Goal: Information Seeking & Learning: Learn about a topic

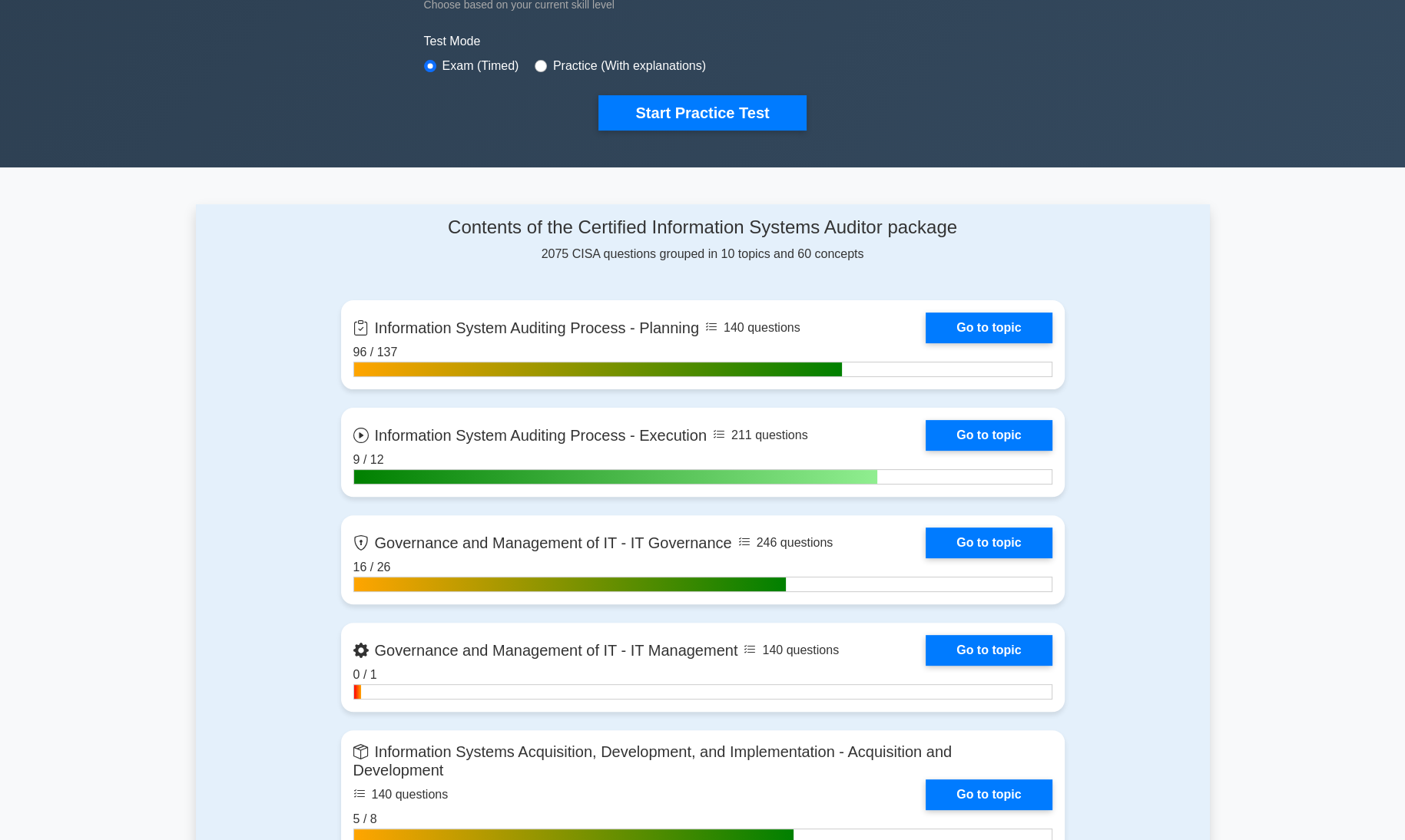
scroll to position [452, 0]
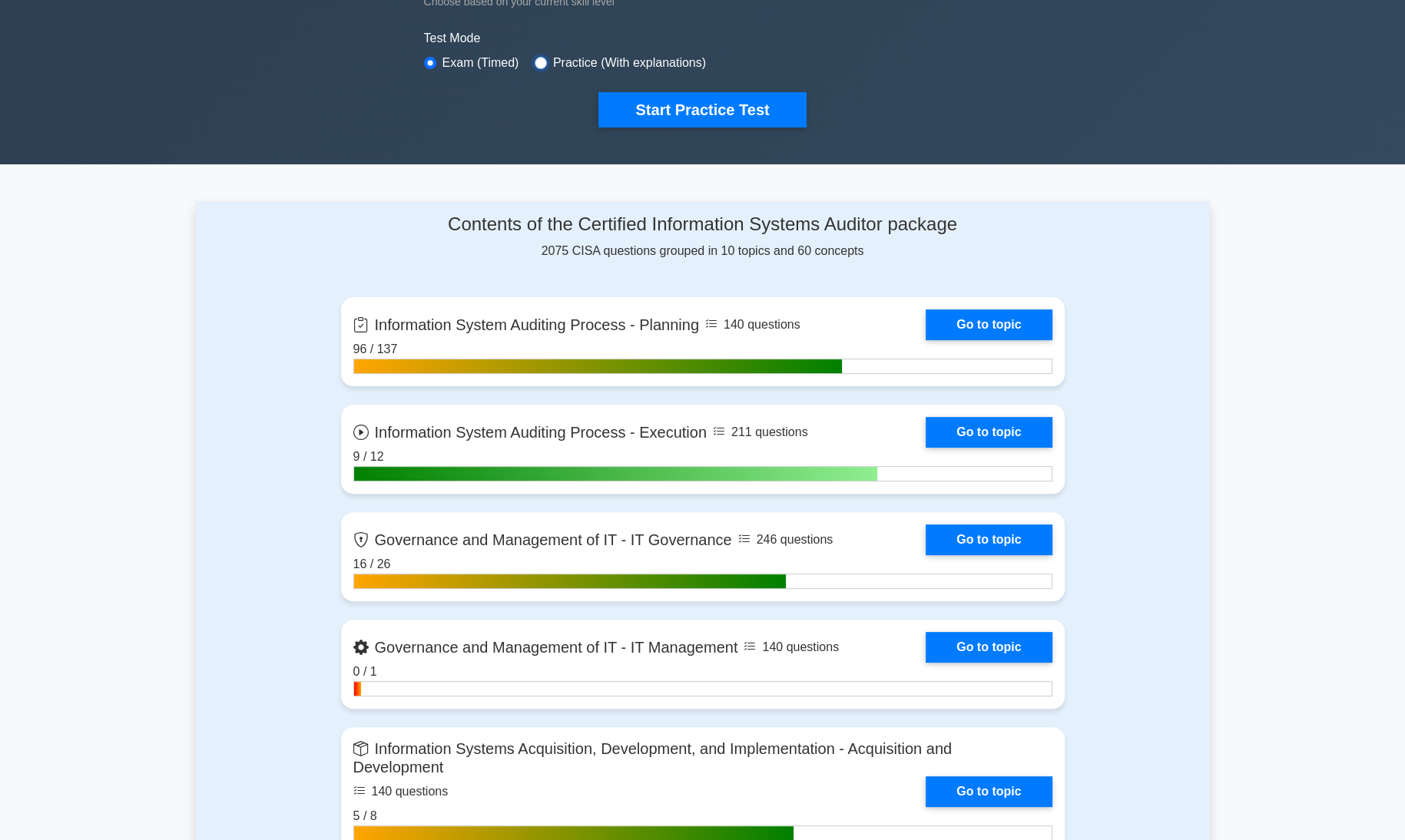
click at [534, 57] on input "radio" at bounding box center [540, 62] width 12 height 12
radio input "true"
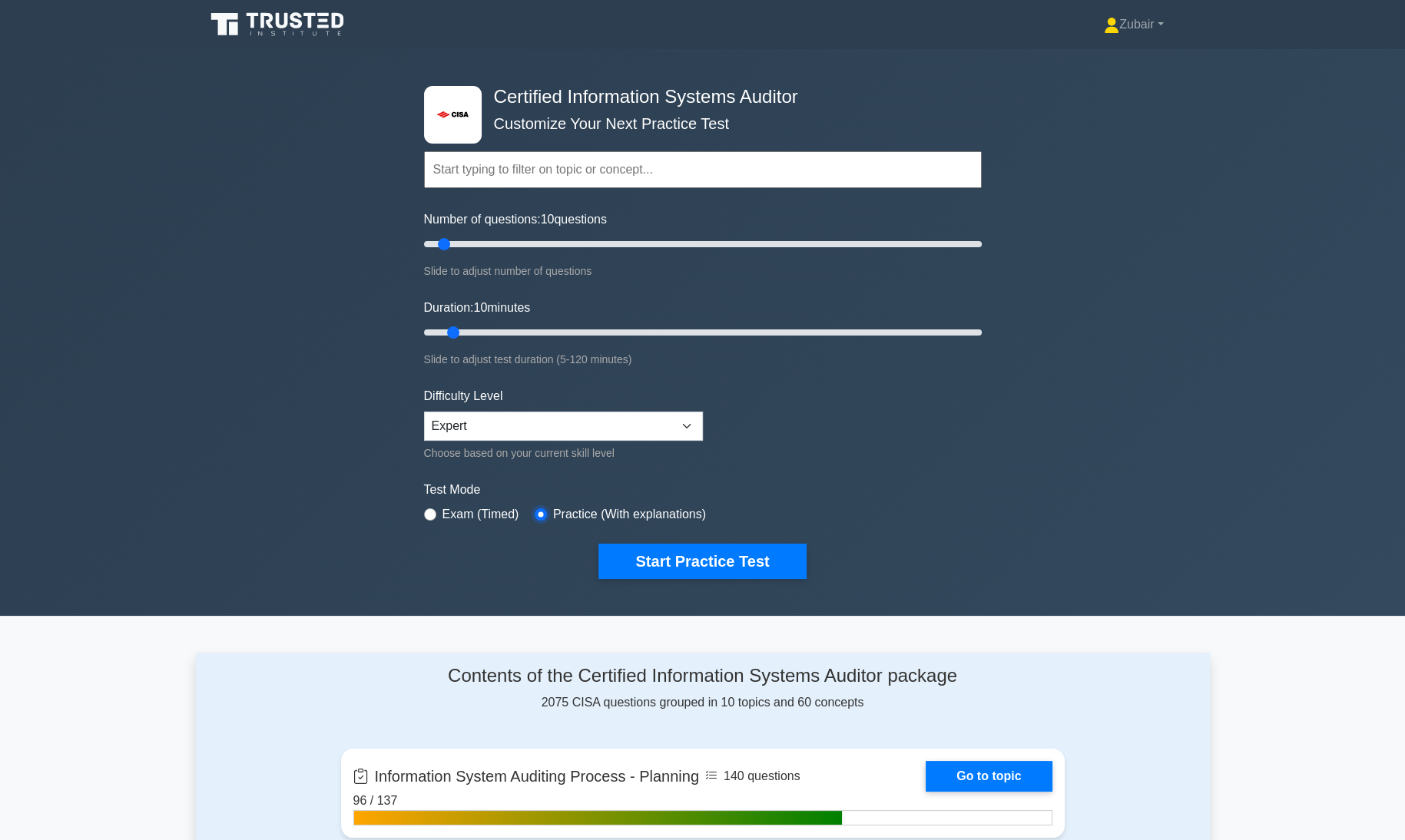
scroll to position [55, 0]
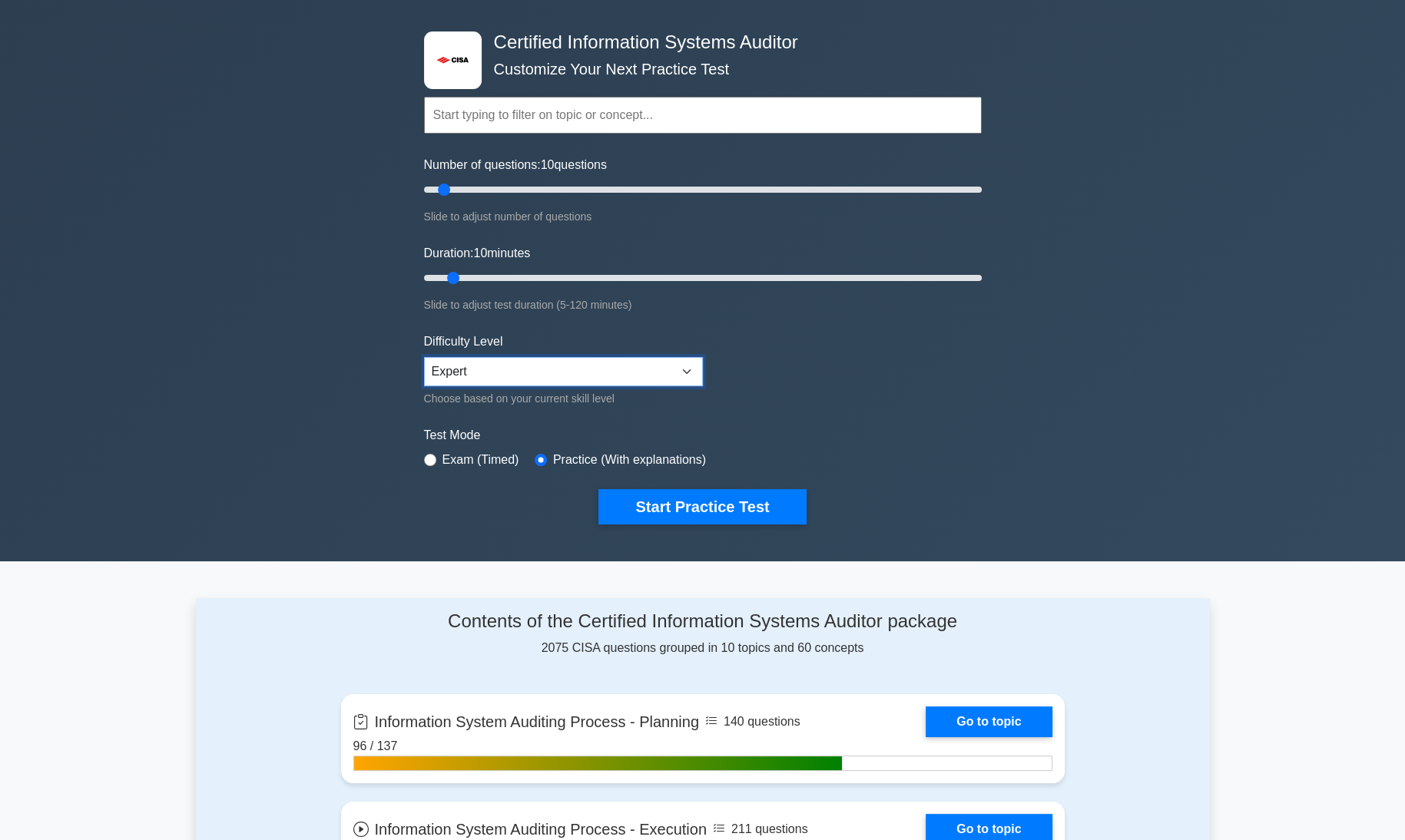
click at [636, 368] on select "Beginner Intermediate Expert" at bounding box center [563, 372] width 279 height 30
click at [429, 454] on input "radio" at bounding box center [430, 460] width 12 height 12
radio input "true"
click at [674, 506] on button "Start Practice Test" at bounding box center [702, 506] width 207 height 35
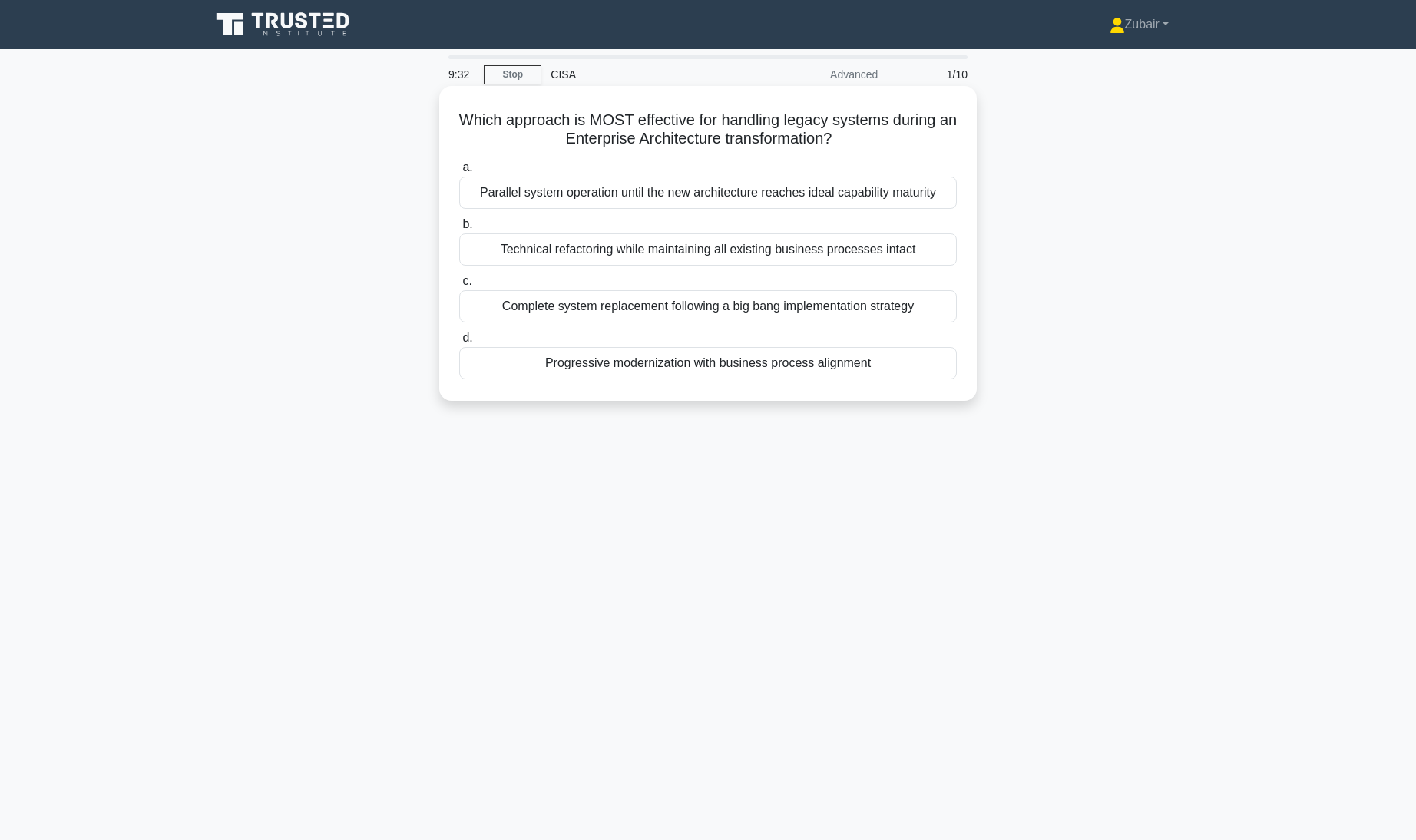
click at [933, 198] on div "Parallel system operation until the new architecture reaches ideal capability m…" at bounding box center [707, 193] width 497 height 32
click at [459, 173] on input "a. Parallel system operation until the new architecture reaches ideal capabilit…" at bounding box center [459, 168] width 0 height 10
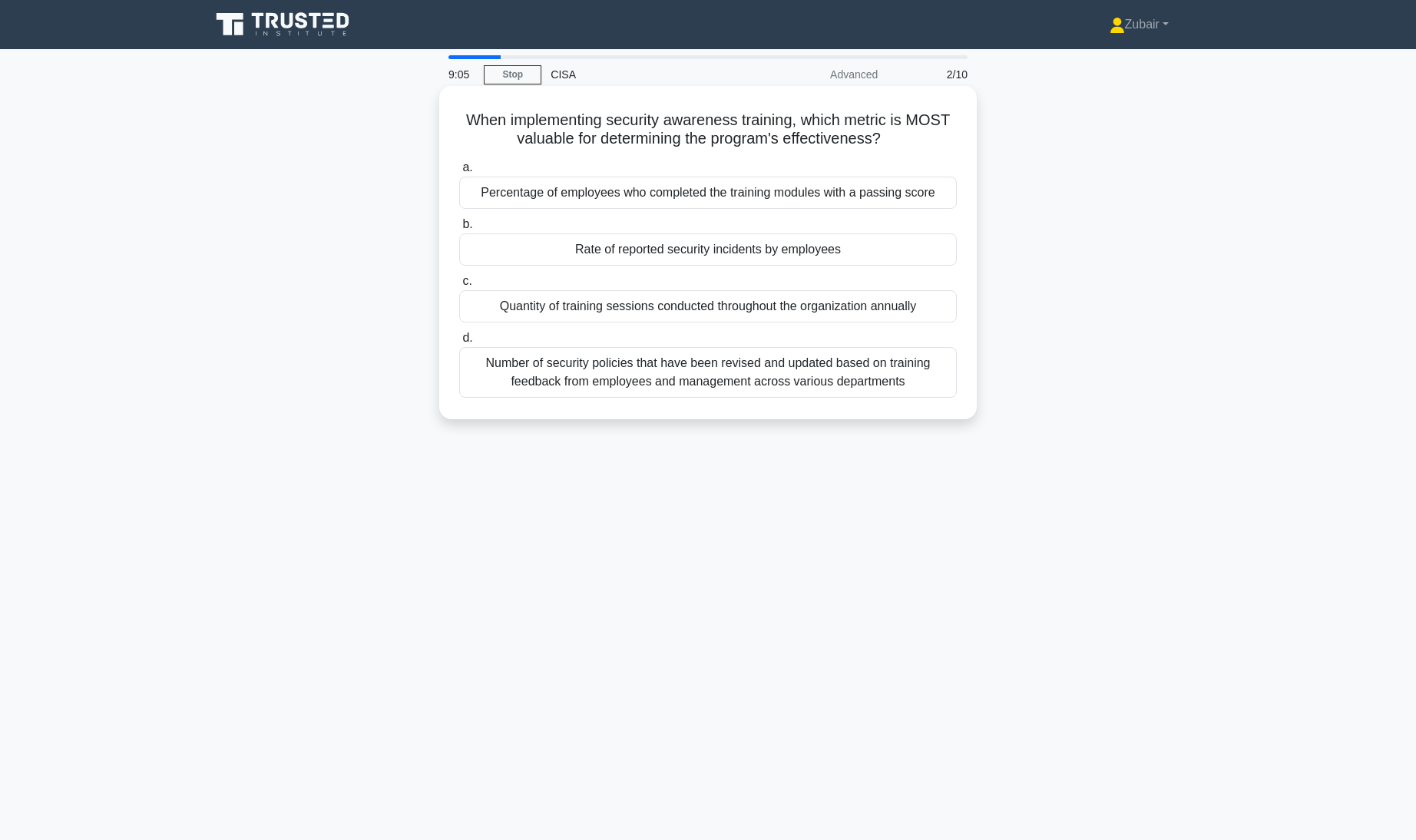
click at [889, 256] on div "Rate of reported security incidents by employees" at bounding box center [707, 249] width 497 height 32
click at [459, 229] on input "b. Rate of reported security incidents by employees" at bounding box center [459, 225] width 0 height 10
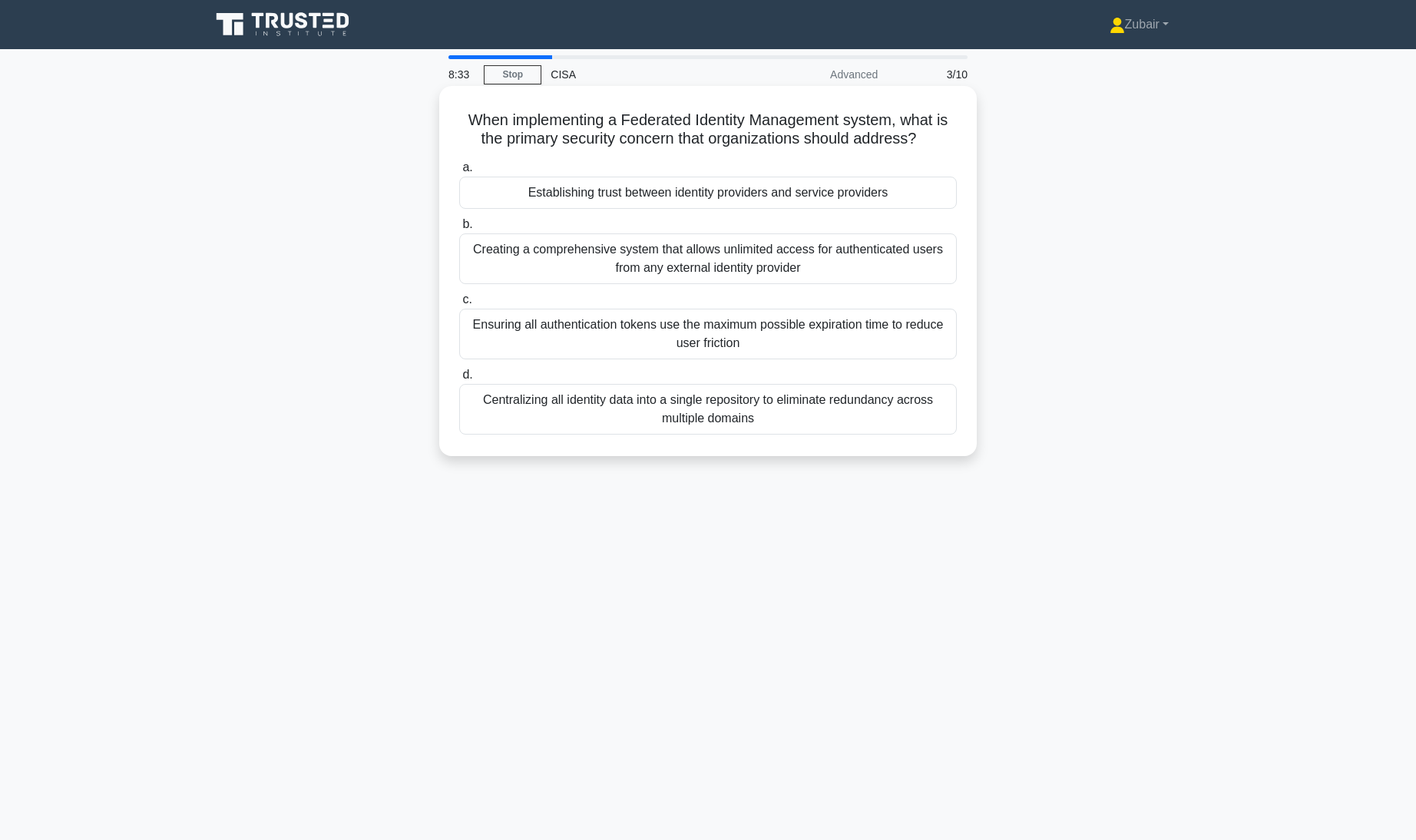
click at [910, 186] on div "Establishing trust between identity providers and service providers" at bounding box center [707, 193] width 497 height 32
click at [459, 173] on input "a. Establishing trust between identity providers and service providers" at bounding box center [459, 168] width 0 height 10
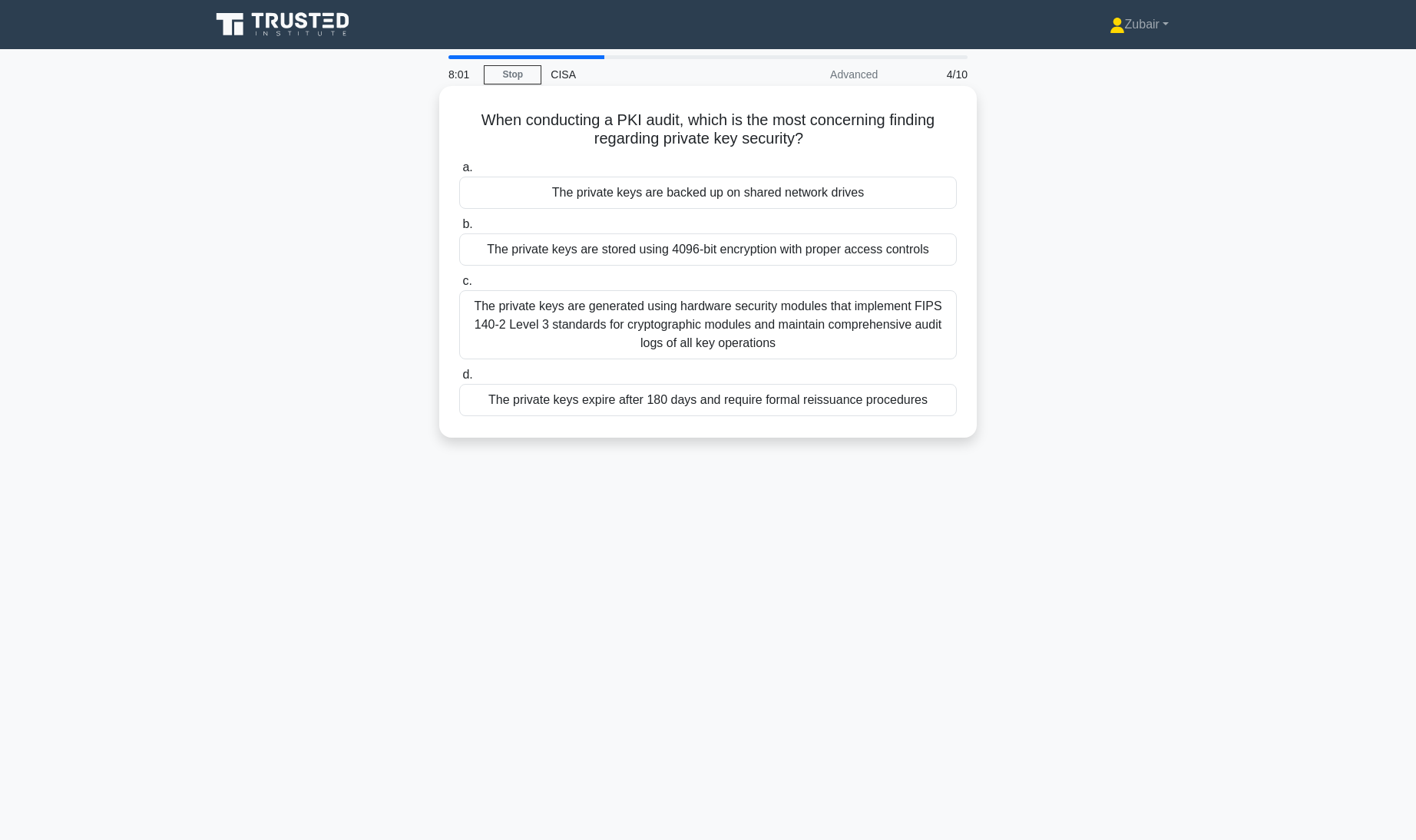
click at [829, 193] on div "The private keys are backed up on shared network drives" at bounding box center [707, 193] width 497 height 32
click at [459, 173] on input "a. The private keys are backed up on shared network drives" at bounding box center [459, 168] width 0 height 10
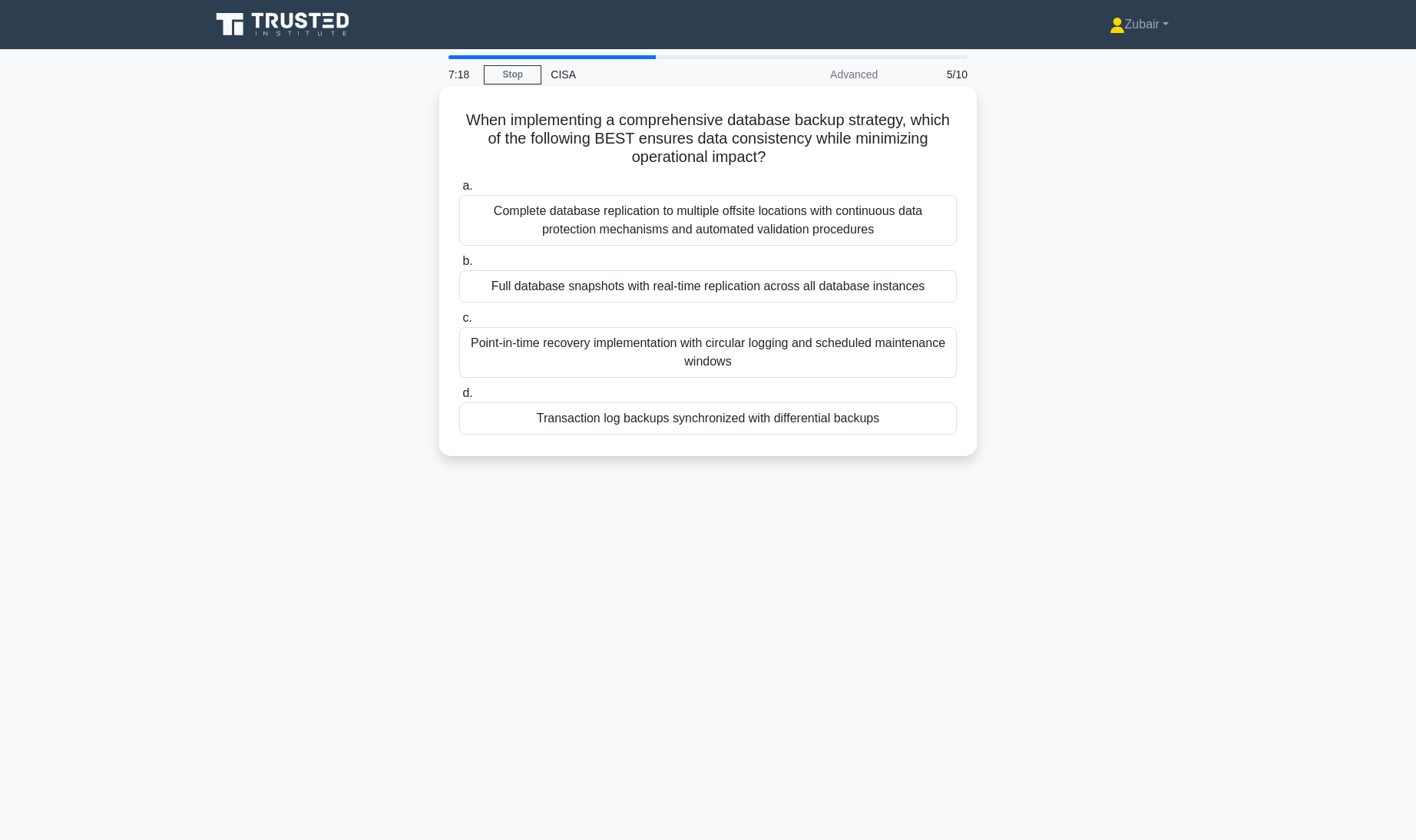
click at [872, 293] on div "Full database snapshots with real-time replication across all database instances" at bounding box center [707, 286] width 497 height 32
click at [459, 266] on input "b. Full database snapshots with real-time replication across all database insta…" at bounding box center [459, 261] width 0 height 10
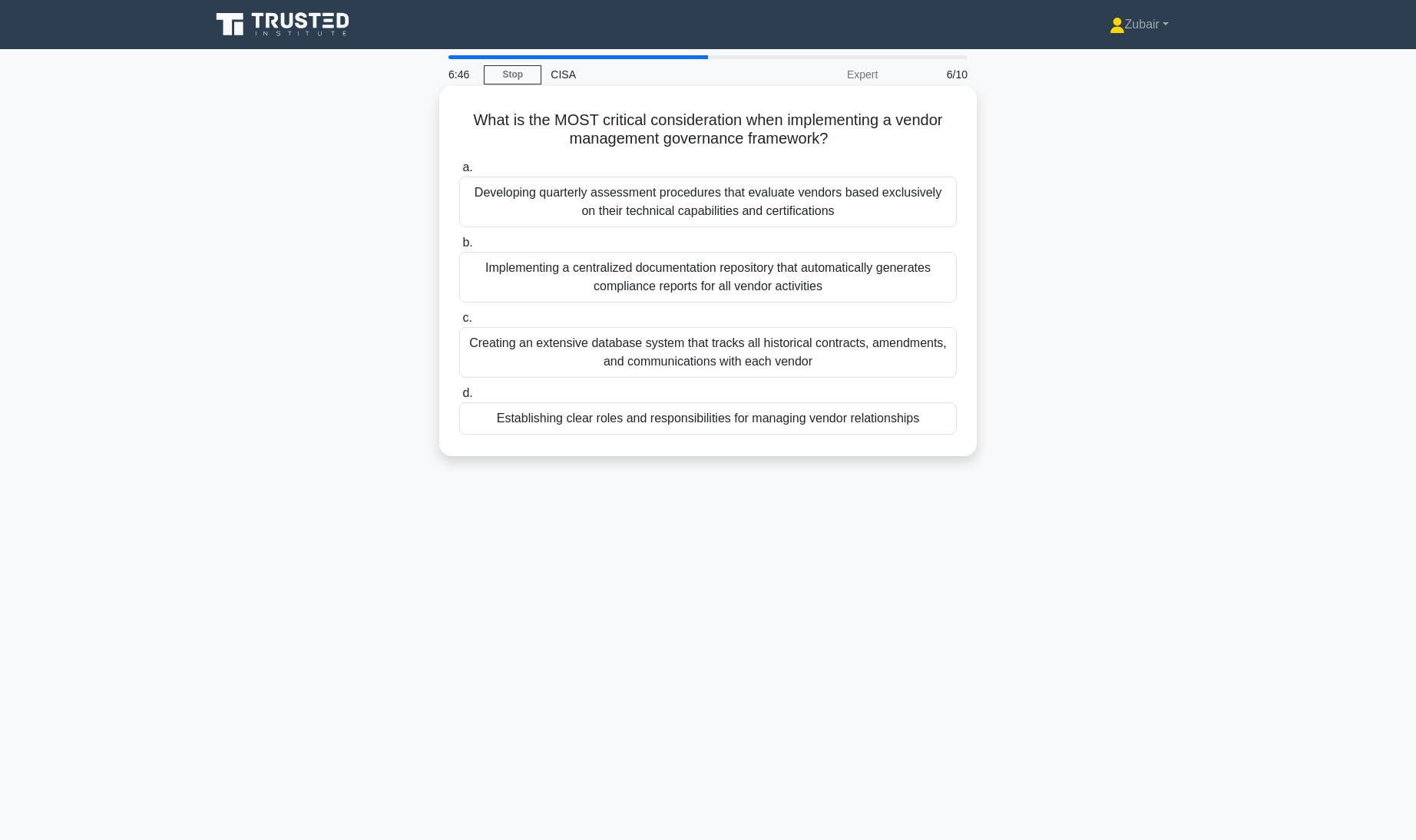
click at [882, 421] on div "Establishing clear roles and responsibilities for managing vendor relationships" at bounding box center [707, 418] width 497 height 32
click at [459, 398] on input "d. Establishing clear roles and responsibilities for managing vendor relationsh…" at bounding box center [459, 393] width 0 height 10
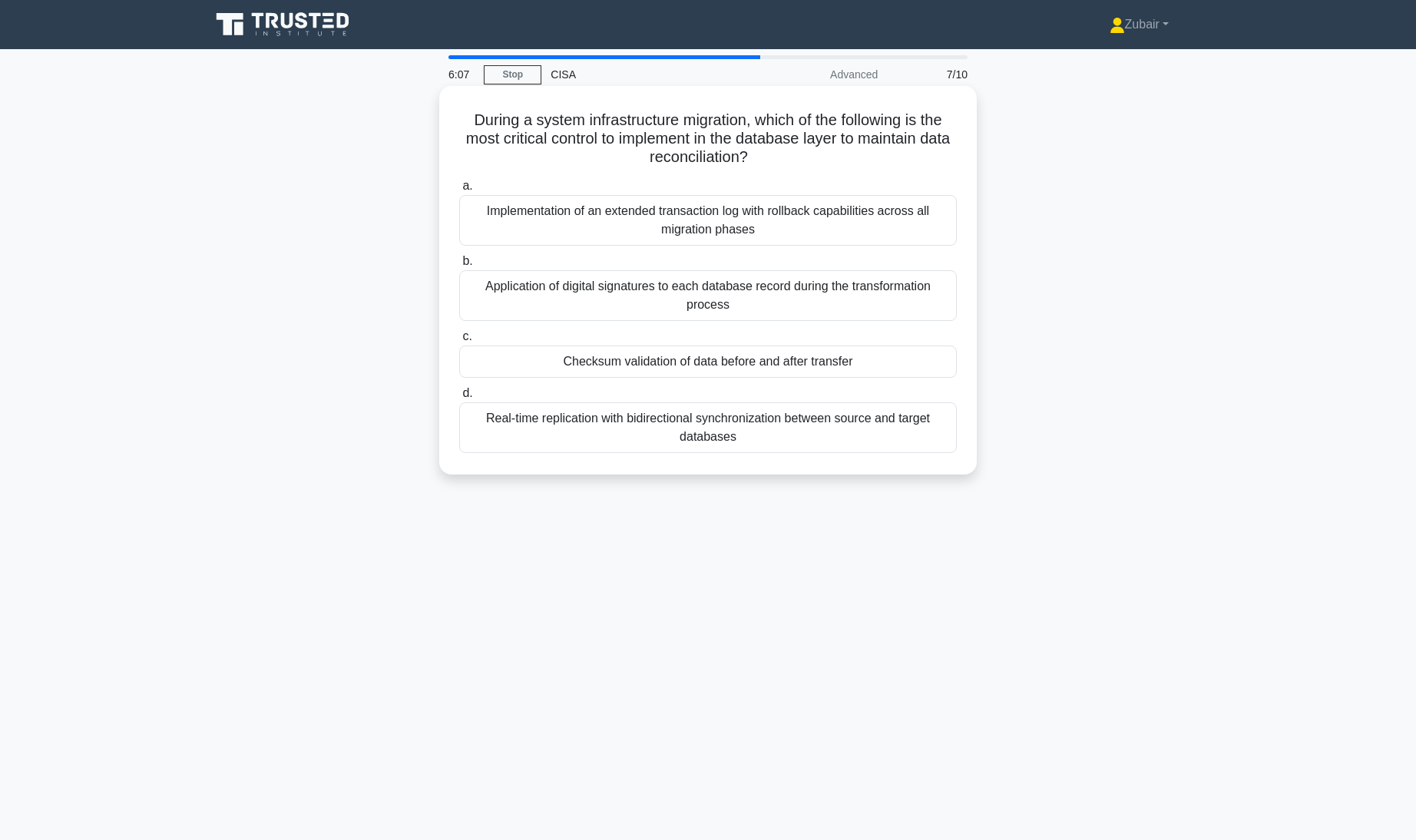
click at [801, 218] on div "Implementation of an extended transaction log with rollback capabilities across…" at bounding box center [707, 220] width 497 height 51
click at [459, 191] on input "a. Implementation of an extended transaction log with rollback capabilities acr…" at bounding box center [459, 186] width 0 height 10
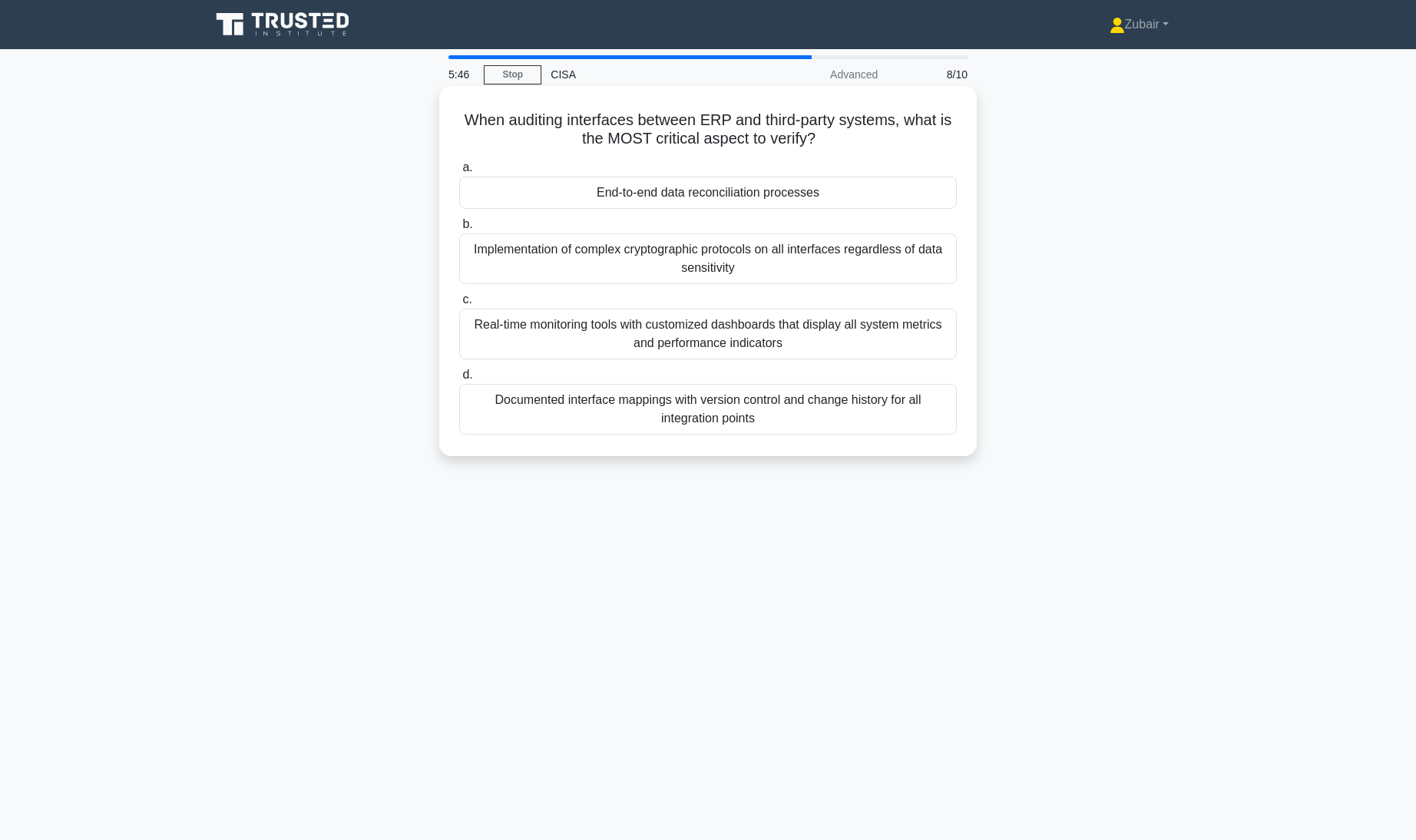
click at [851, 194] on div "End-to-end data reconciliation processes" at bounding box center [707, 193] width 497 height 32
click at [459, 173] on input "a. End-to-end data reconciliation processes" at bounding box center [459, 168] width 0 height 10
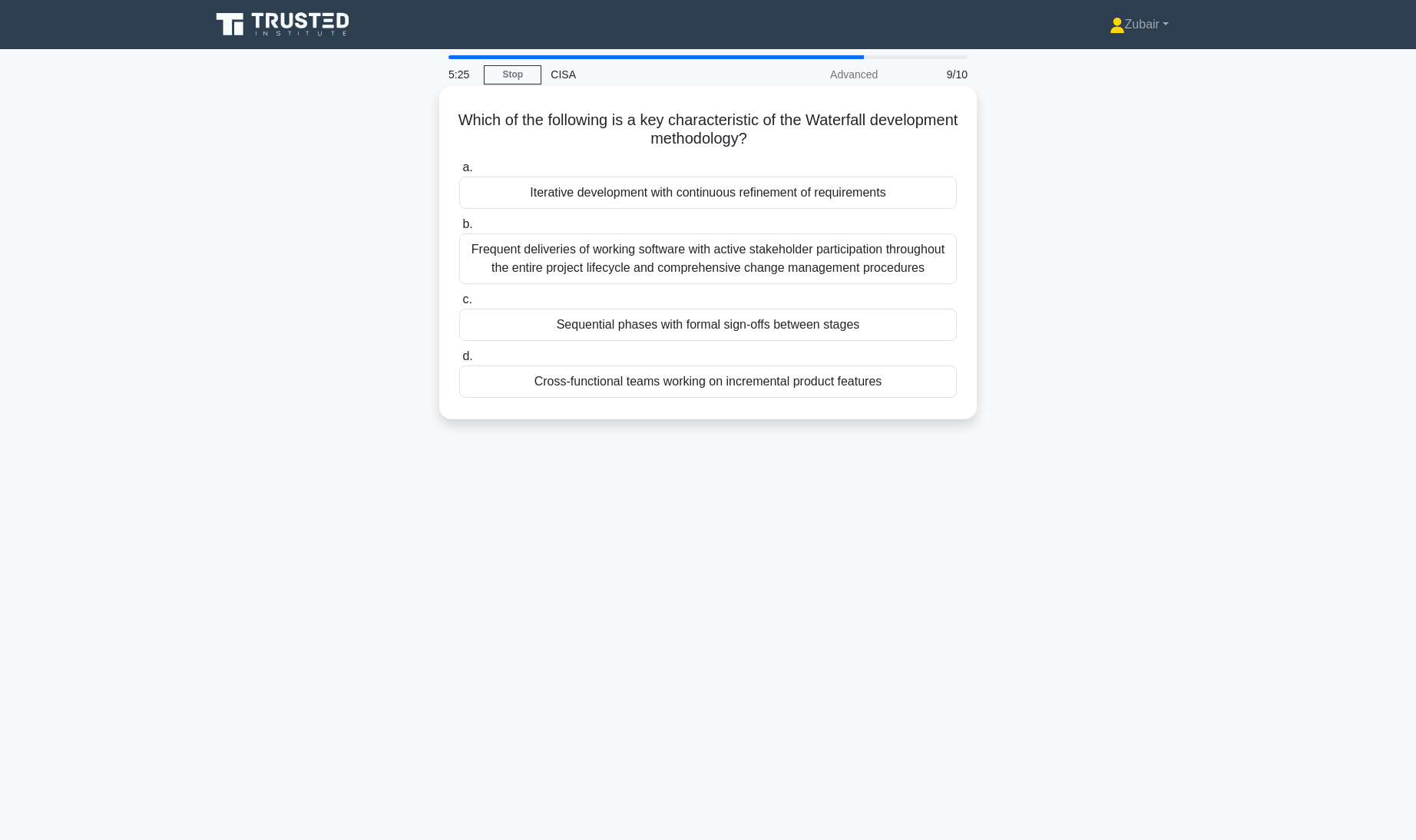
click at [901, 332] on div "Sequential phases with formal sign-offs between stages" at bounding box center [707, 325] width 497 height 32
click at [459, 305] on input "c. Sequential phases with formal sign-offs between stages" at bounding box center [459, 300] width 0 height 10
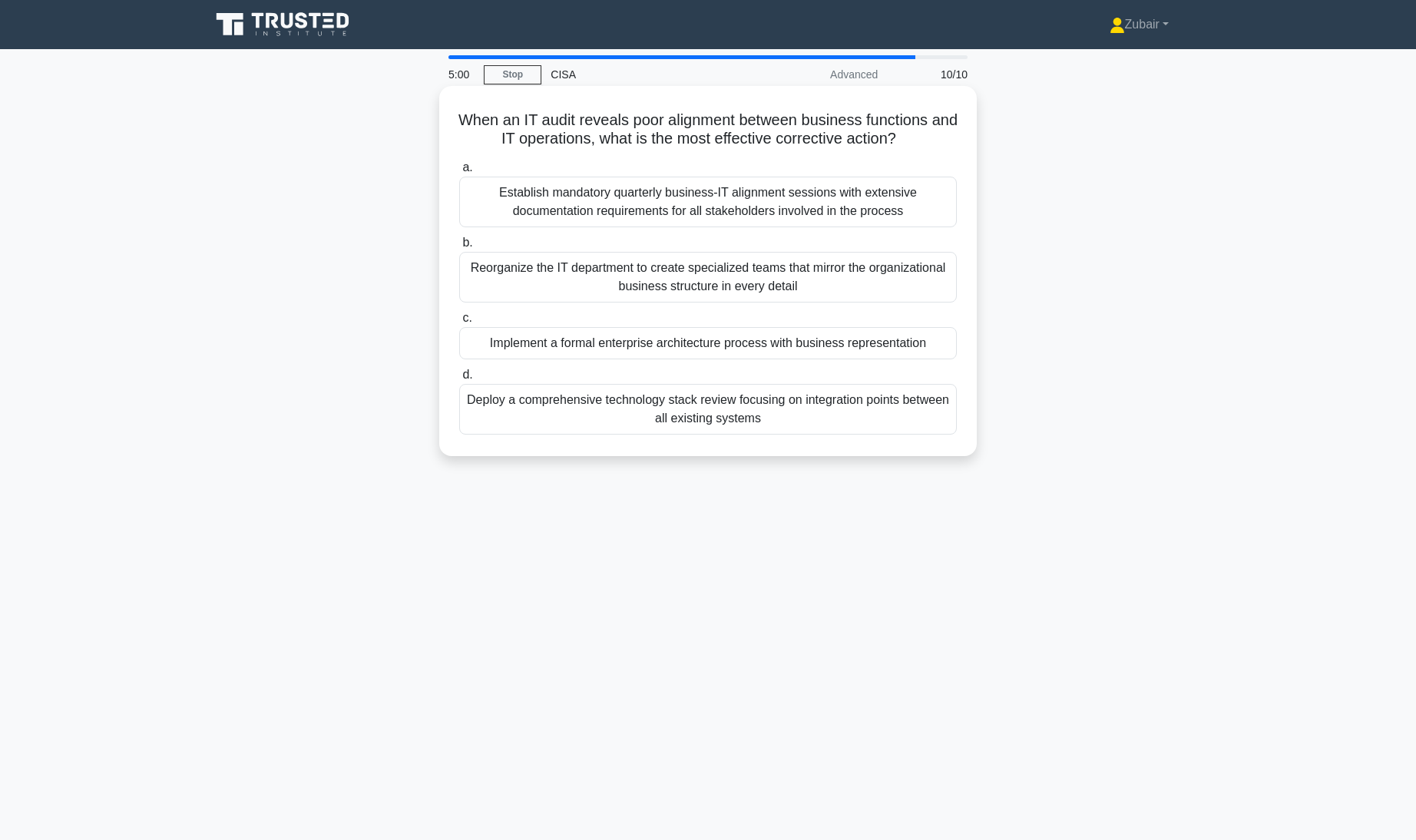
click at [904, 342] on div "Implement a formal enterprise architecture process with business representation" at bounding box center [707, 343] width 497 height 32
click at [459, 323] on input "c. Implement a formal enterprise architecture process with business representat…" at bounding box center [459, 318] width 0 height 10
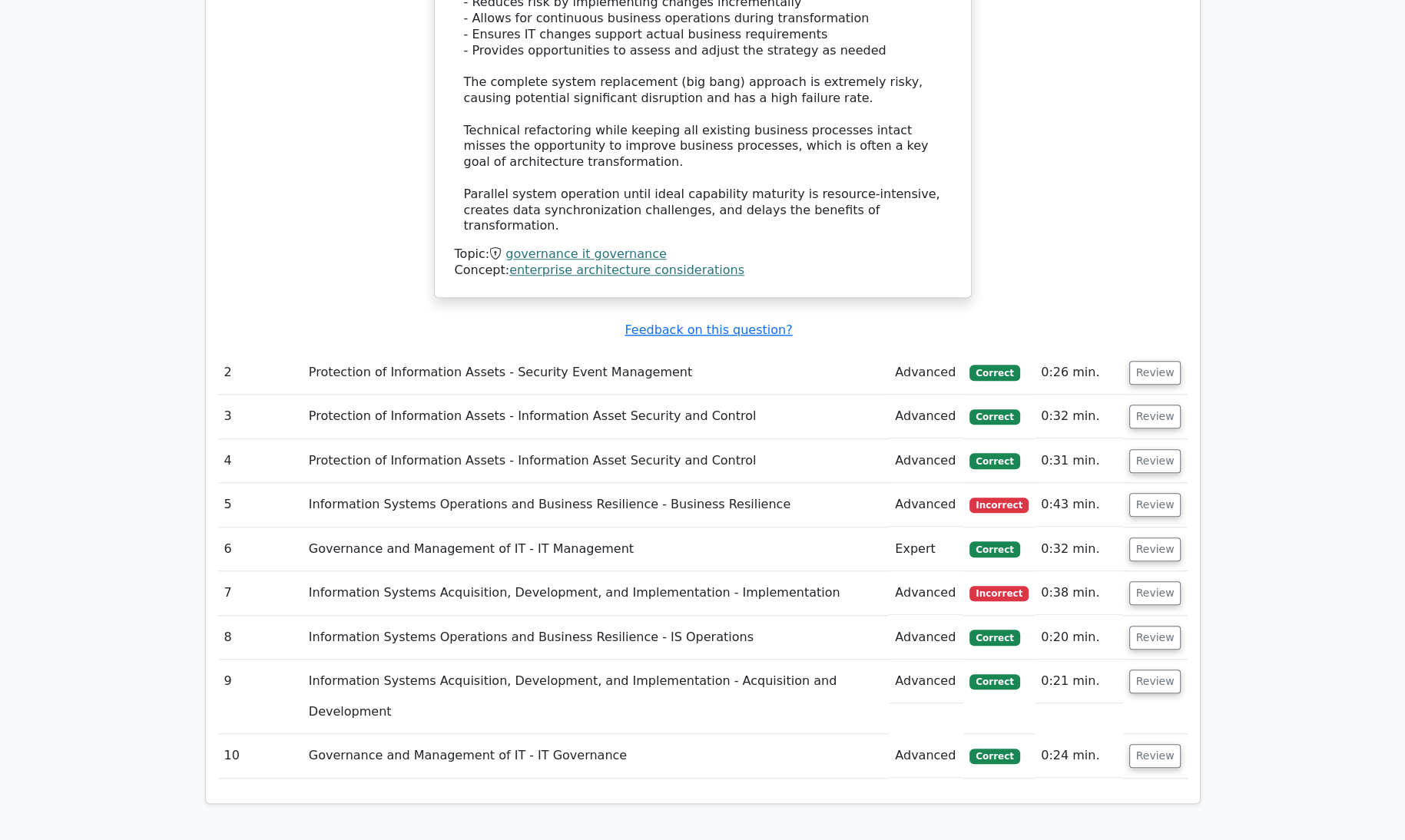
scroll to position [1505, 0]
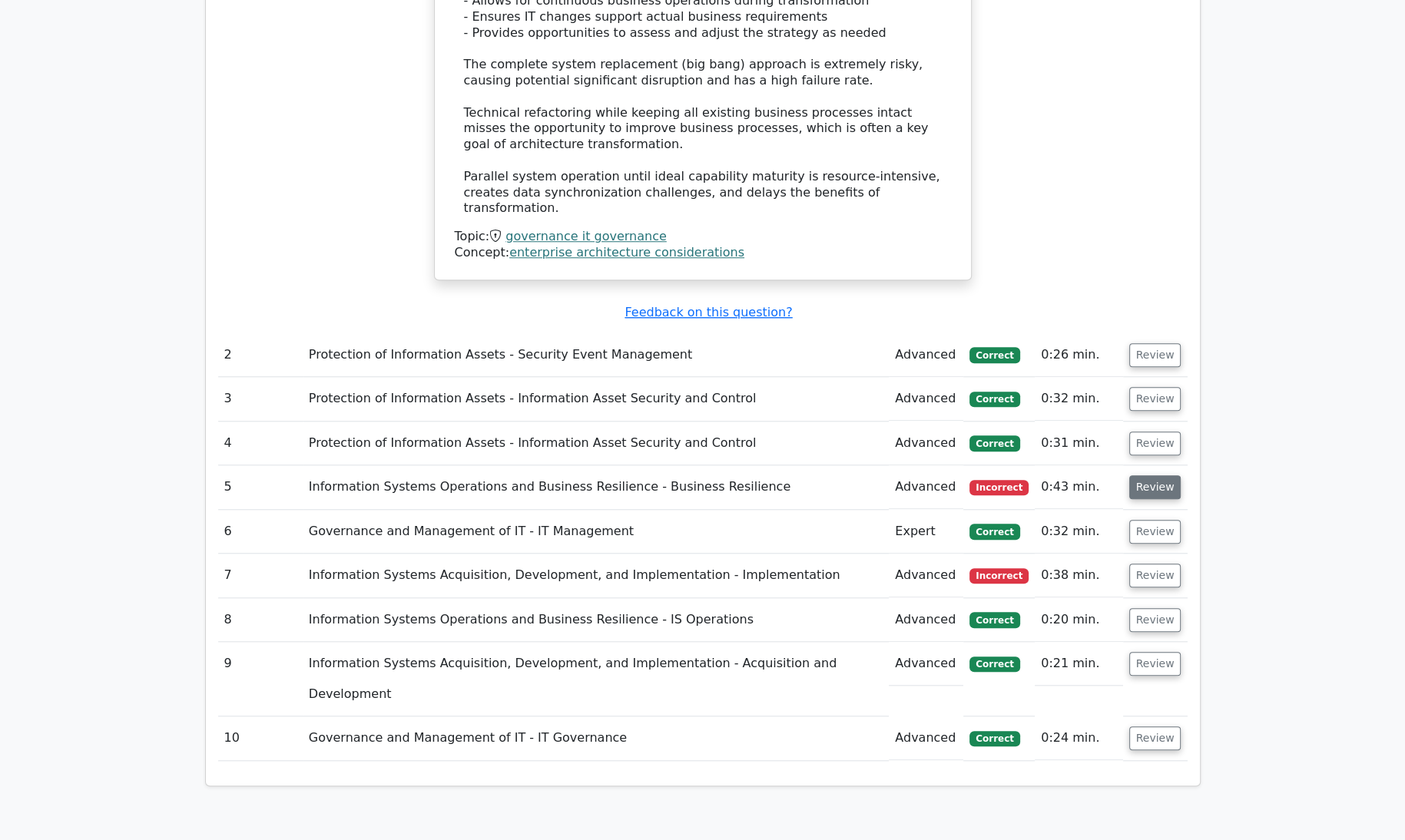
click at [1140, 475] on button "Review" at bounding box center [1155, 487] width 52 height 24
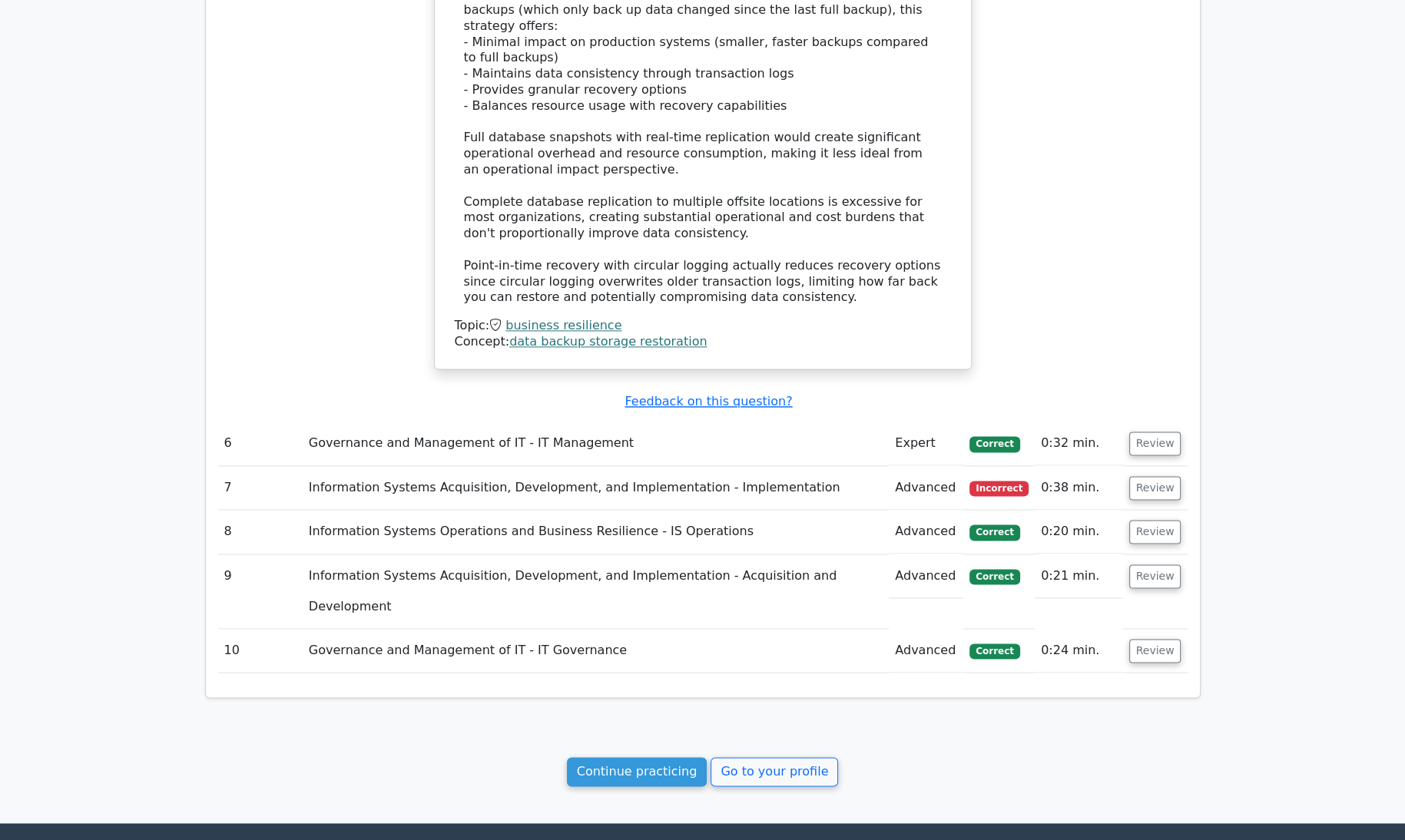
scroll to position [2494, 0]
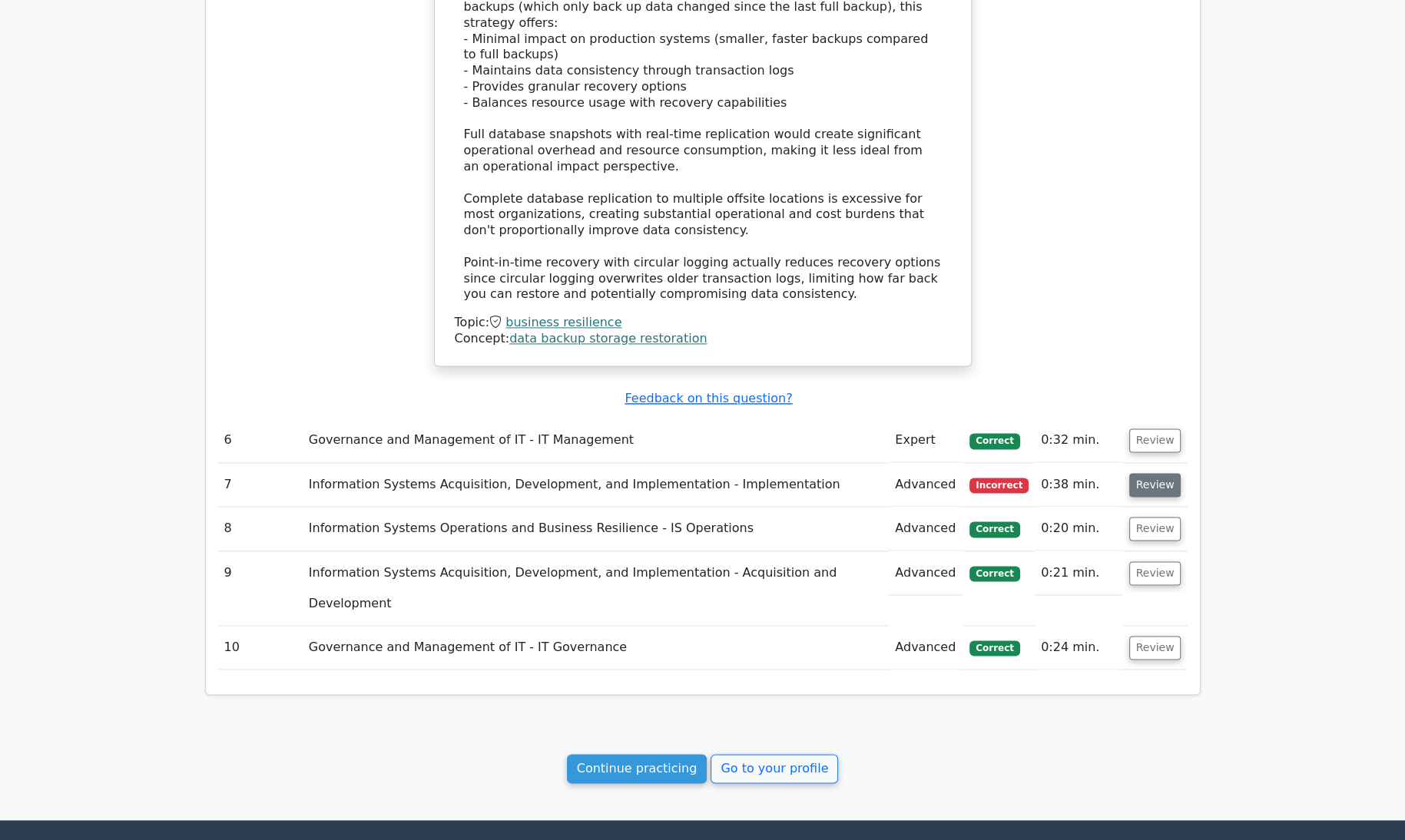
click at [1157, 473] on button "Review" at bounding box center [1155, 484] width 52 height 24
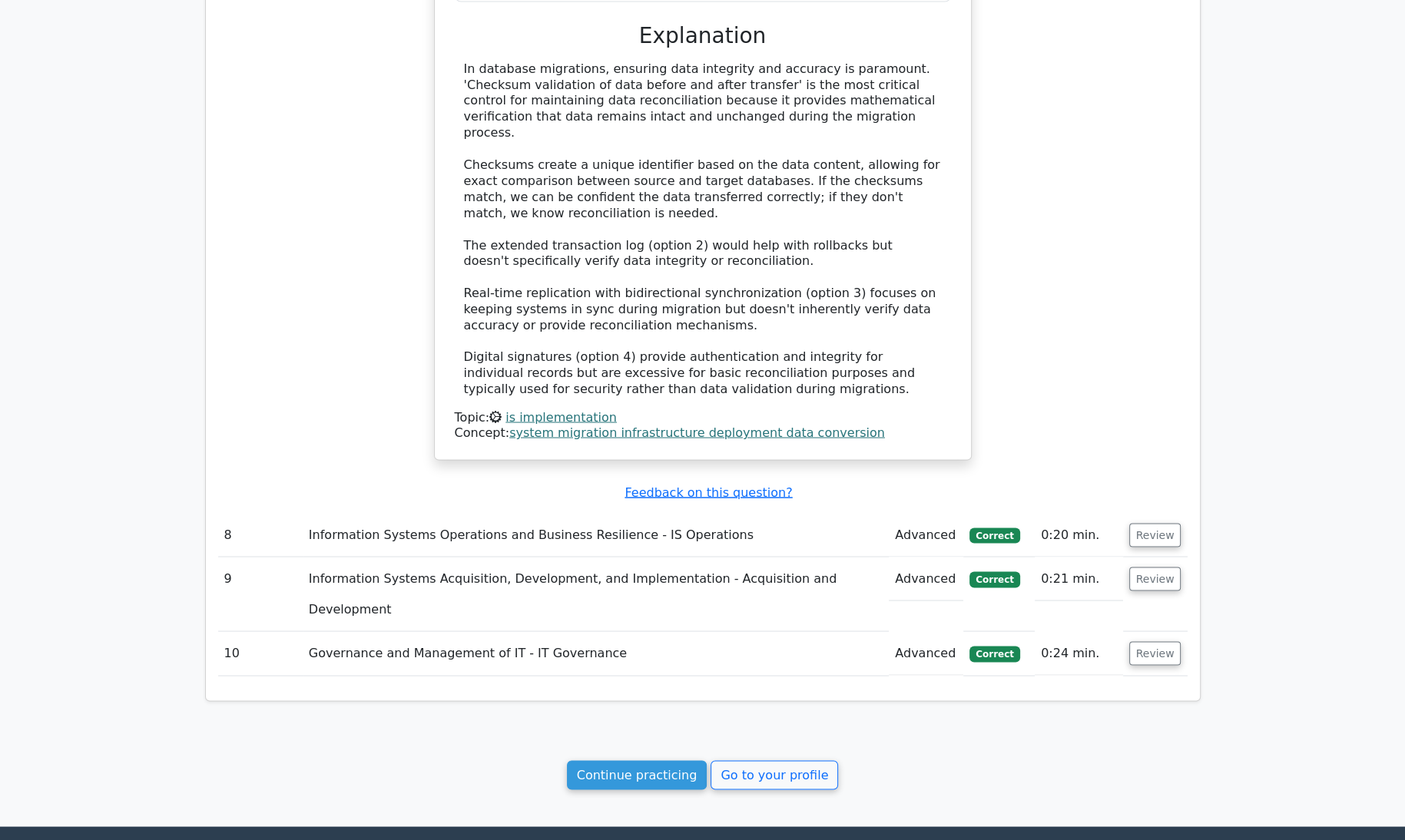
scroll to position [3339, 0]
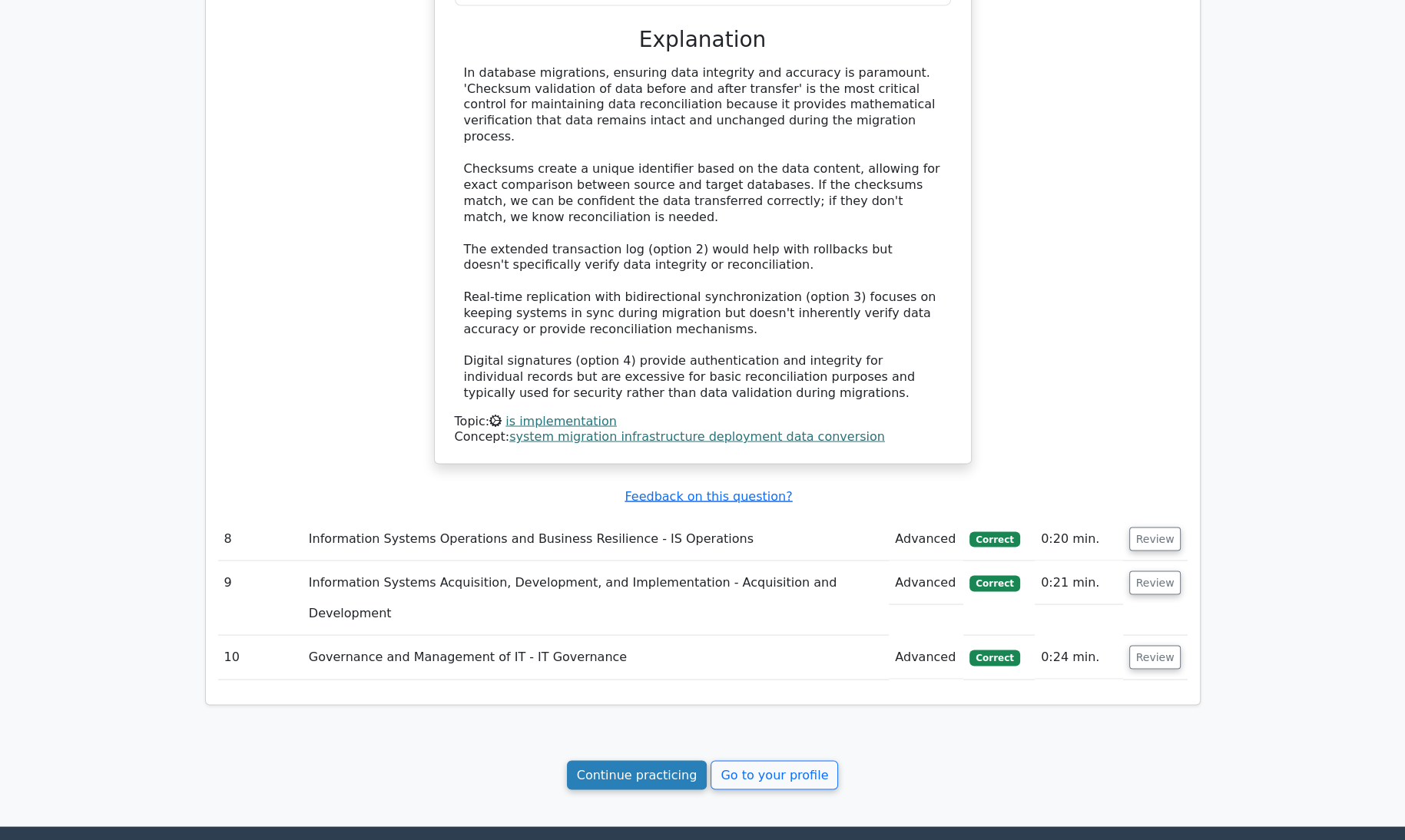
click at [652, 761] on link "Continue practicing" at bounding box center [637, 775] width 140 height 30
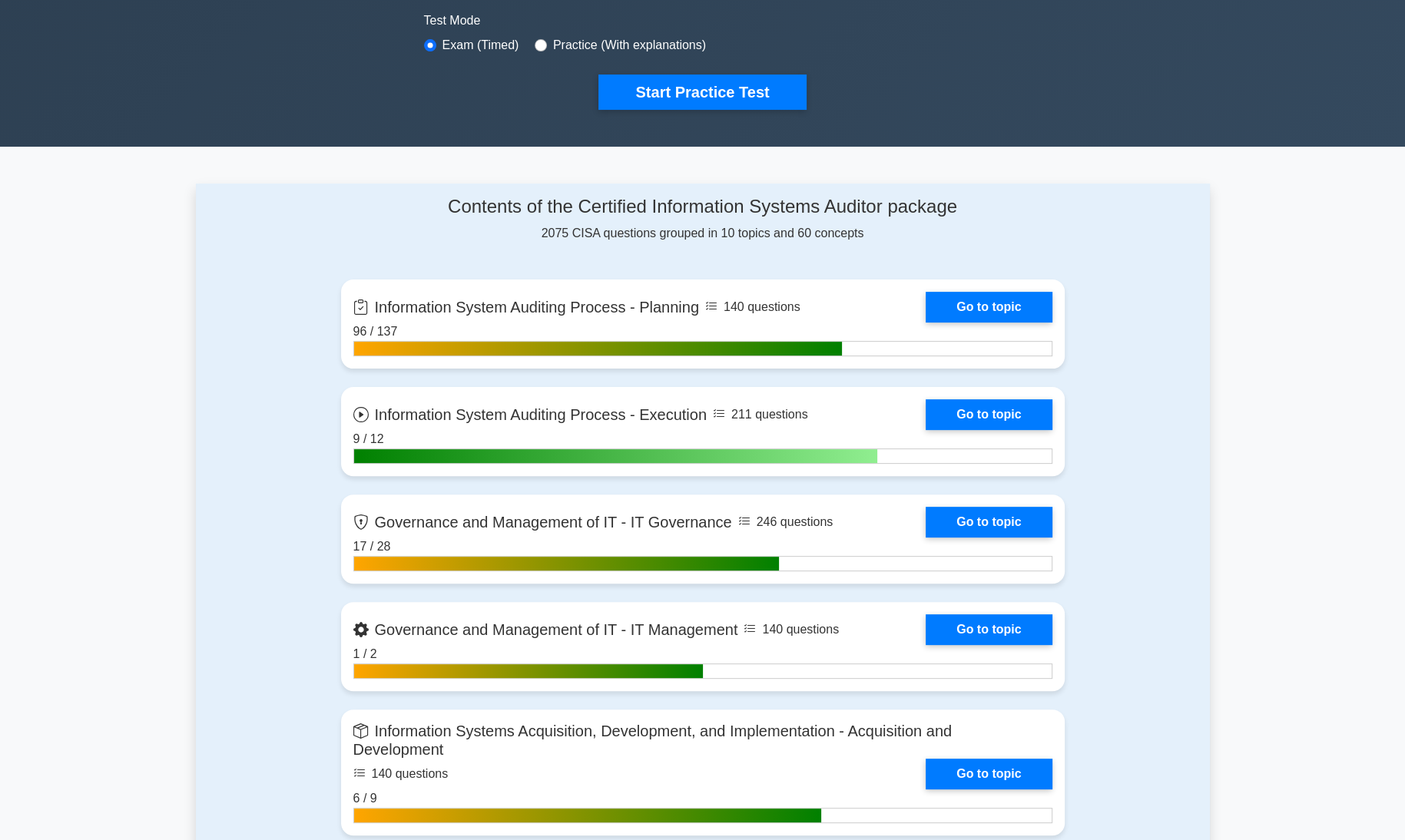
scroll to position [469, 0]
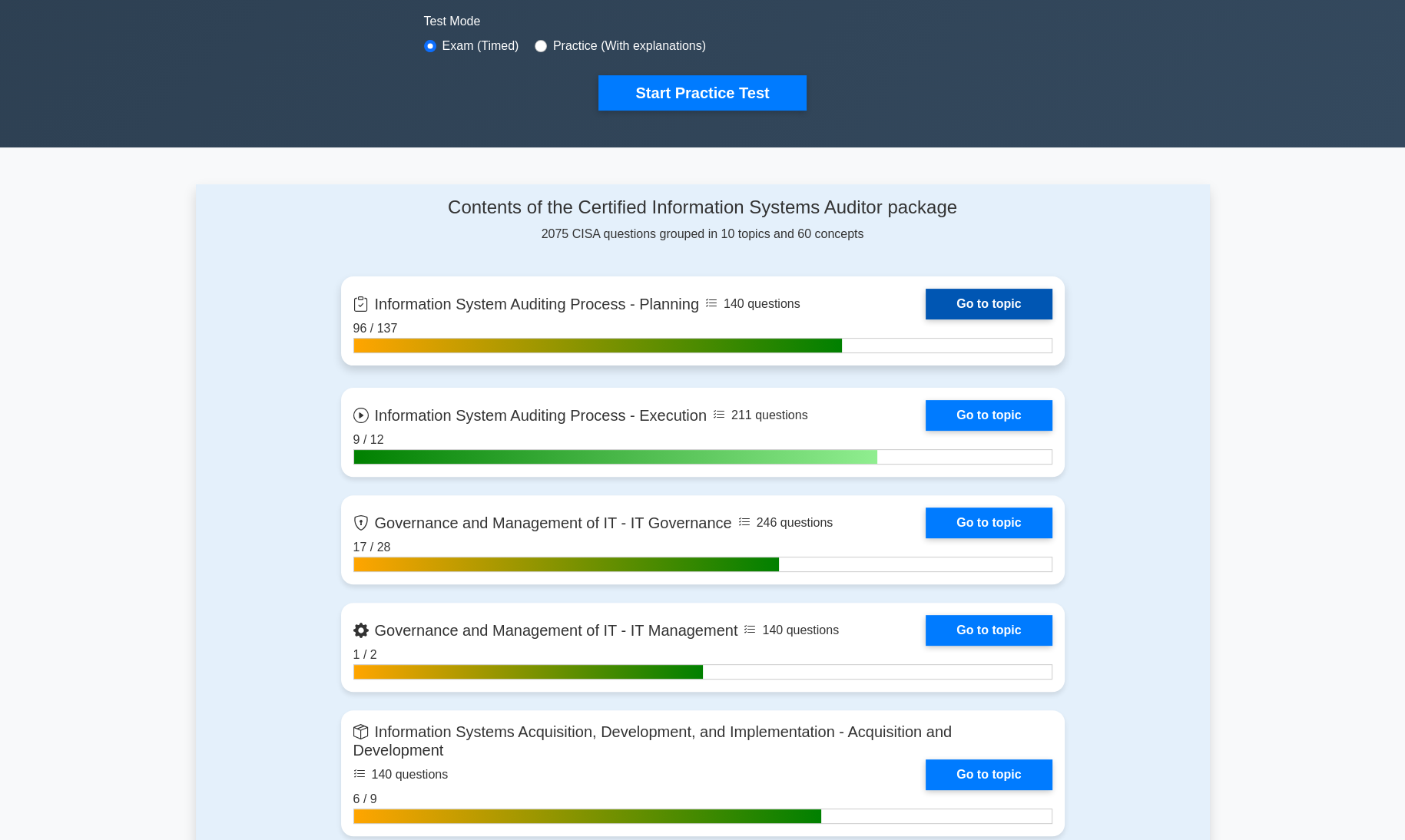
click at [1012, 303] on link "Go to topic" at bounding box center [989, 303] width 126 height 30
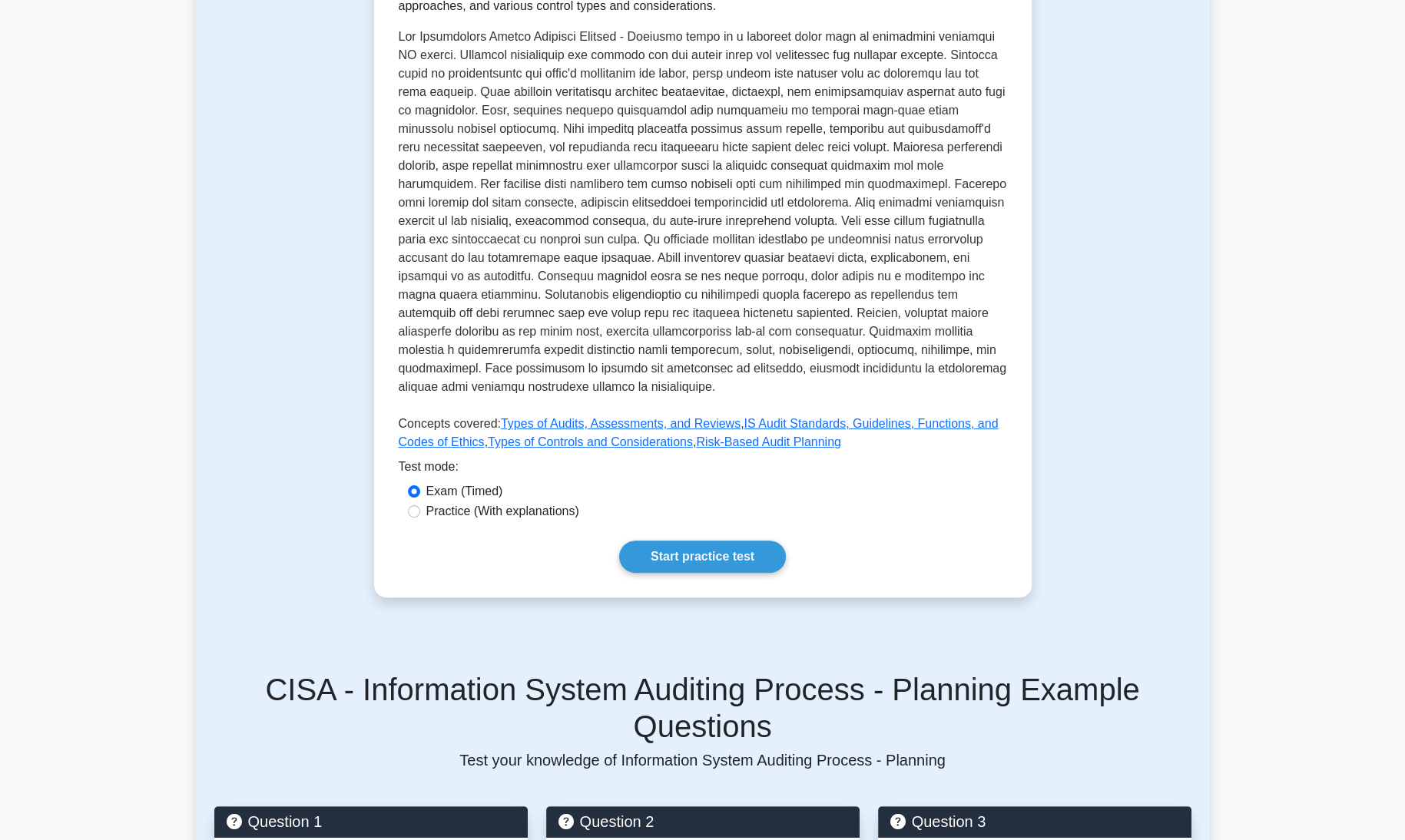
scroll to position [373, 0]
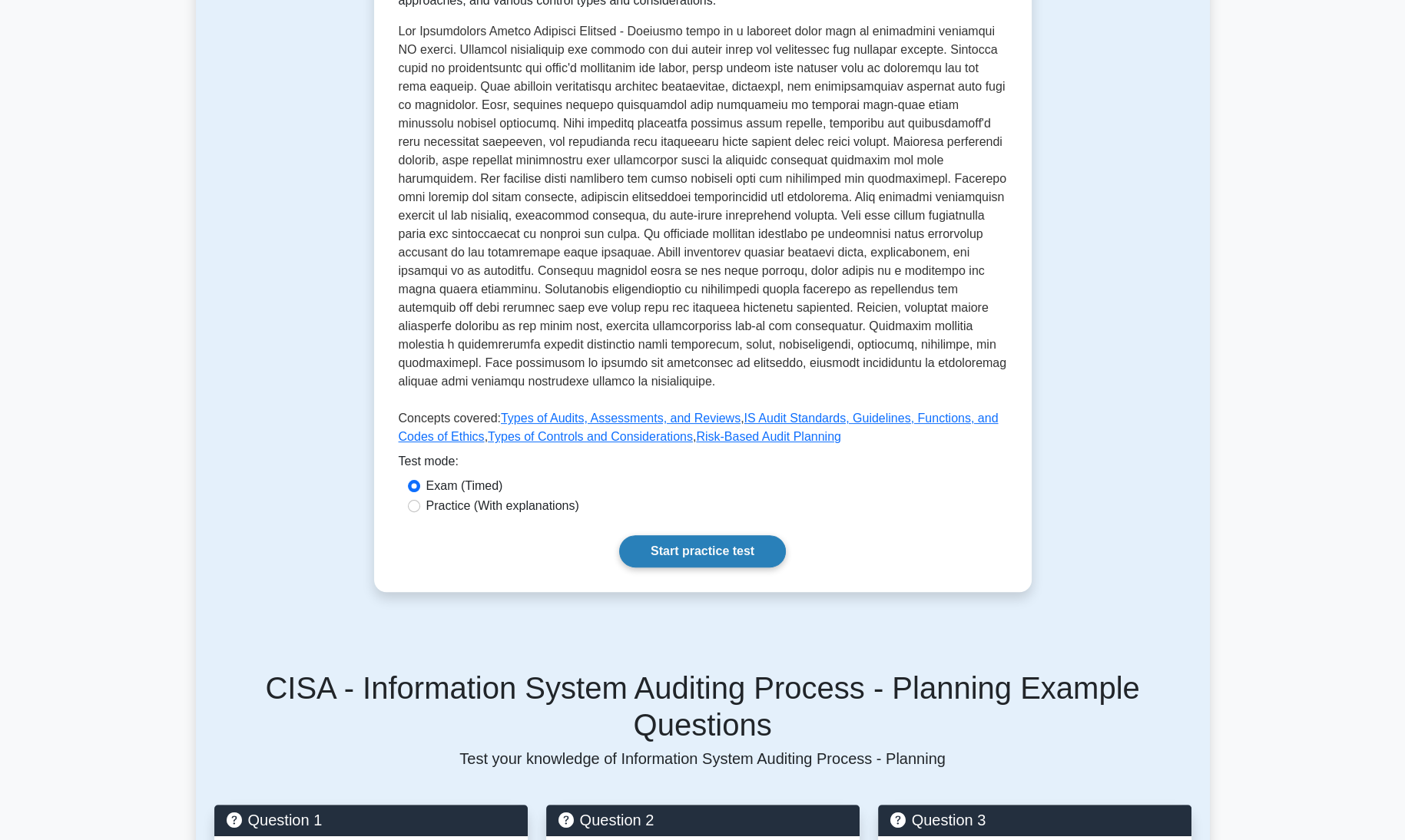
click at [672, 561] on link "Start practice test" at bounding box center [702, 551] width 166 height 32
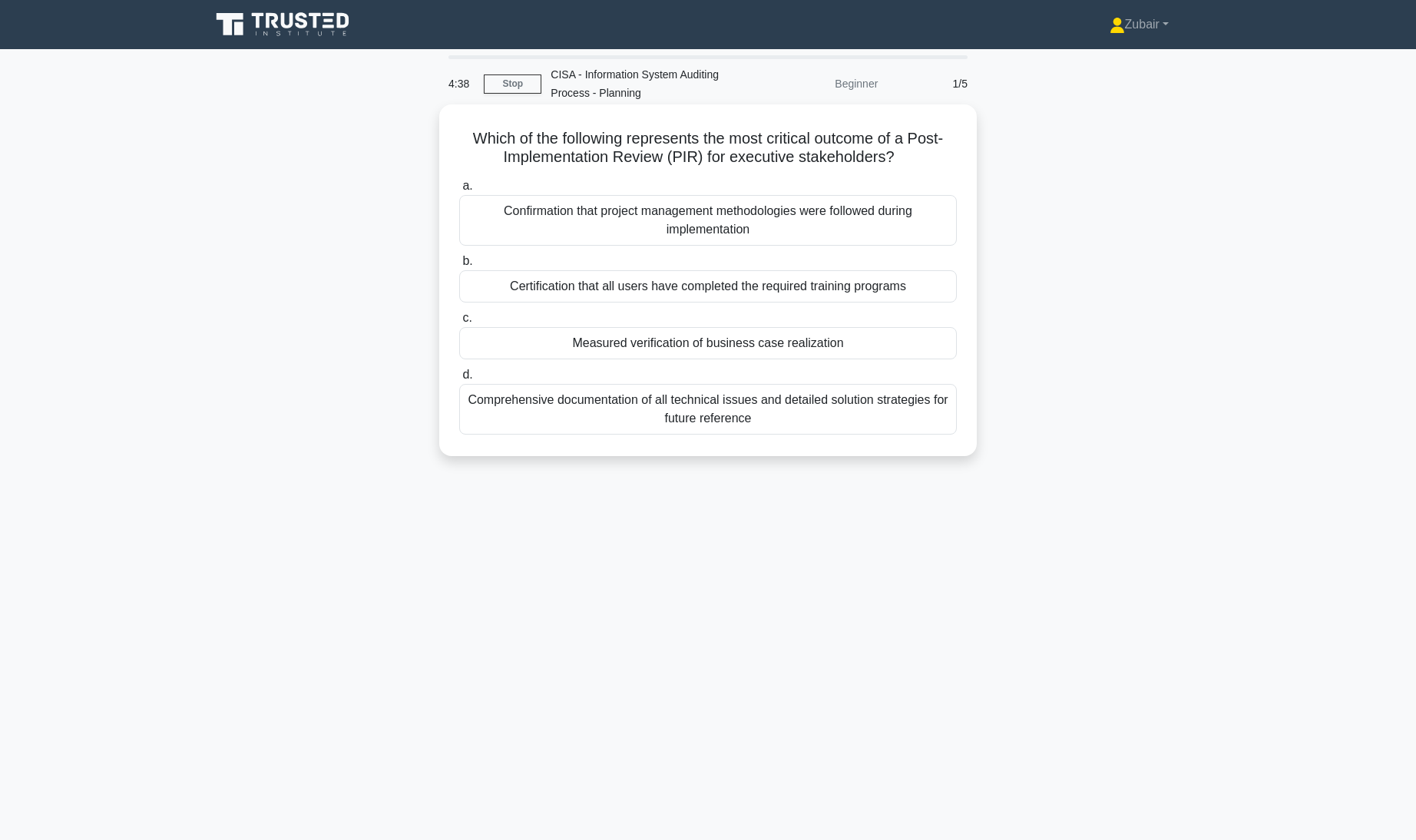
click at [778, 229] on div "Confirmation that project management methodologies were followed during impleme…" at bounding box center [707, 220] width 497 height 51
click at [459, 191] on input "a. Confirmation that project management methodologies were followed during impl…" at bounding box center [459, 186] width 0 height 10
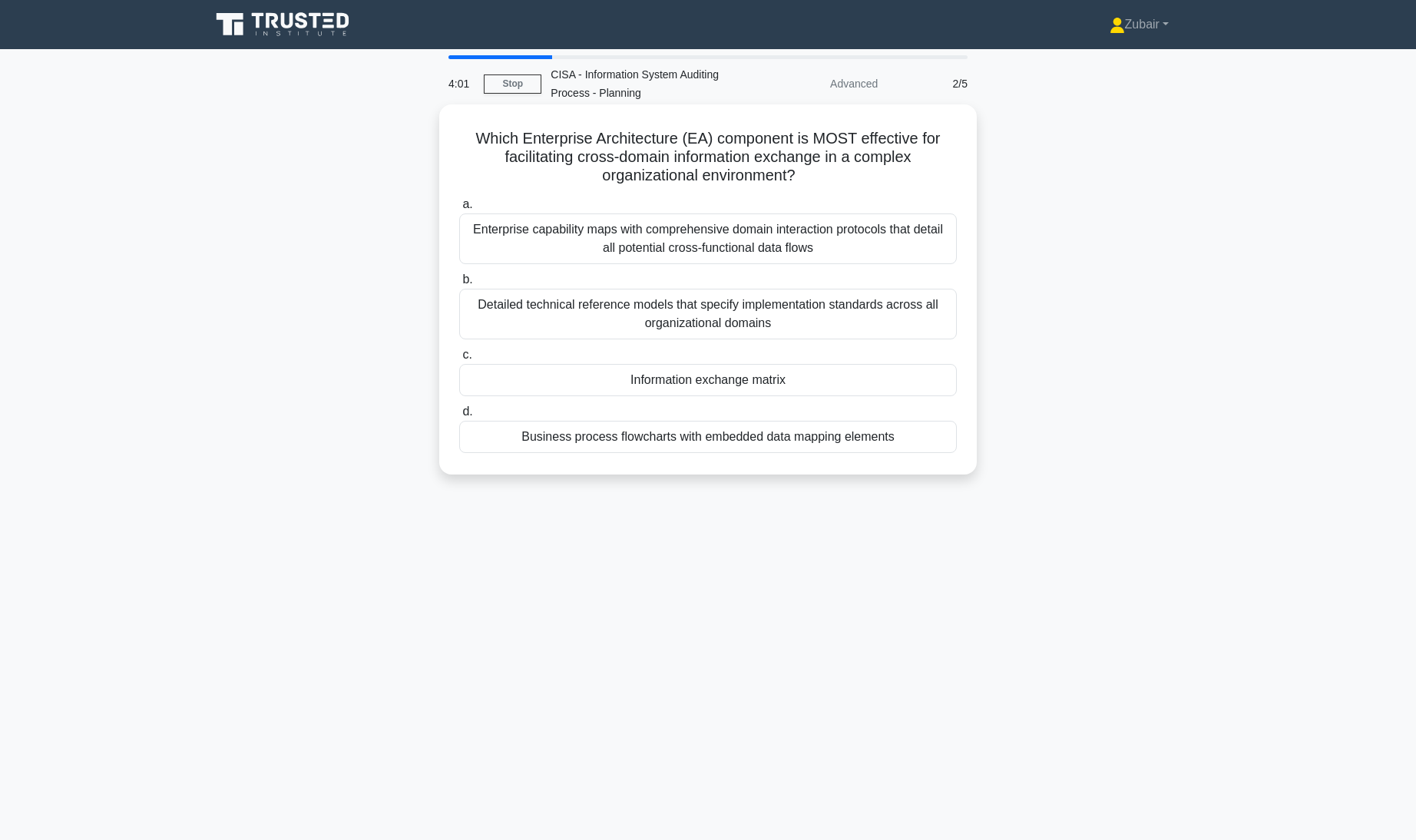
click at [906, 376] on div "Information exchange matrix" at bounding box center [707, 379] width 497 height 32
click at [459, 360] on input "c. Information exchange matrix" at bounding box center [459, 355] width 0 height 10
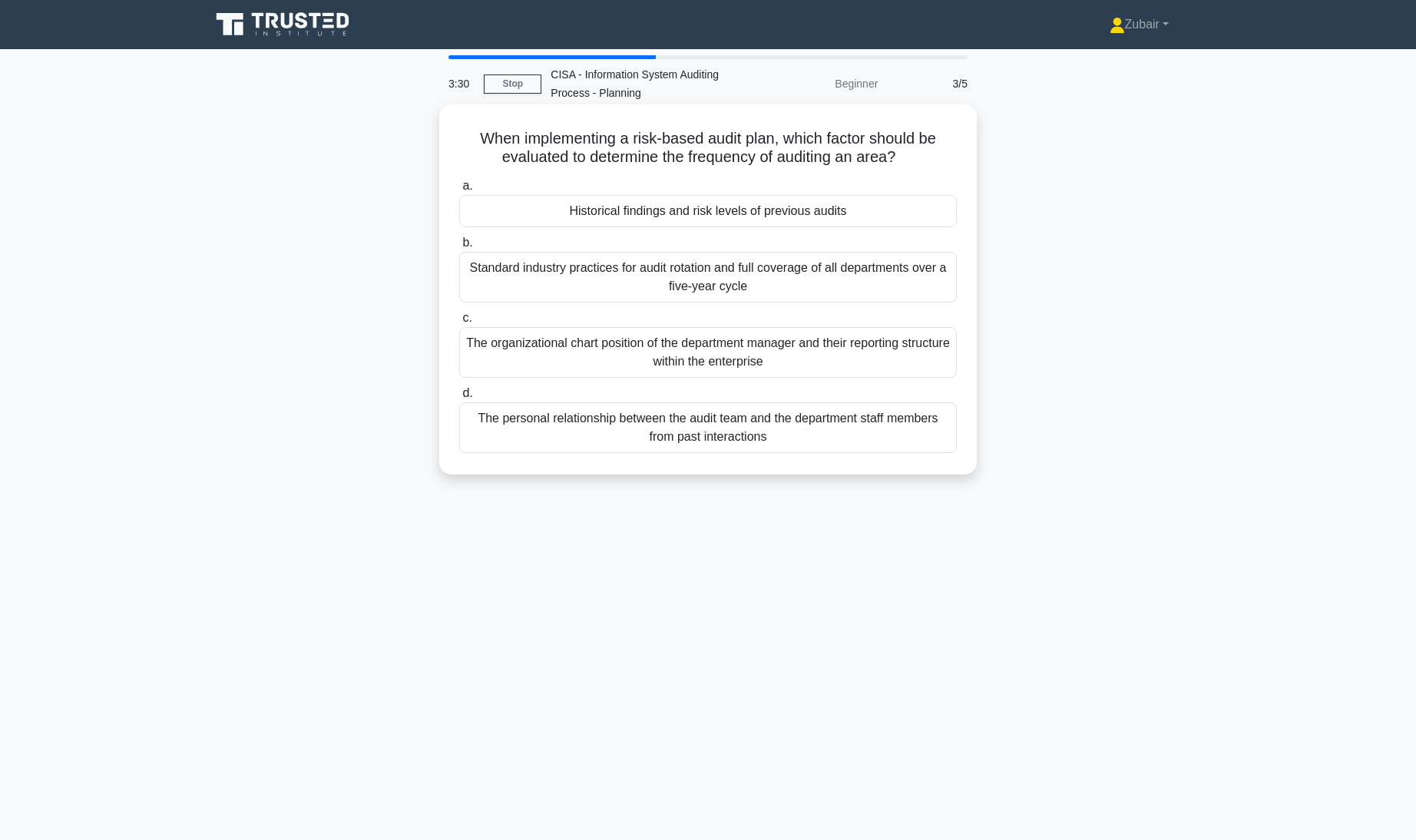
click at [833, 204] on div "Historical findings and risk levels of previous audits" at bounding box center [707, 211] width 497 height 32
click at [459, 191] on input "a. Historical findings and risk levels of previous audits" at bounding box center [459, 186] width 0 height 10
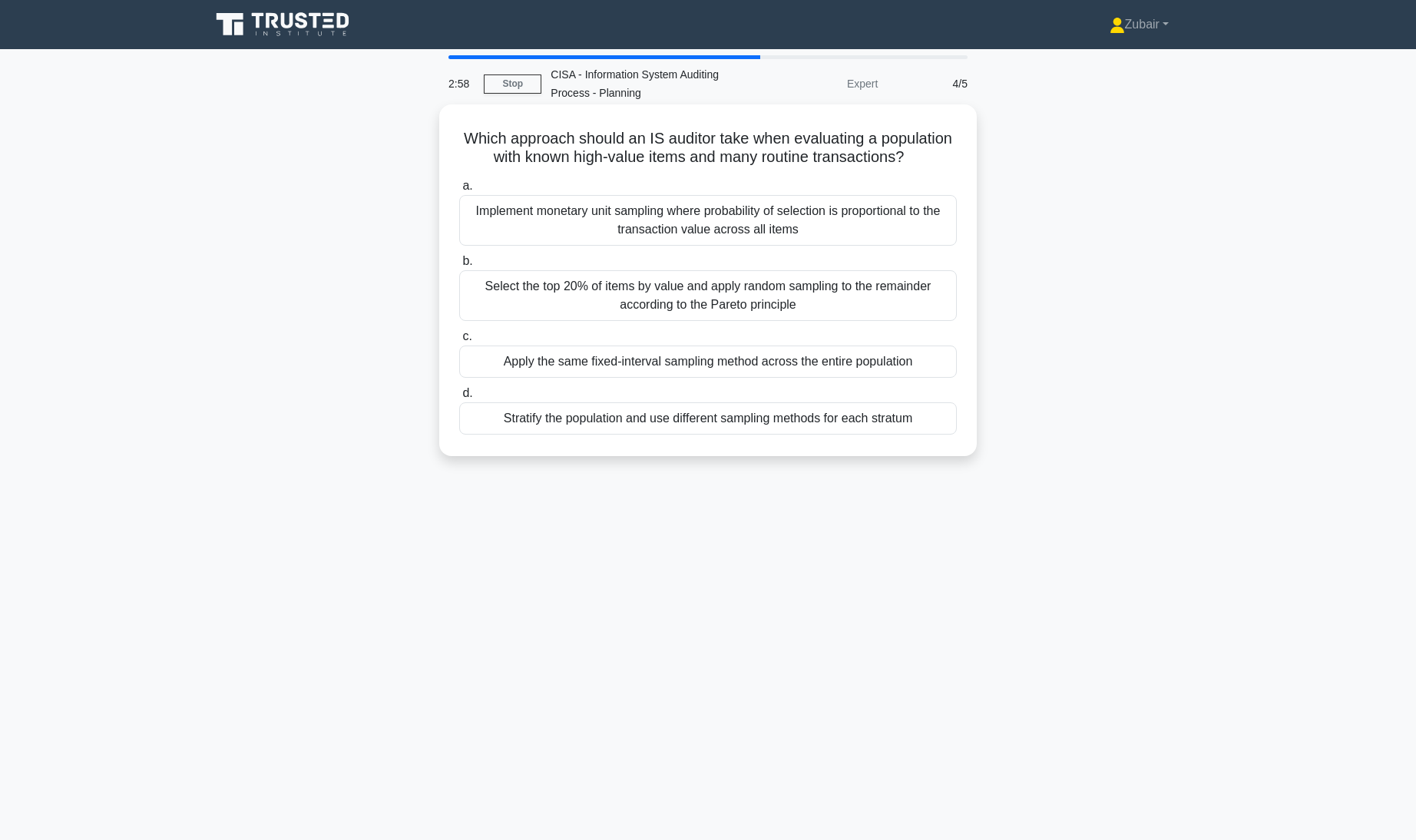
click at [842, 434] on div "Stratify the population and use different sampling methods for each stratum" at bounding box center [707, 418] width 497 height 32
click at [459, 398] on input "d. Stratify the population and use different sampling methods for each stratum" at bounding box center [459, 393] width 0 height 10
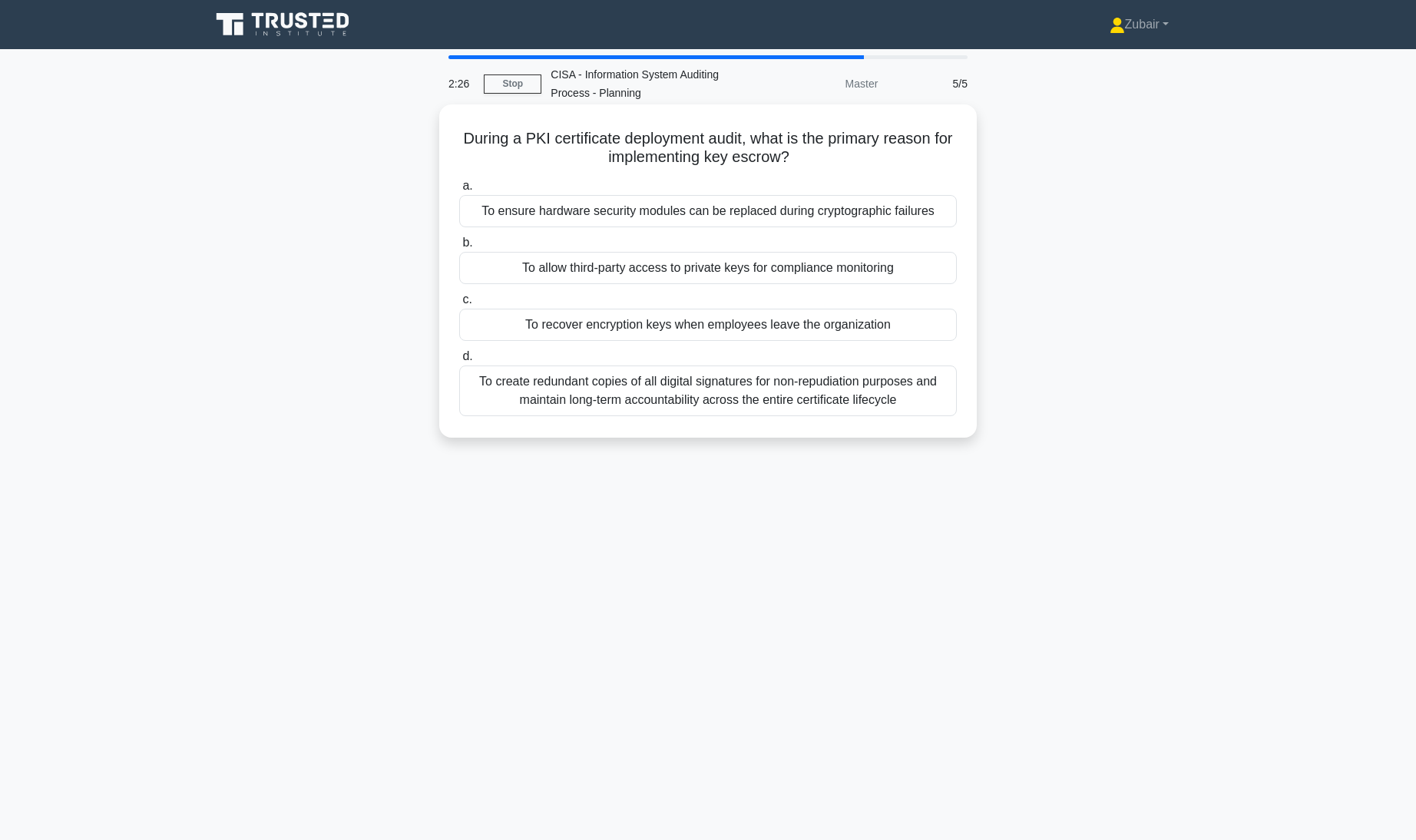
click at [911, 391] on div "To create redundant copies of all digital signatures for non-repudiation purpos…" at bounding box center [707, 391] width 497 height 51
click at [459, 361] on input "d. To create redundant copies of all digital signatures for non-repudiation pur…" at bounding box center [459, 356] width 0 height 10
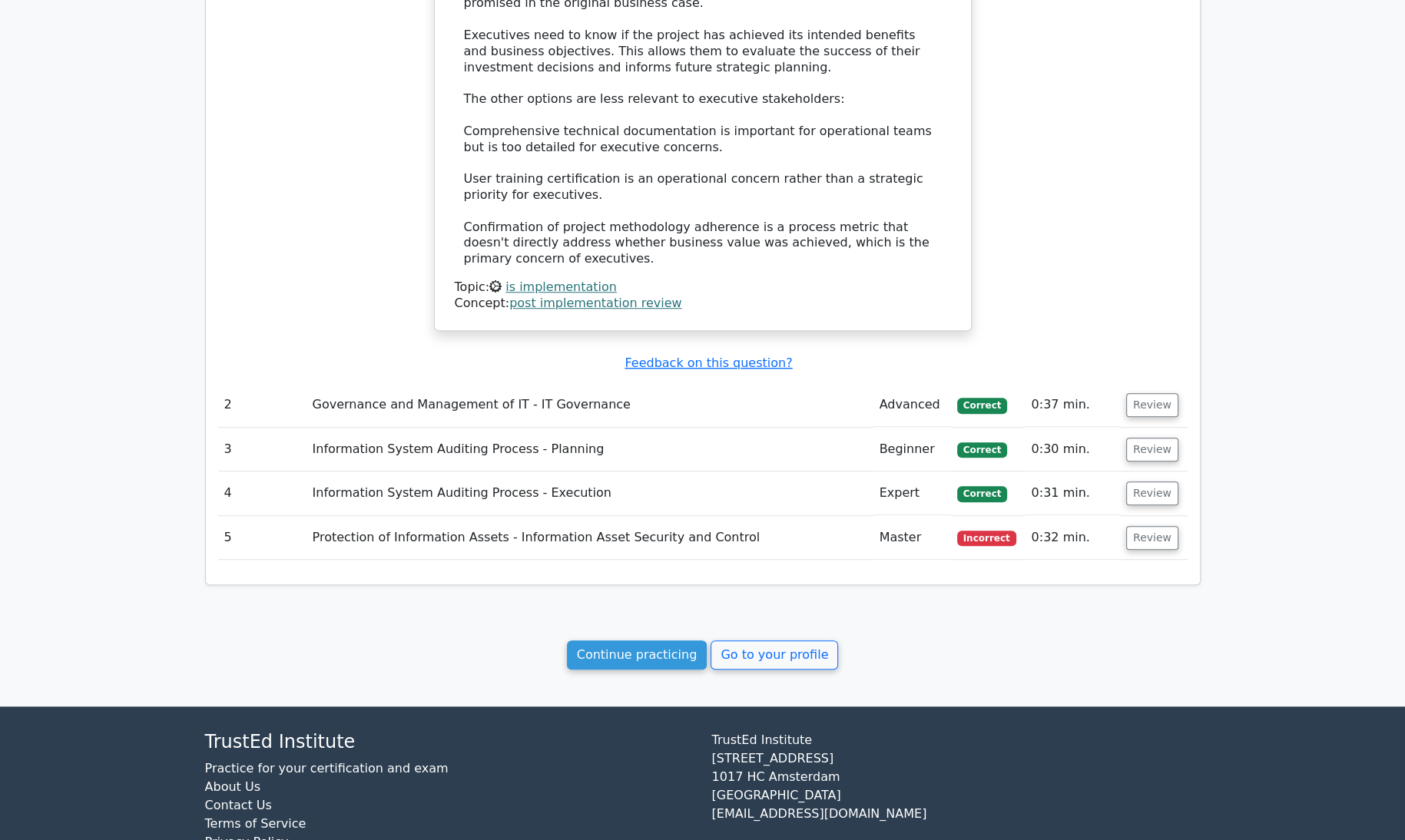
scroll to position [1299, 0]
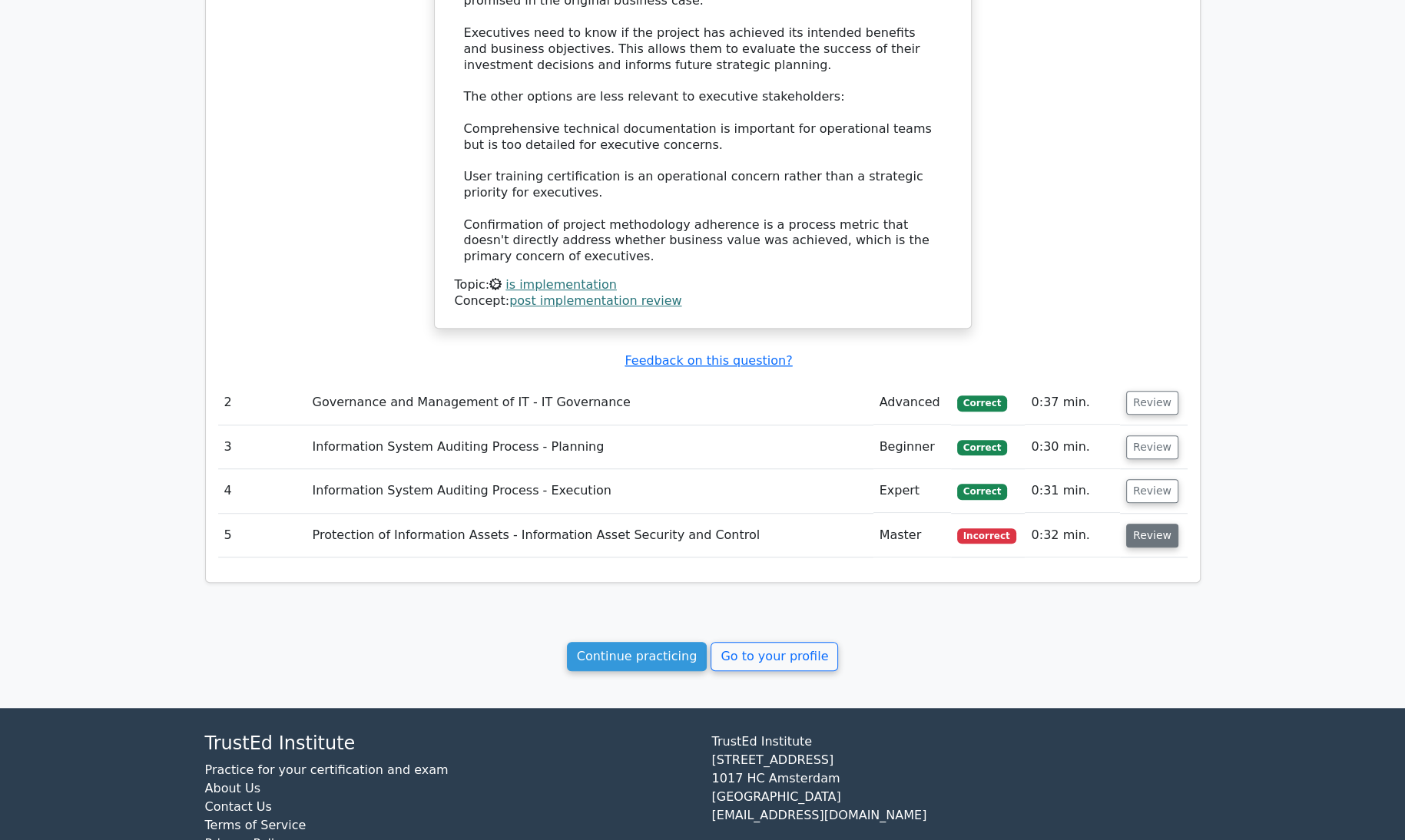
click at [1153, 524] on button "Review" at bounding box center [1153, 535] width 52 height 24
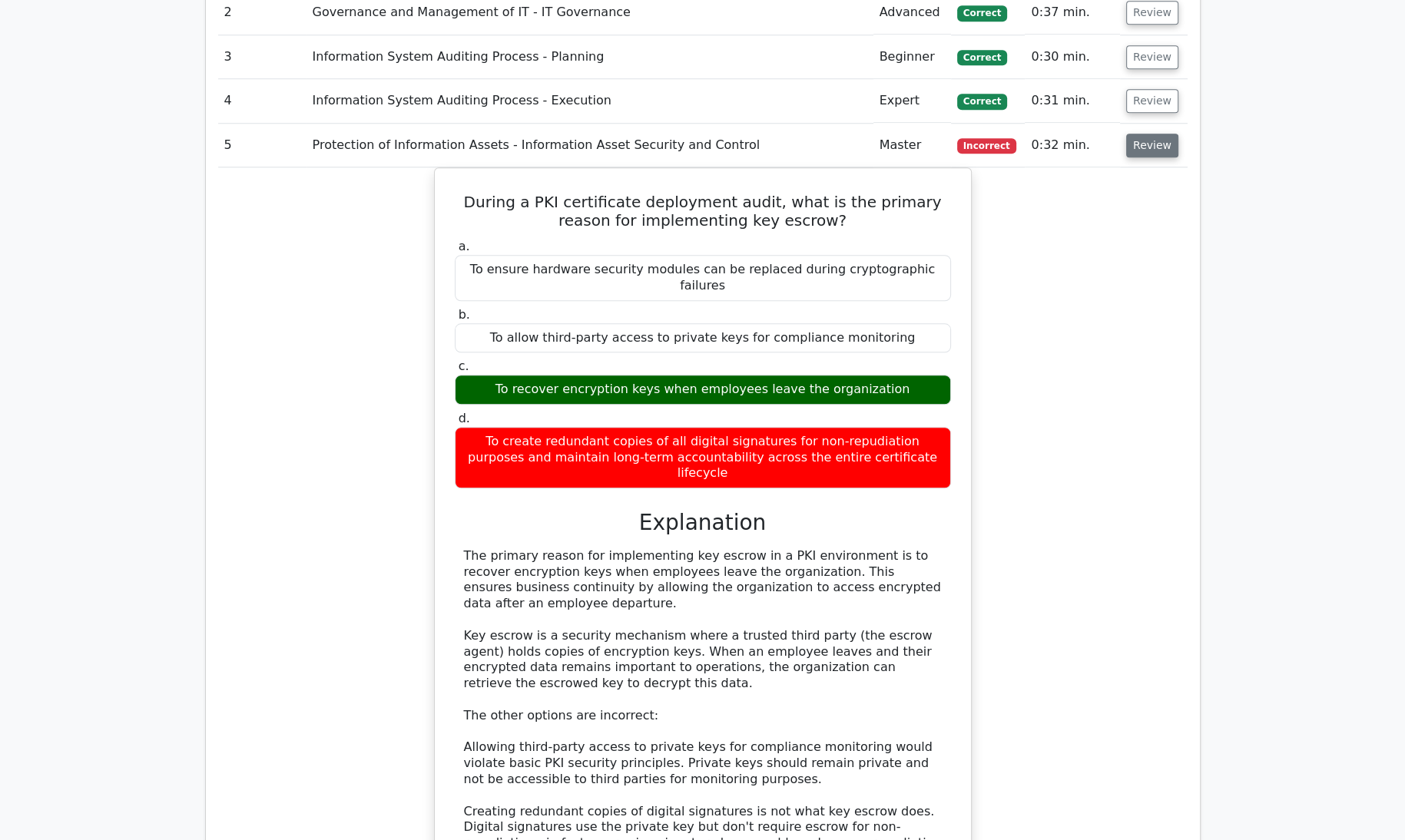
scroll to position [1698, 0]
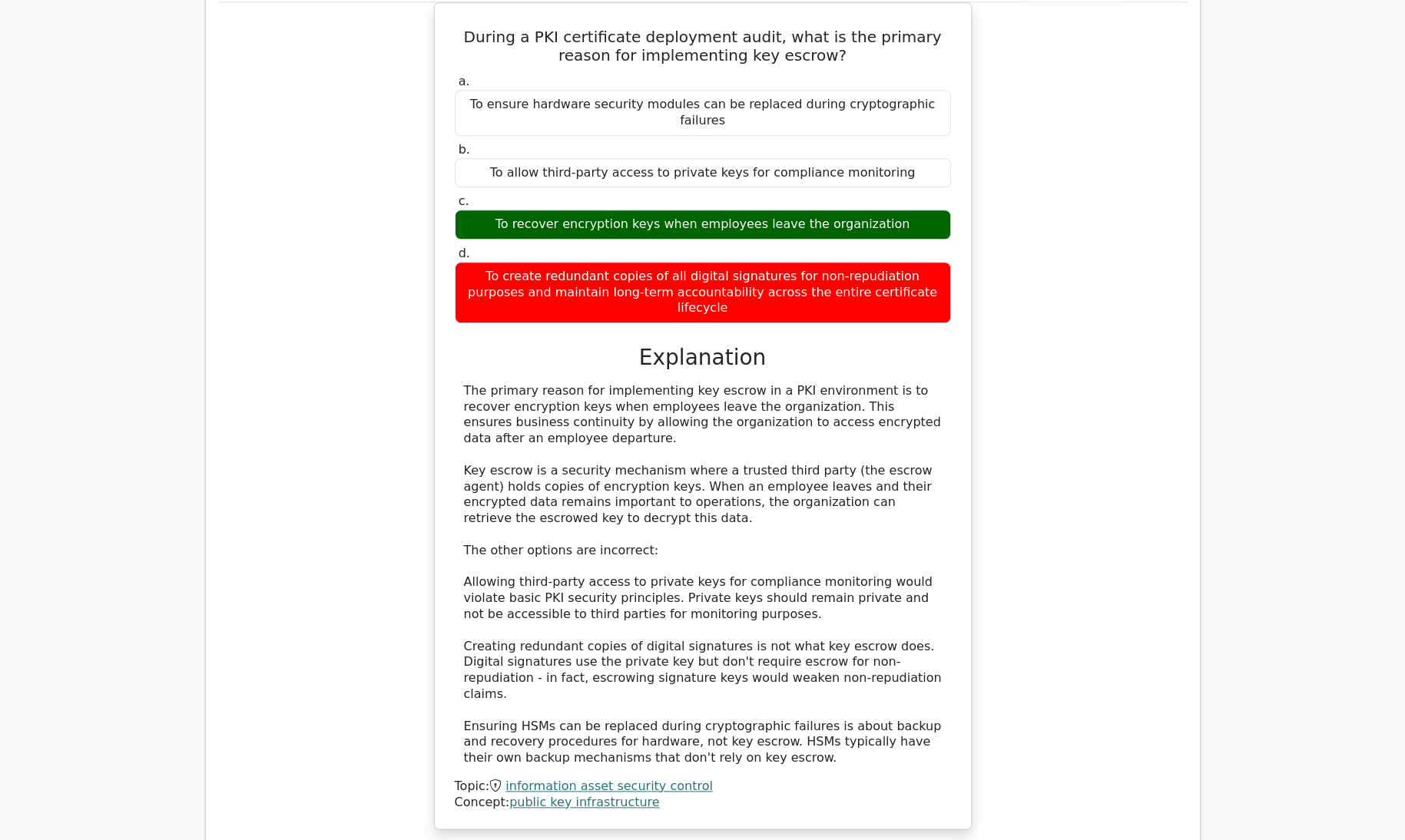
click at [1153, 518] on div "During a PKI certificate deployment audit, what is the primary reason for imple…" at bounding box center [702, 425] width 970 height 846
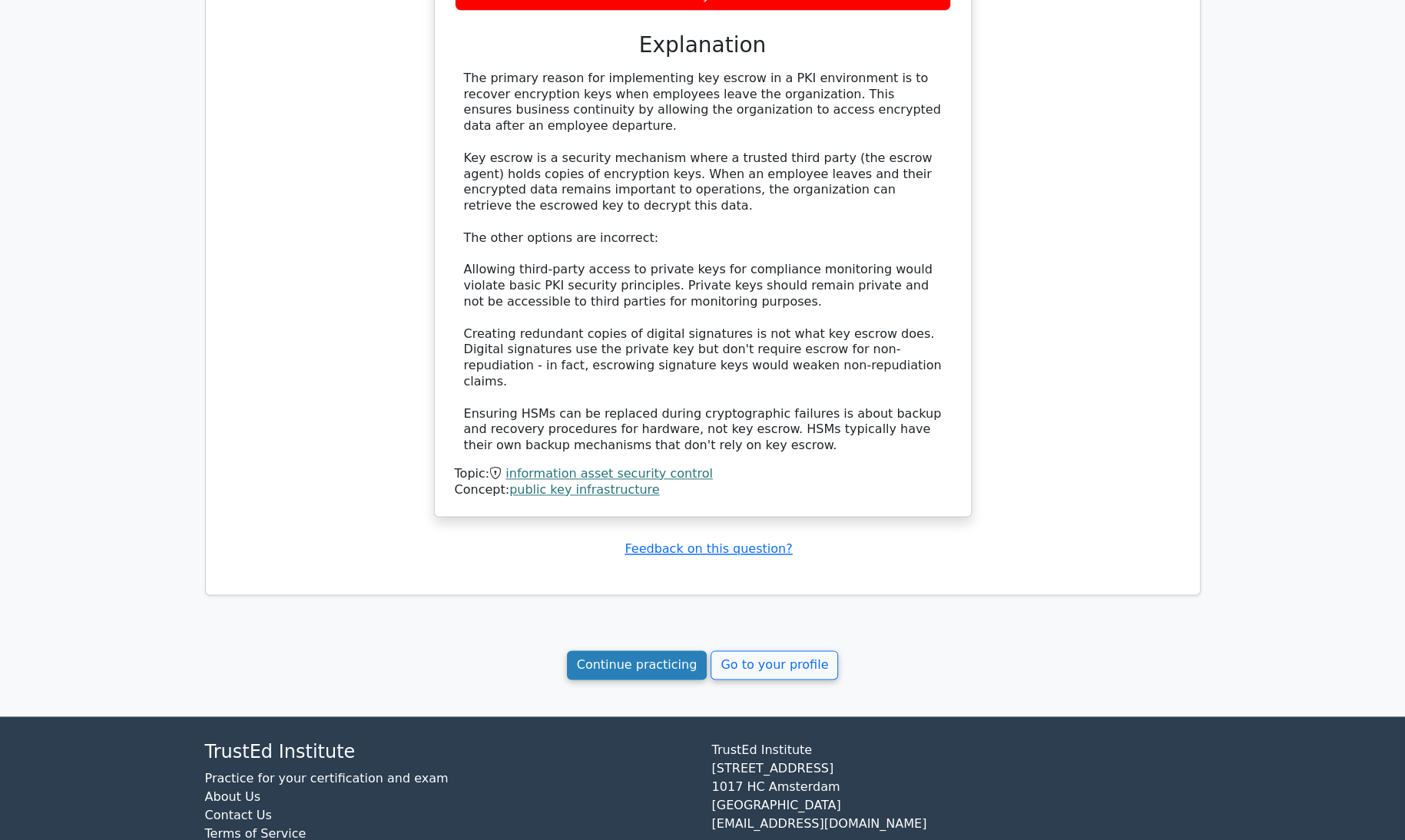
click at [604, 651] on link "Continue practicing" at bounding box center [637, 665] width 140 height 30
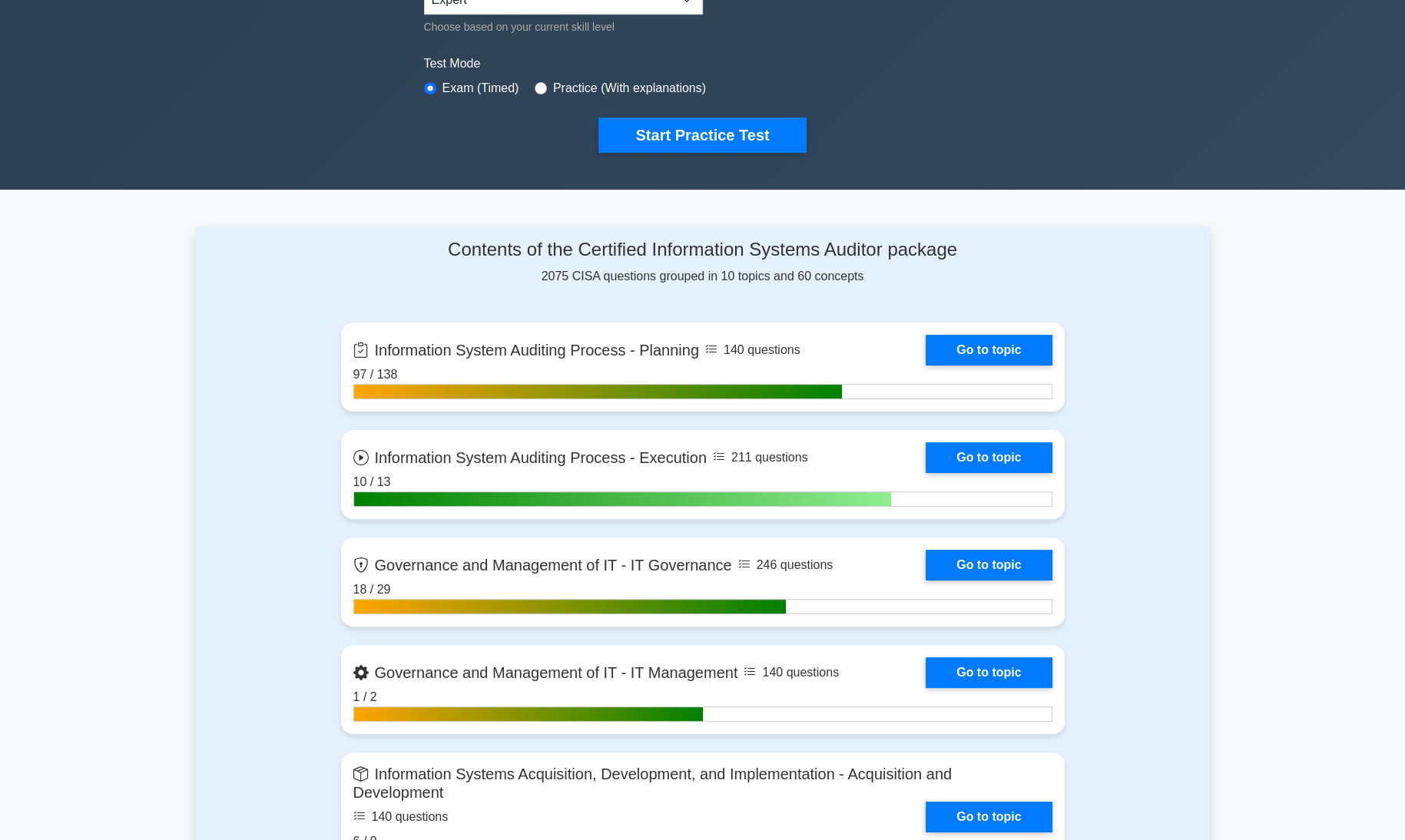
scroll to position [464, 0]
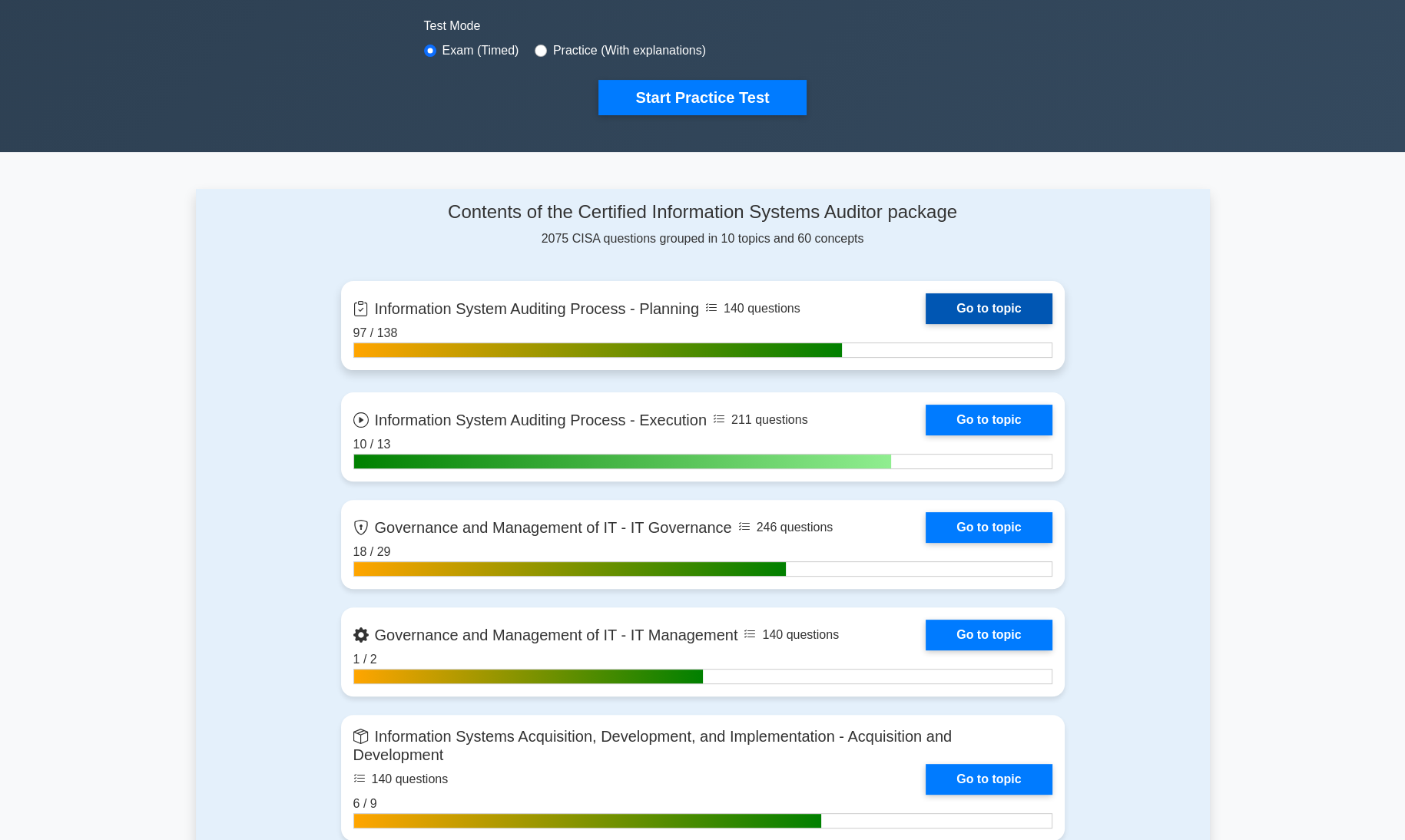
click at [1035, 311] on link "Go to topic" at bounding box center [989, 308] width 126 height 30
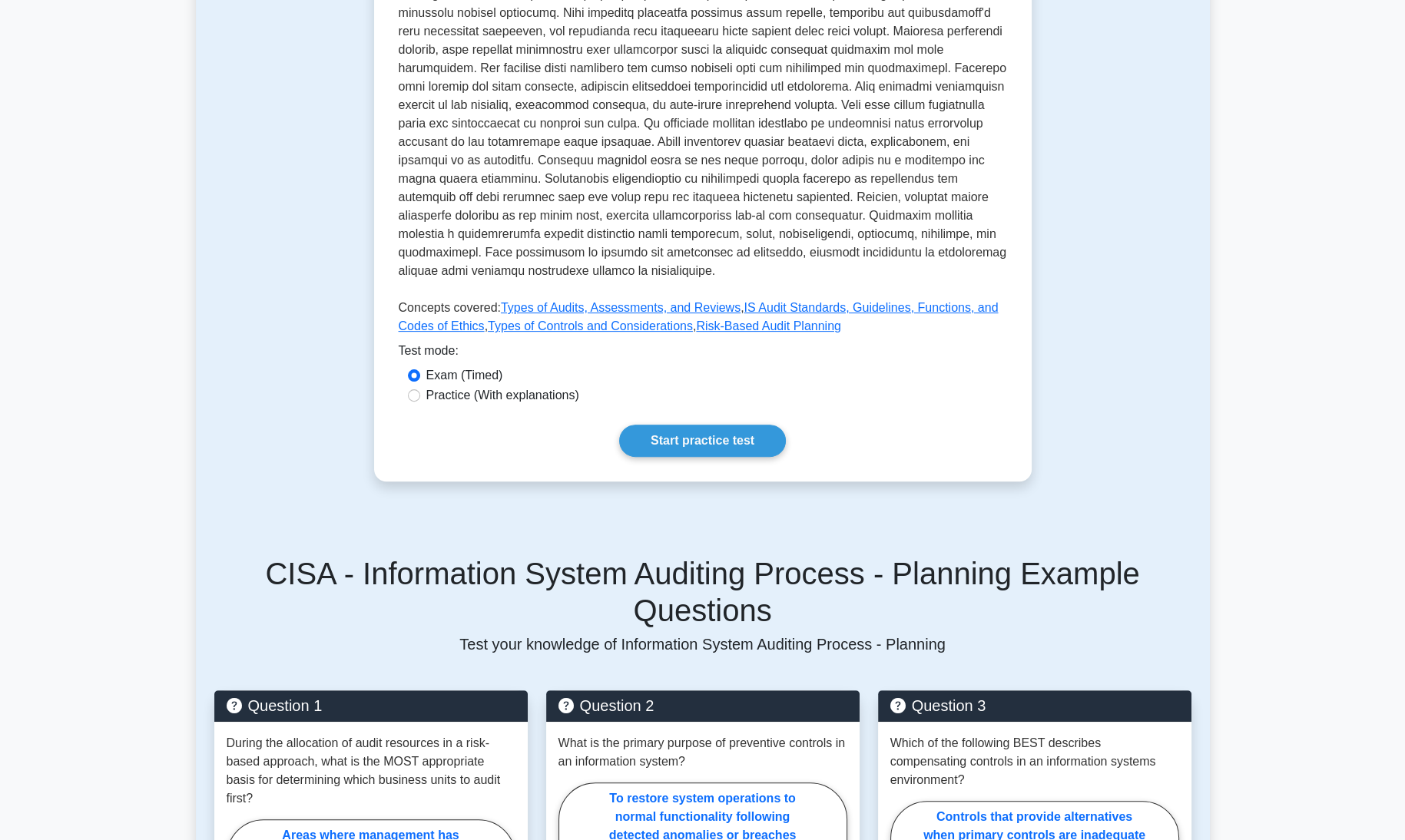
scroll to position [487, 0]
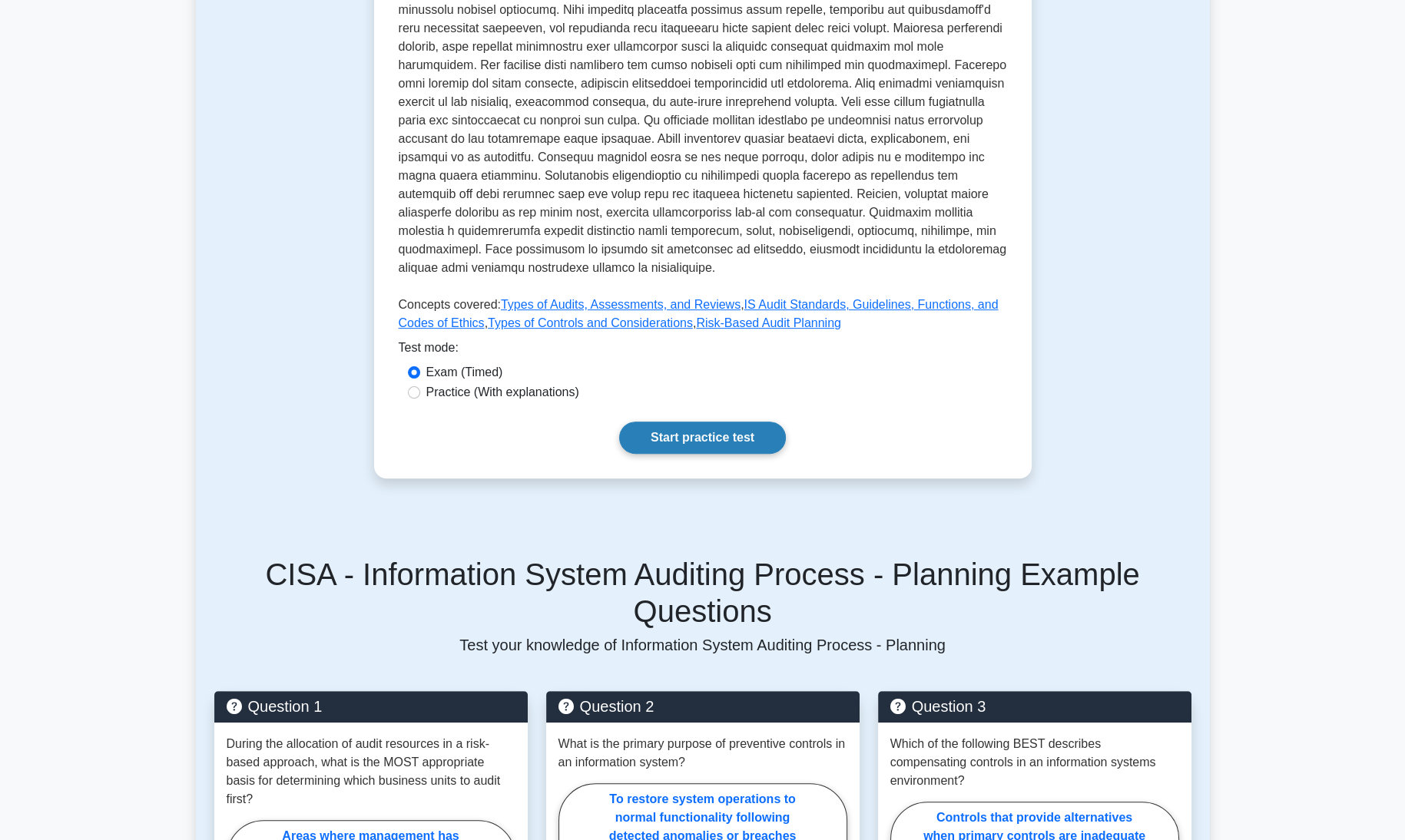
click at [695, 440] on link "Start practice test" at bounding box center [702, 437] width 166 height 32
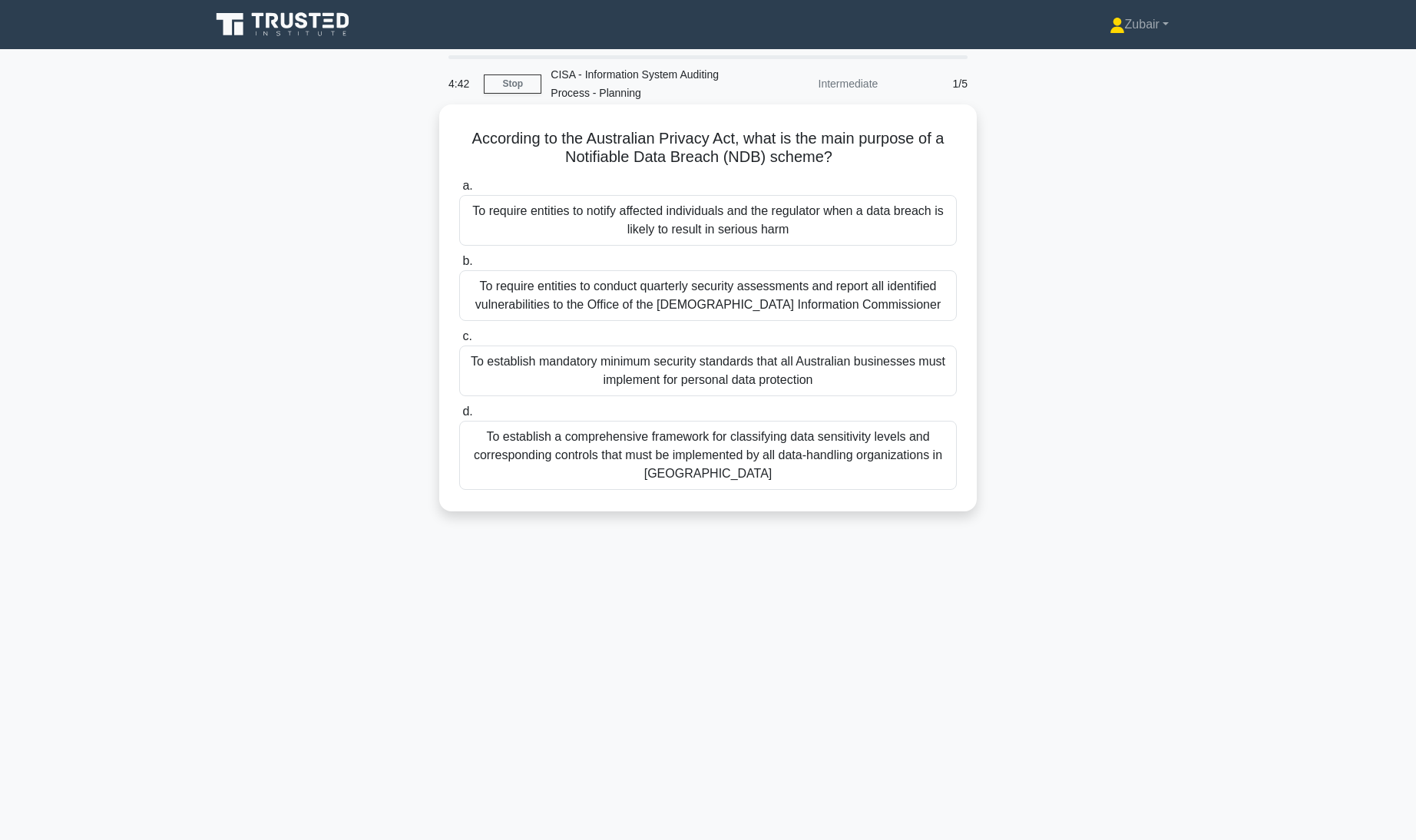
click at [884, 216] on div "To require entities to notify affected individuals and the regulator when a dat…" at bounding box center [707, 220] width 497 height 51
click at [459, 191] on input "a. To require entities to notify affected individuals and the regulator when a …" at bounding box center [459, 186] width 0 height 10
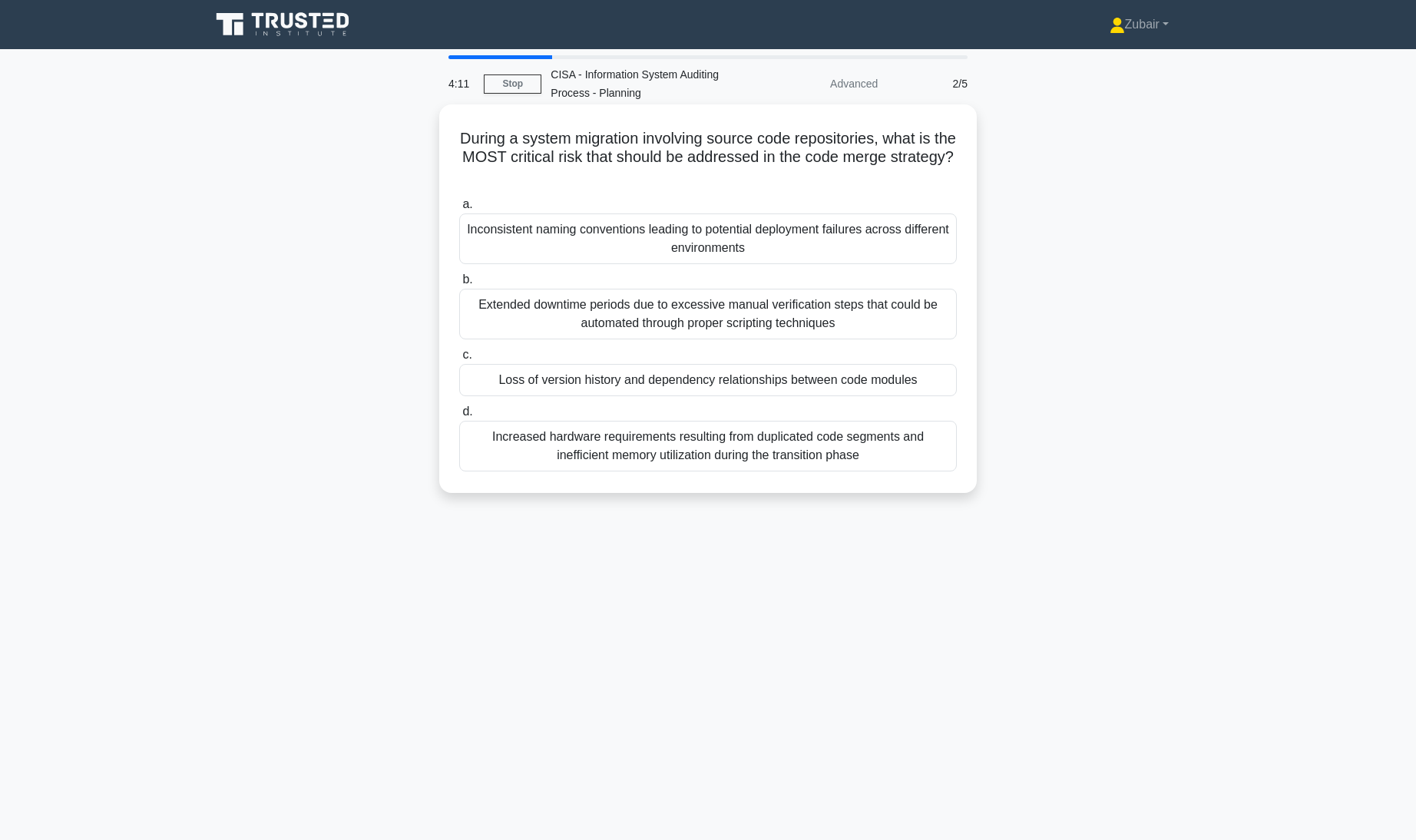
click at [908, 373] on div "Loss of version history and dependency relationships between code modules" at bounding box center [707, 379] width 497 height 32
click at [459, 360] on input "c. Loss of version history and dependency relationships between code modules" at bounding box center [459, 355] width 0 height 10
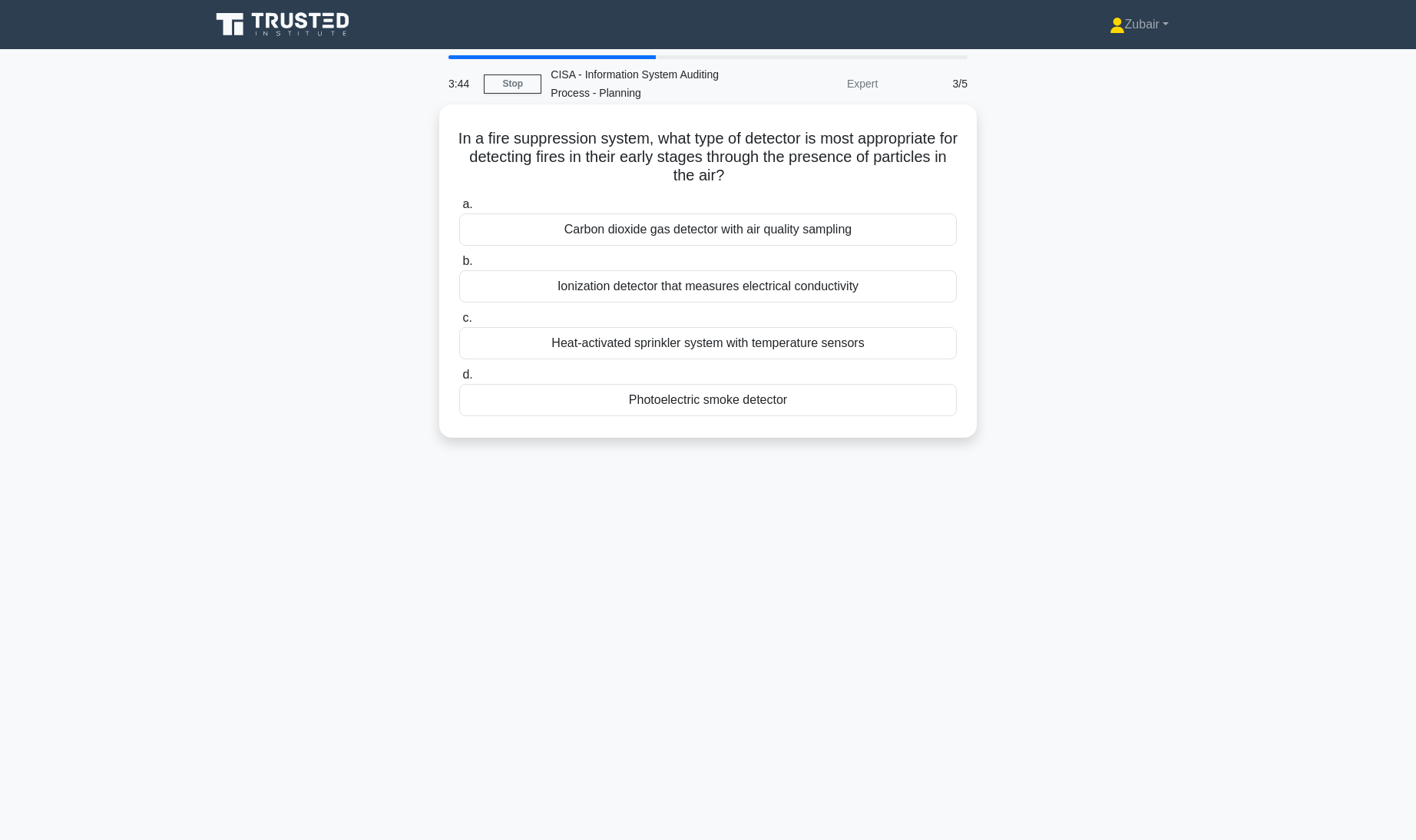
click at [898, 284] on div "Ionization detector that measures electrical conductivity" at bounding box center [707, 286] width 497 height 32
click at [459, 266] on input "b. Ionization detector that measures electrical conductivity" at bounding box center [459, 261] width 0 height 10
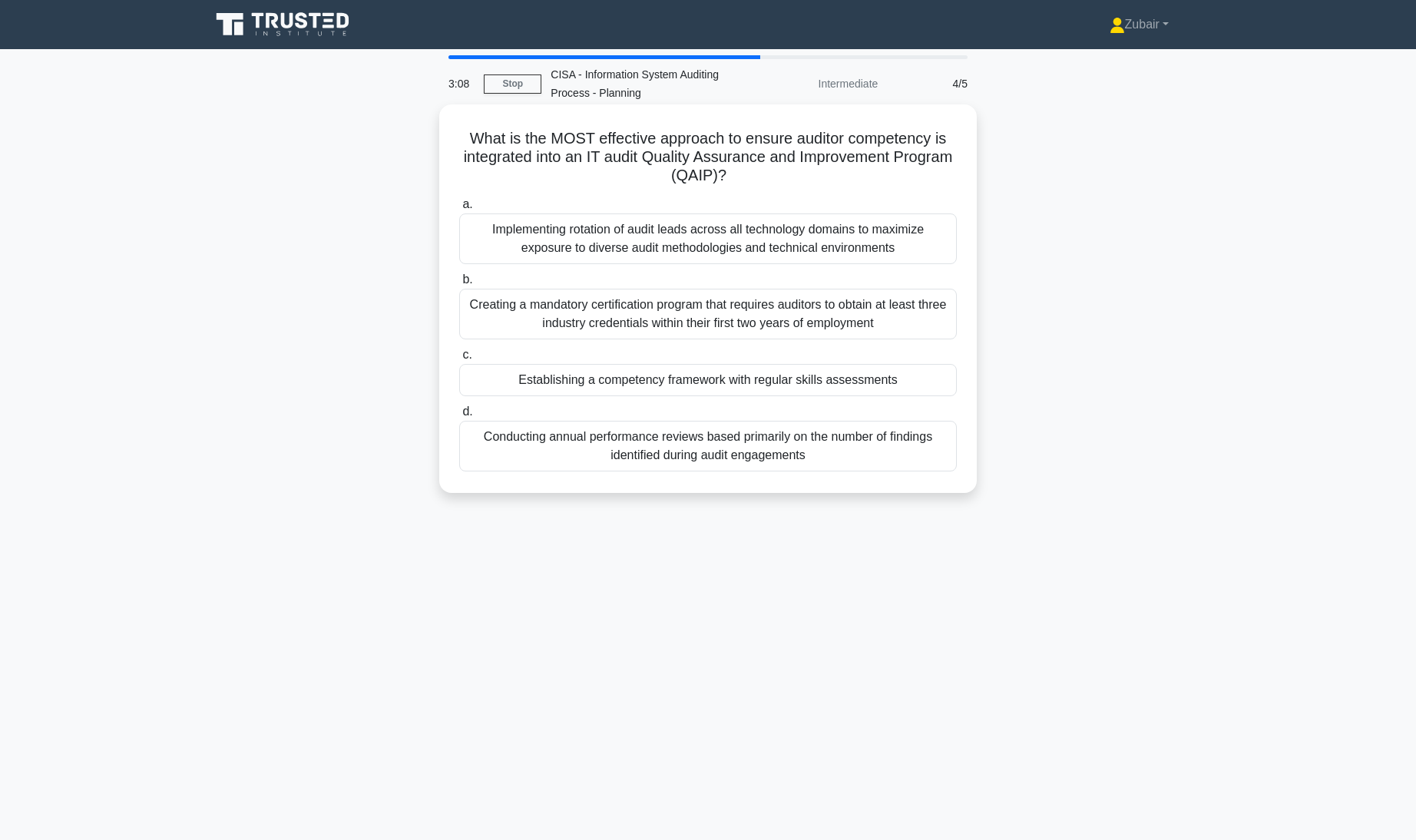
click at [931, 377] on div "Establishing a competency framework with regular skills assessments" at bounding box center [707, 379] width 497 height 32
click at [459, 360] on input "c. Establishing a competency framework with regular skills assessments" at bounding box center [459, 355] width 0 height 10
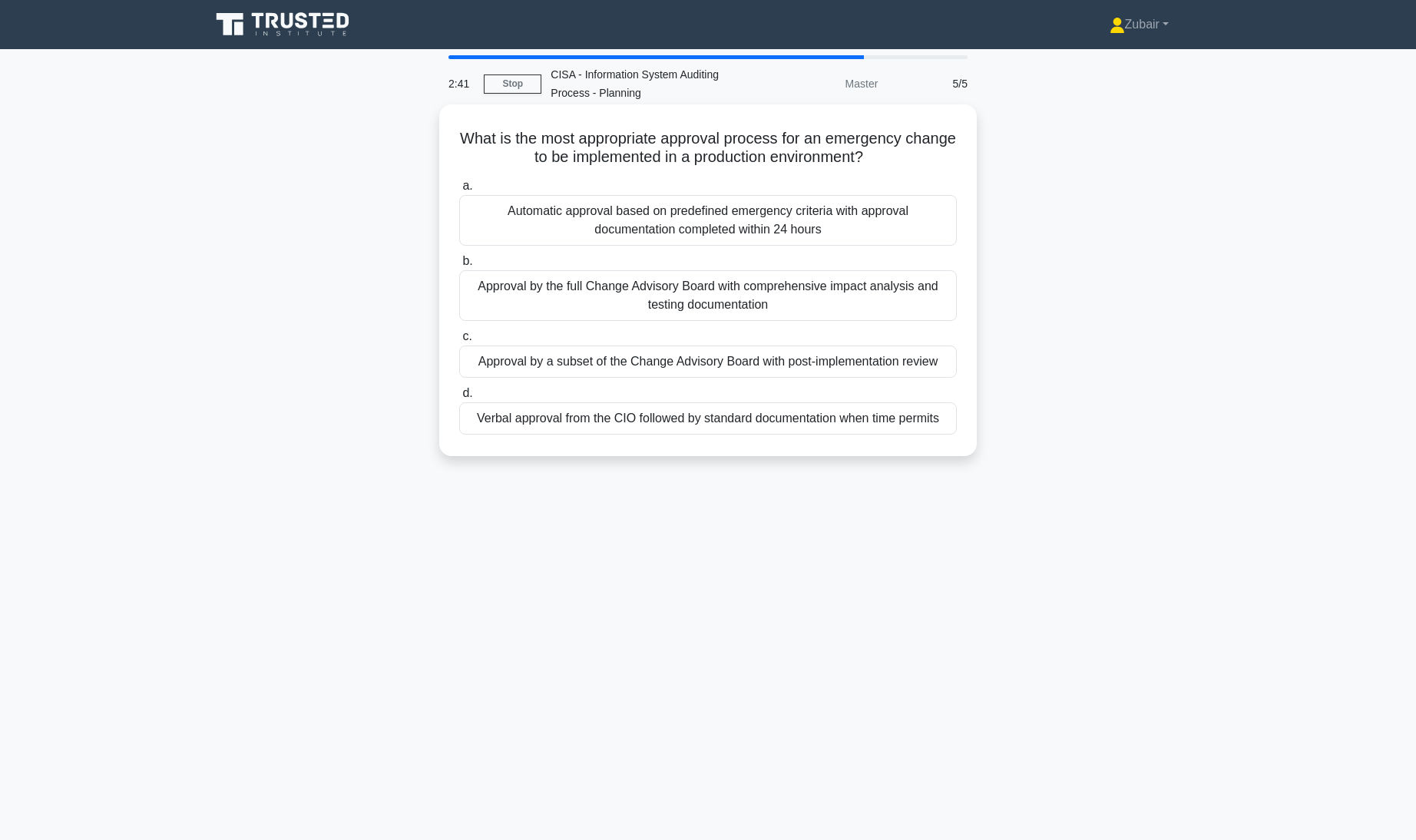
click at [927, 366] on div "Approval by a subset of the Change Advisory Board with post-implementation revi…" at bounding box center [707, 361] width 497 height 32
click at [459, 342] on input "c. Approval by a subset of the Change Advisory Board with post-implementation r…" at bounding box center [459, 337] width 0 height 10
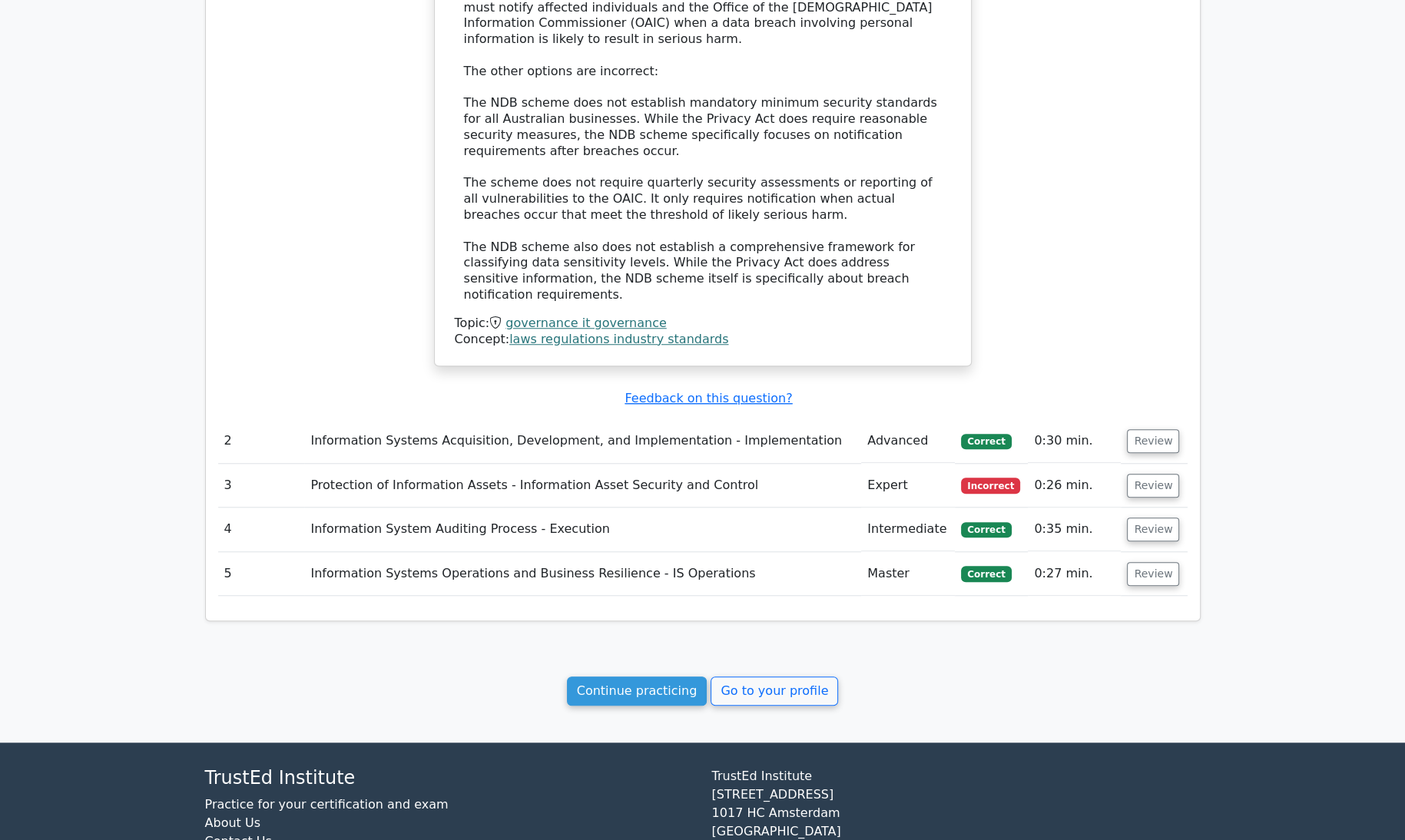
scroll to position [1452, 0]
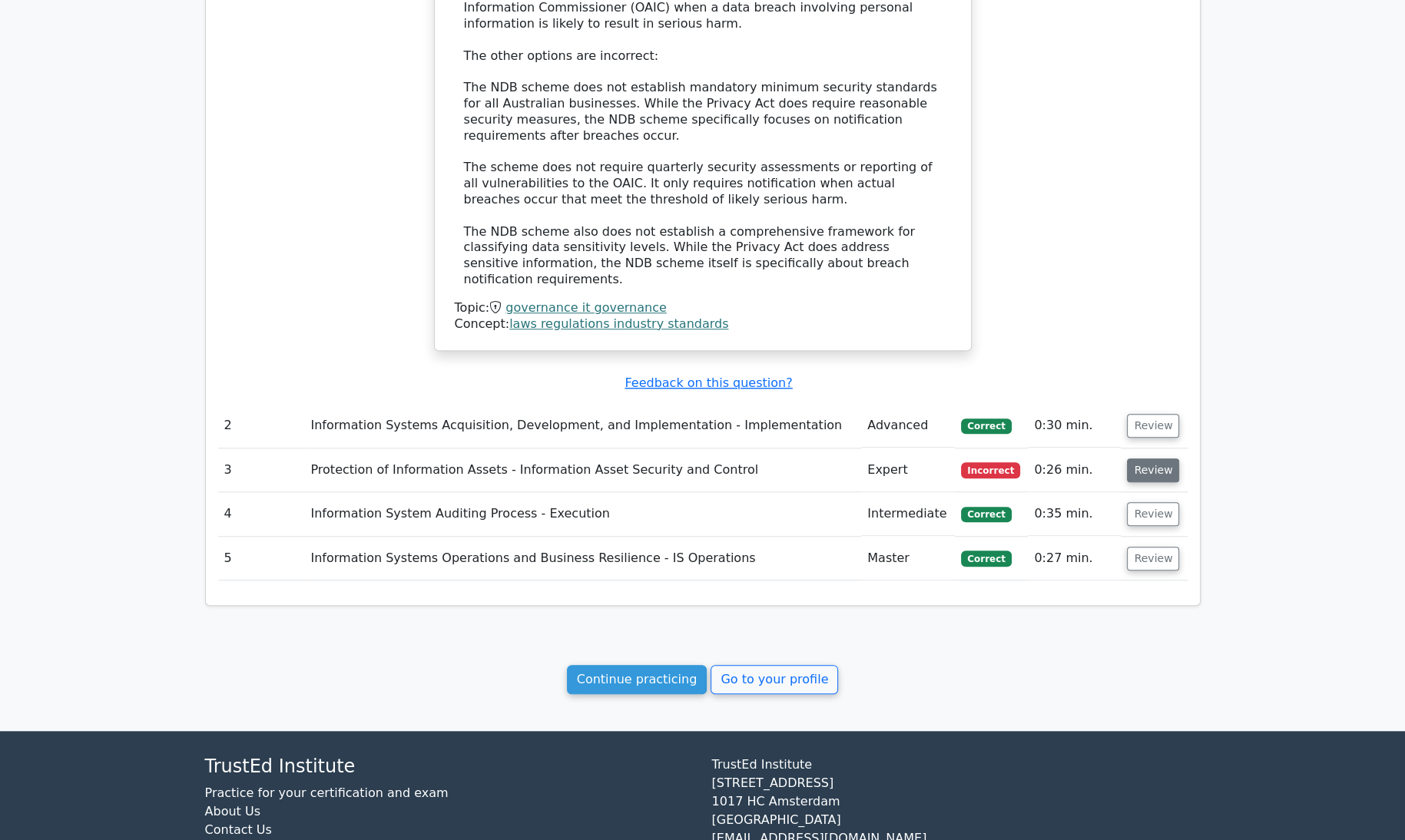
click at [1162, 458] on button "Review" at bounding box center [1153, 470] width 52 height 24
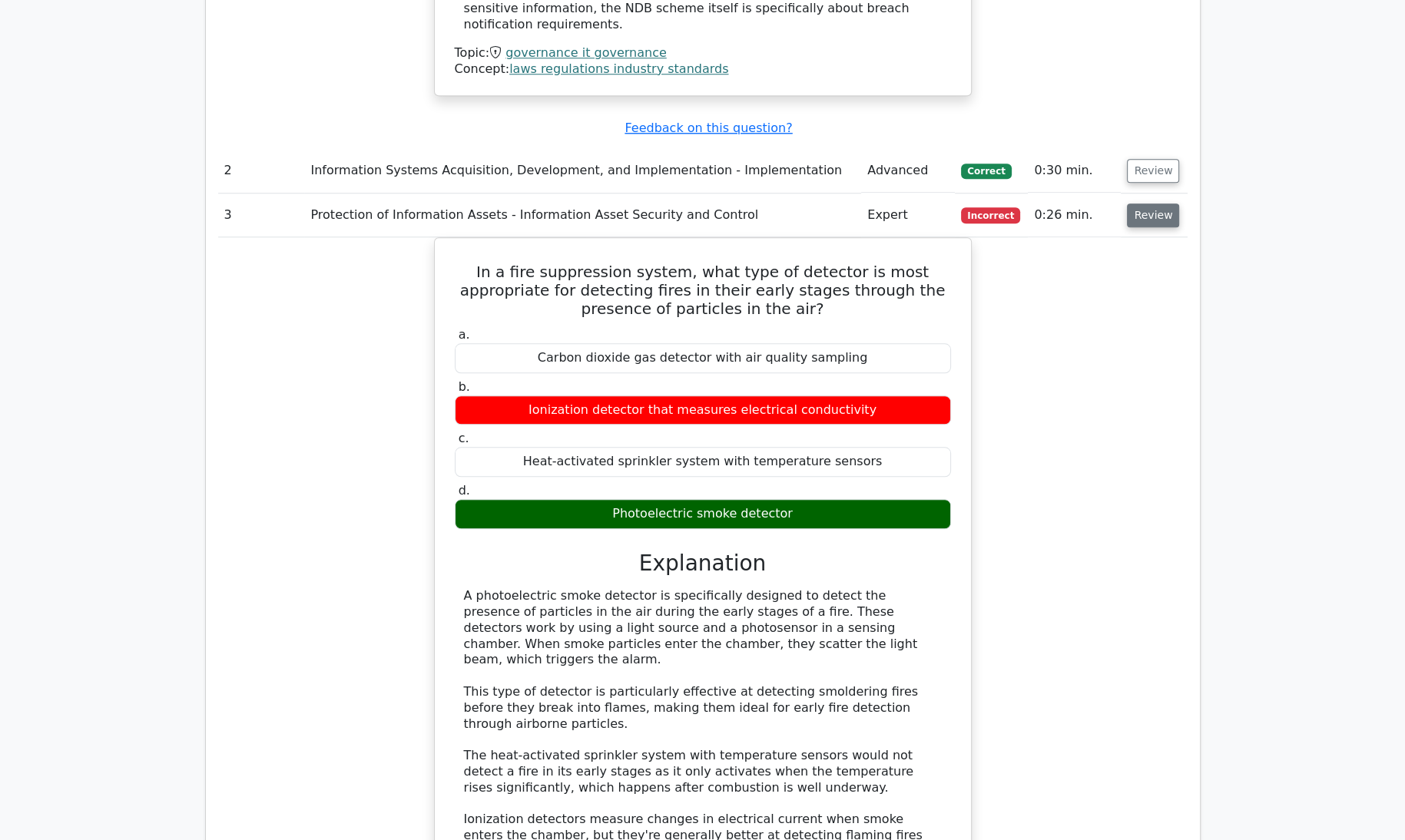
scroll to position [1705, 0]
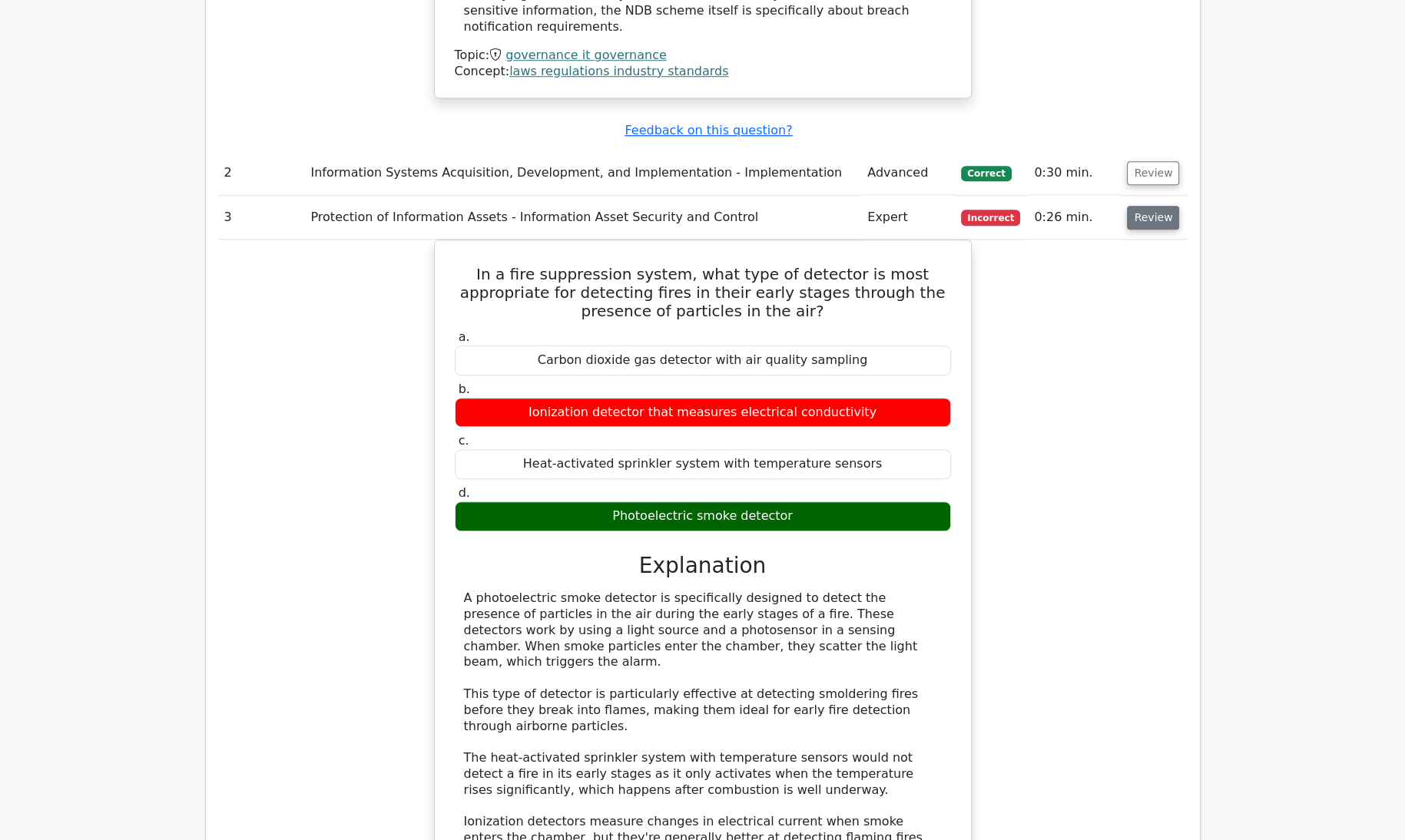
click at [1162, 384] on div "In a fire suppression system, what type of detector is most appropriate for det…" at bounding box center [702, 631] width 970 height 784
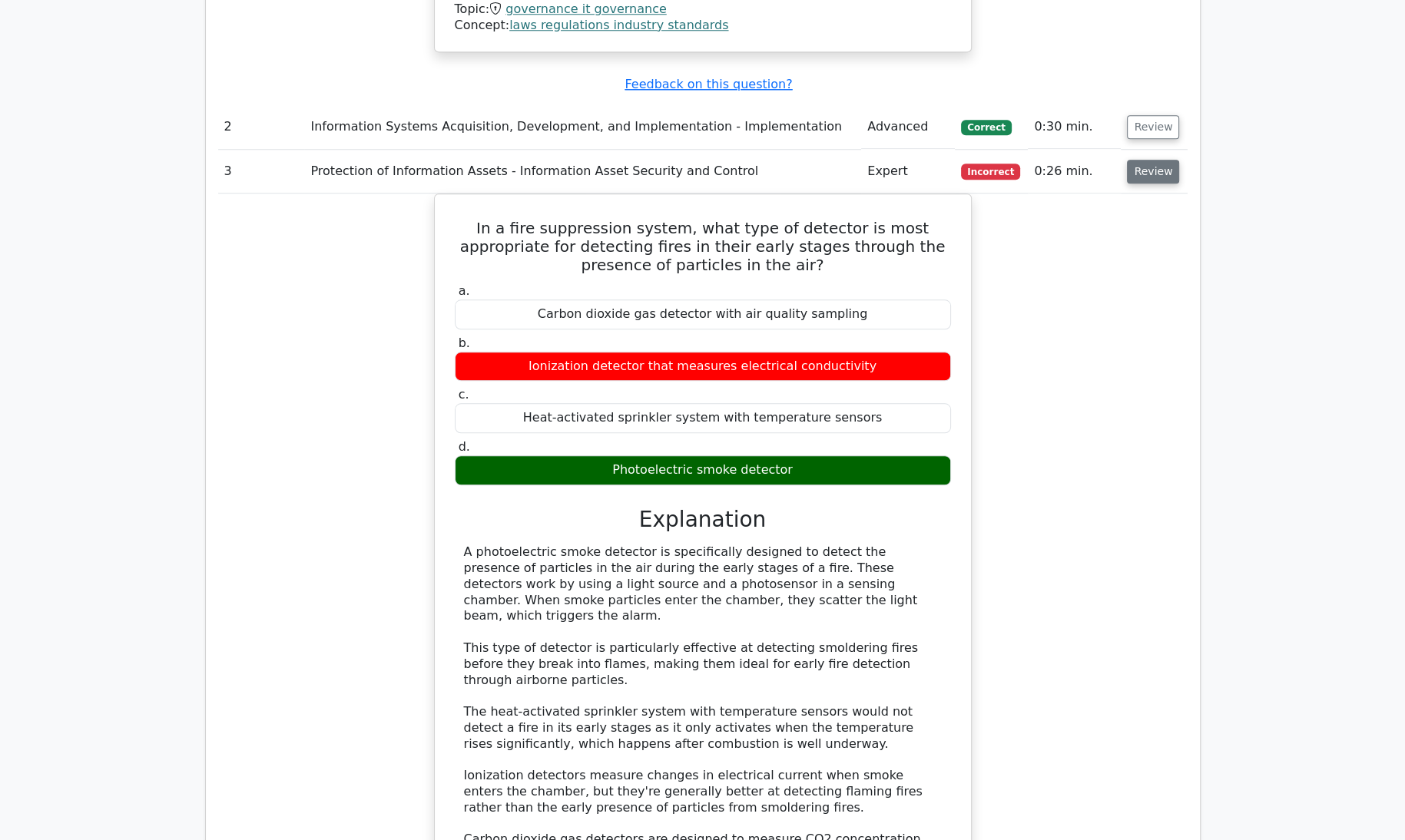
click at [1162, 384] on div "In a fire suppression system, what type of detector is most appropriate for det…" at bounding box center [702, 585] width 970 height 784
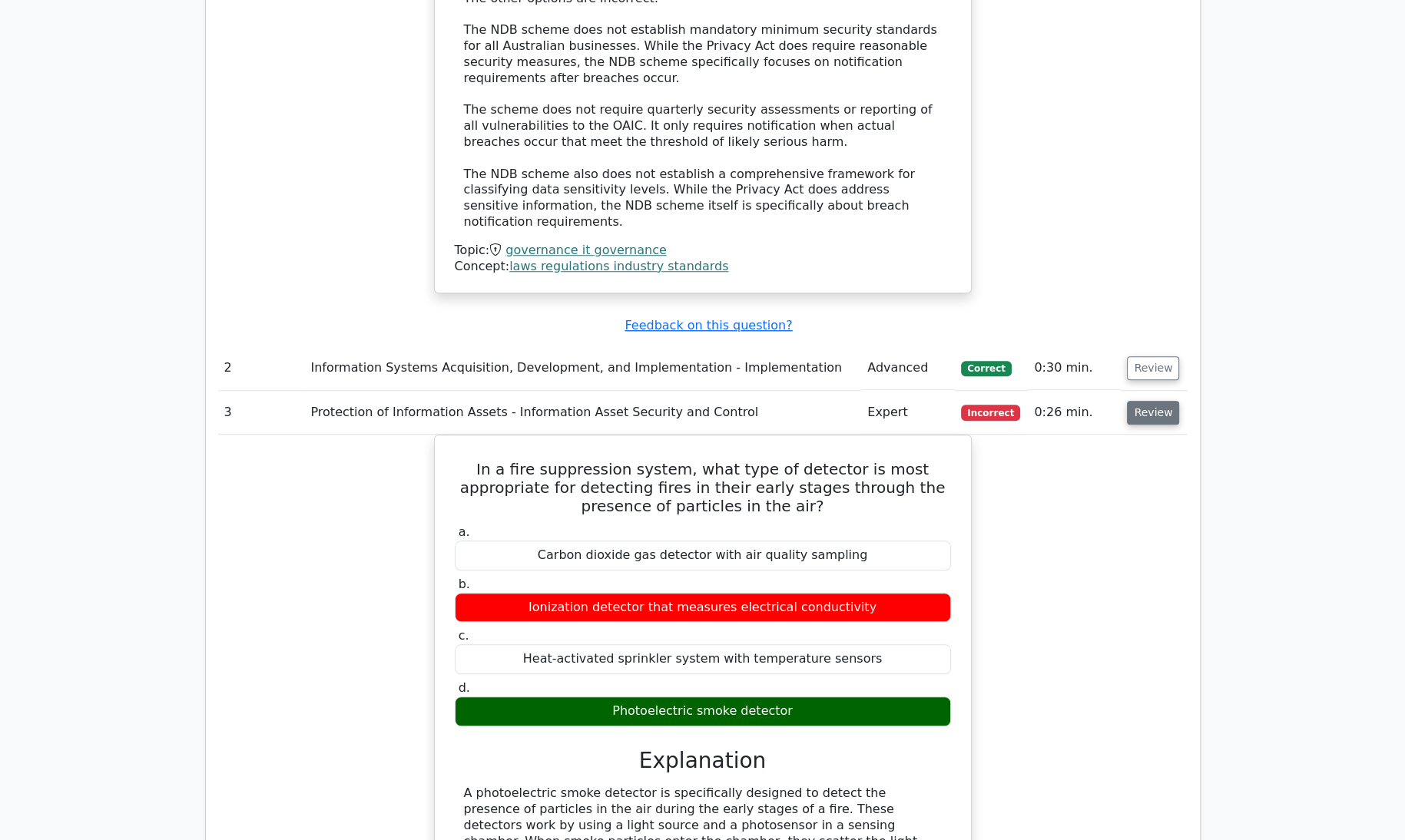
scroll to position [2237, 0]
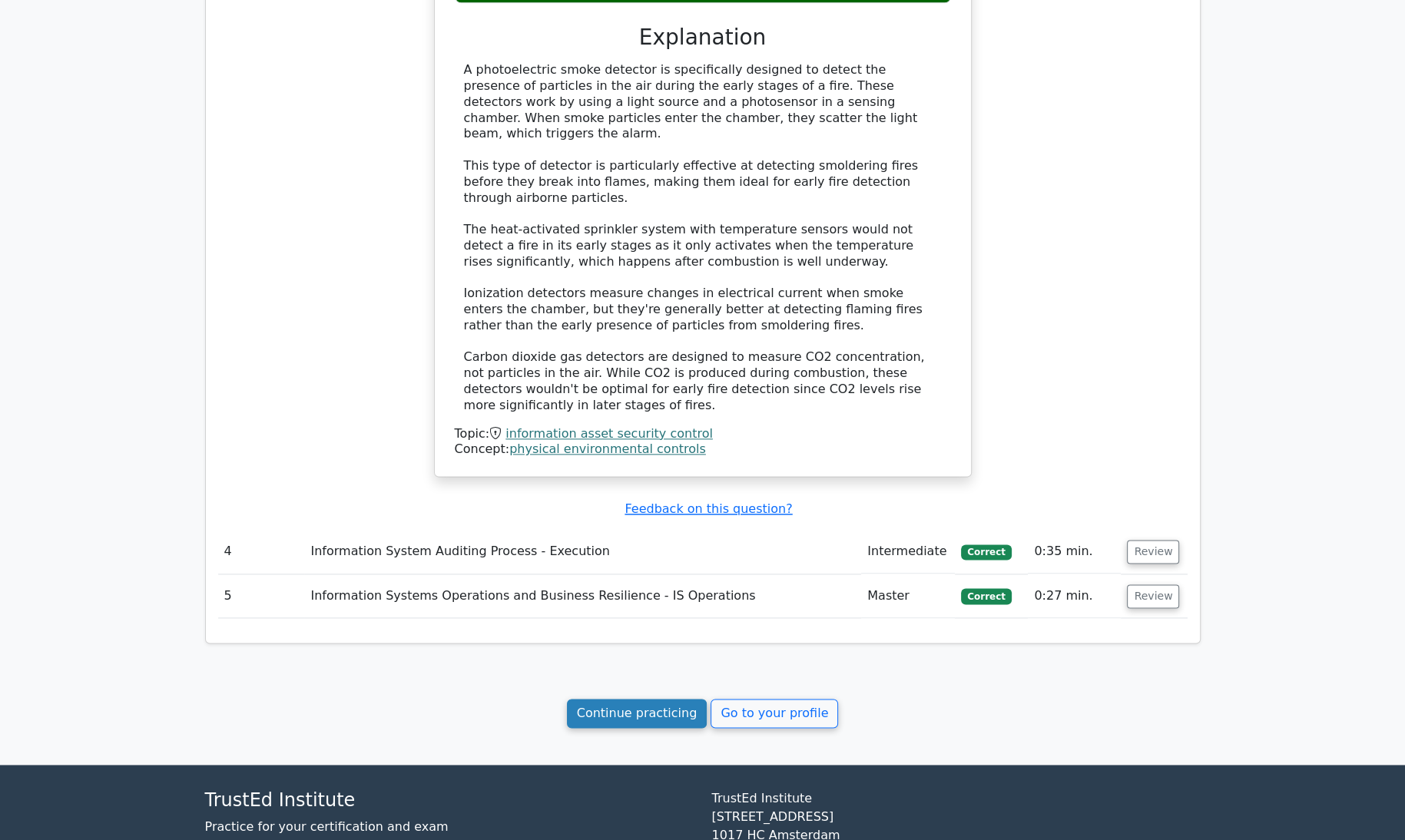
click at [639, 699] on link "Continue practicing" at bounding box center [637, 714] width 140 height 30
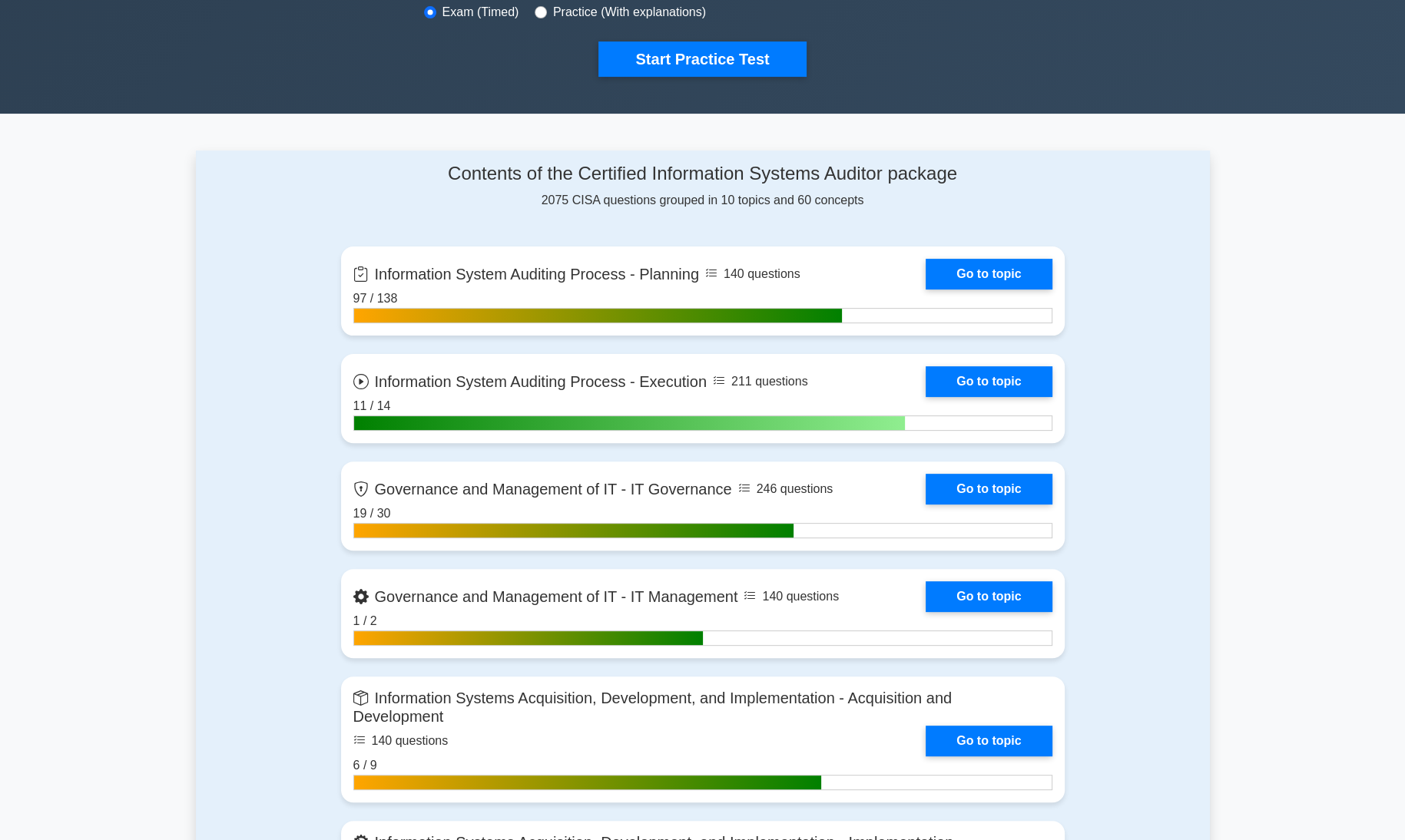
scroll to position [564, 0]
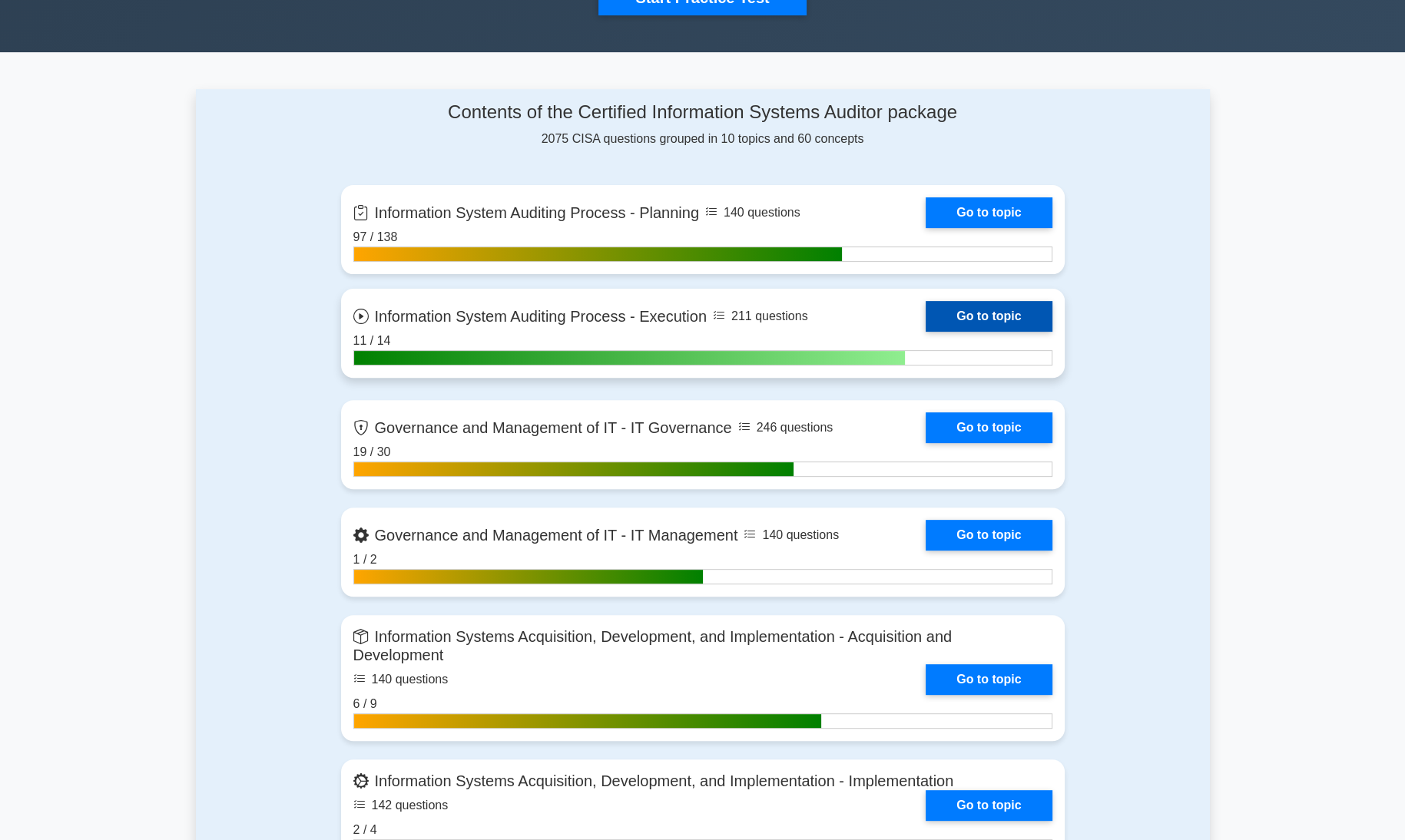
click at [995, 306] on link "Go to topic" at bounding box center [989, 316] width 126 height 30
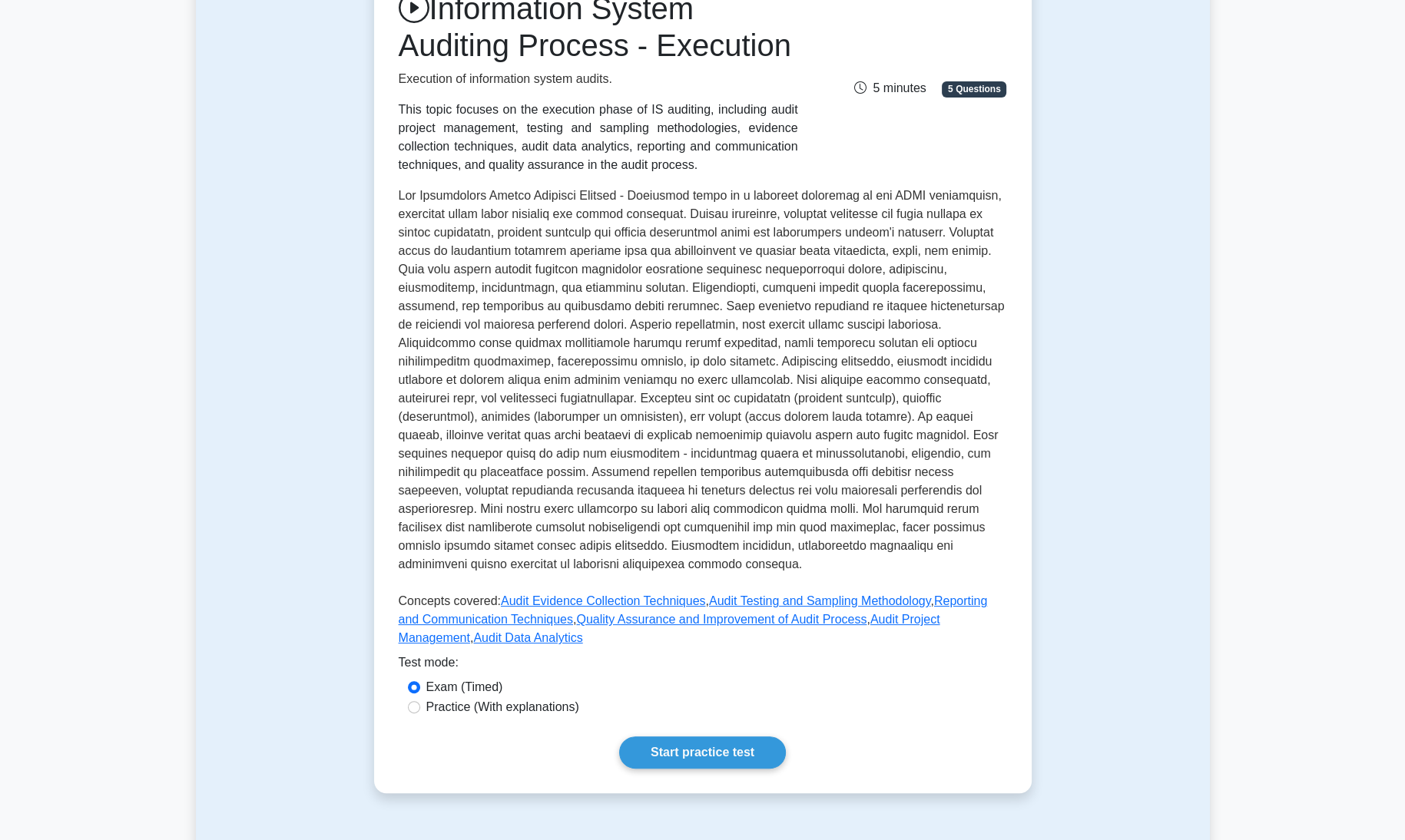
scroll to position [247, 0]
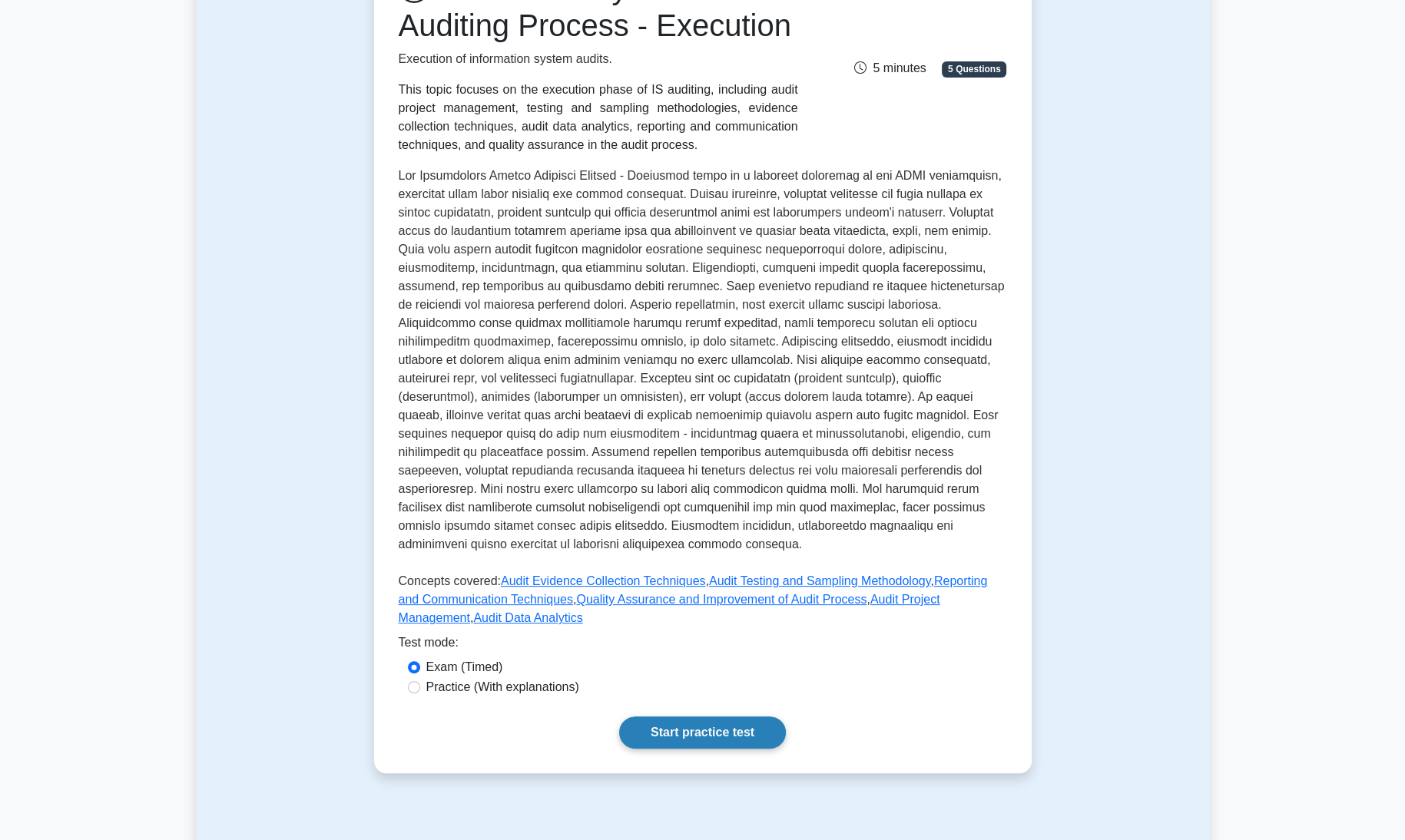
click at [725, 716] on link "Start practice test" at bounding box center [702, 732] width 166 height 32
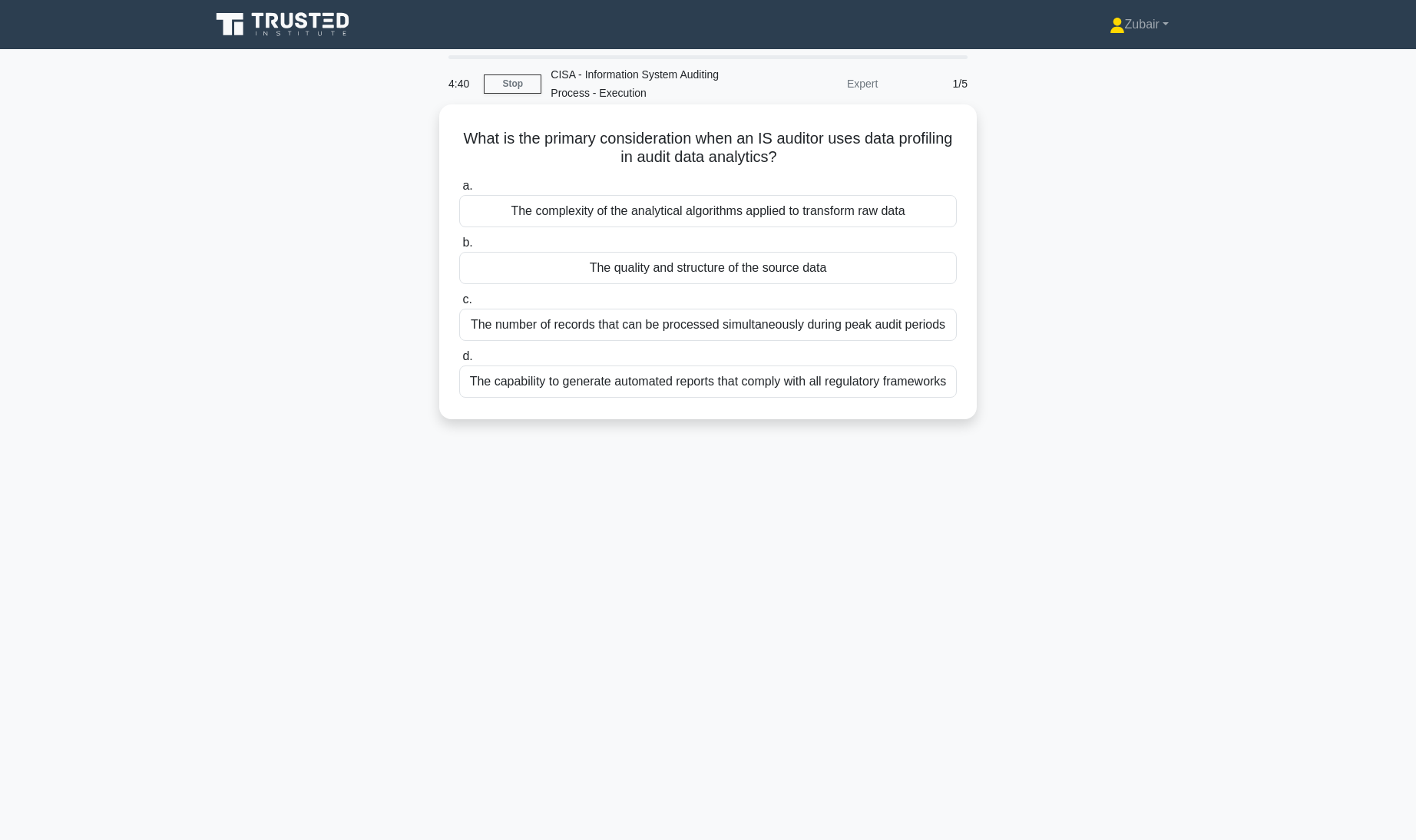
click at [801, 268] on div "The quality and structure of the source data" at bounding box center [707, 267] width 497 height 32
click at [459, 248] on input "b. The quality and structure of the source data" at bounding box center [459, 243] width 0 height 10
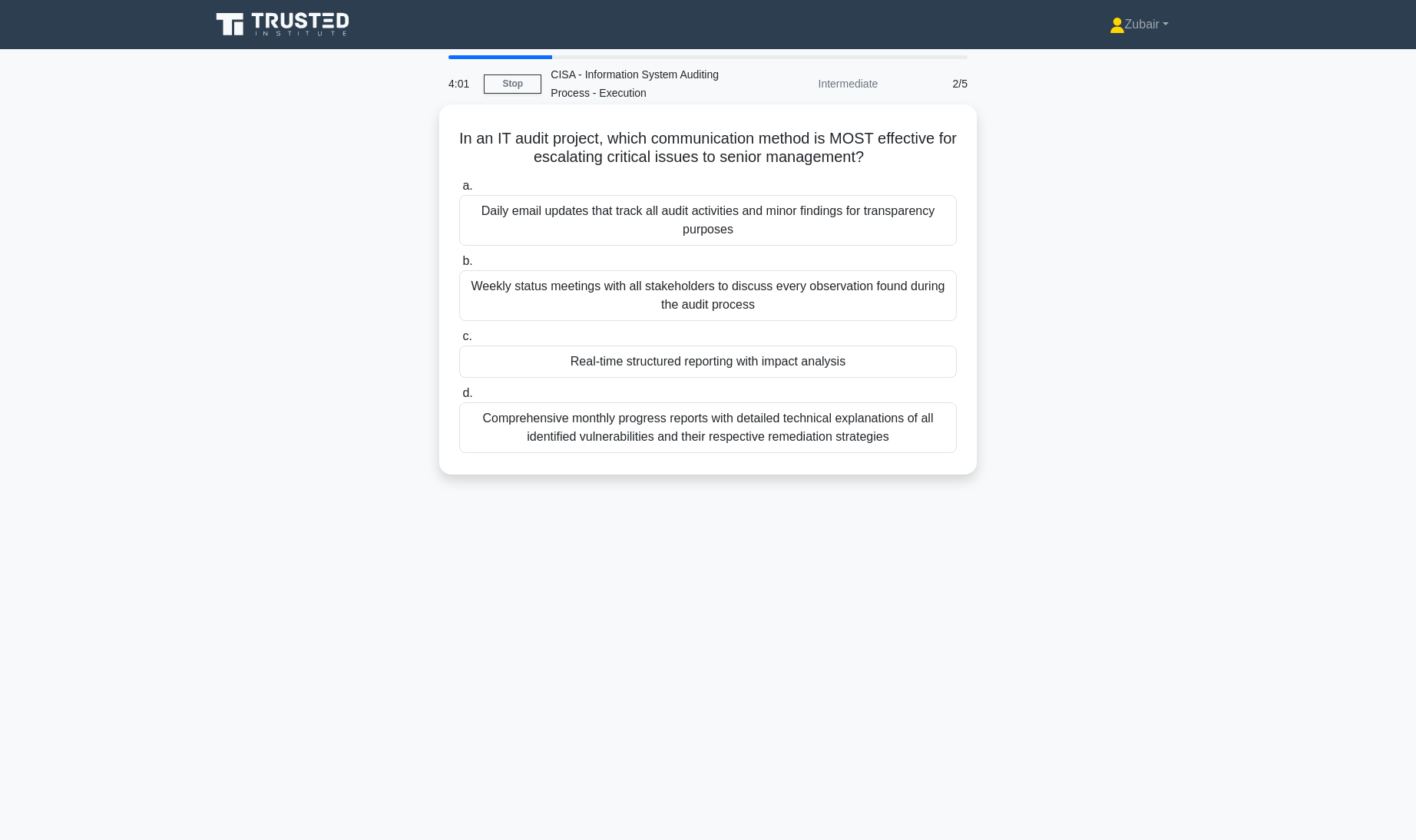
click at [875, 360] on div "Real-time structured reporting with impact analysis" at bounding box center [707, 361] width 497 height 32
click at [459, 342] on input "c. Real-time structured reporting with impact analysis" at bounding box center [459, 337] width 0 height 10
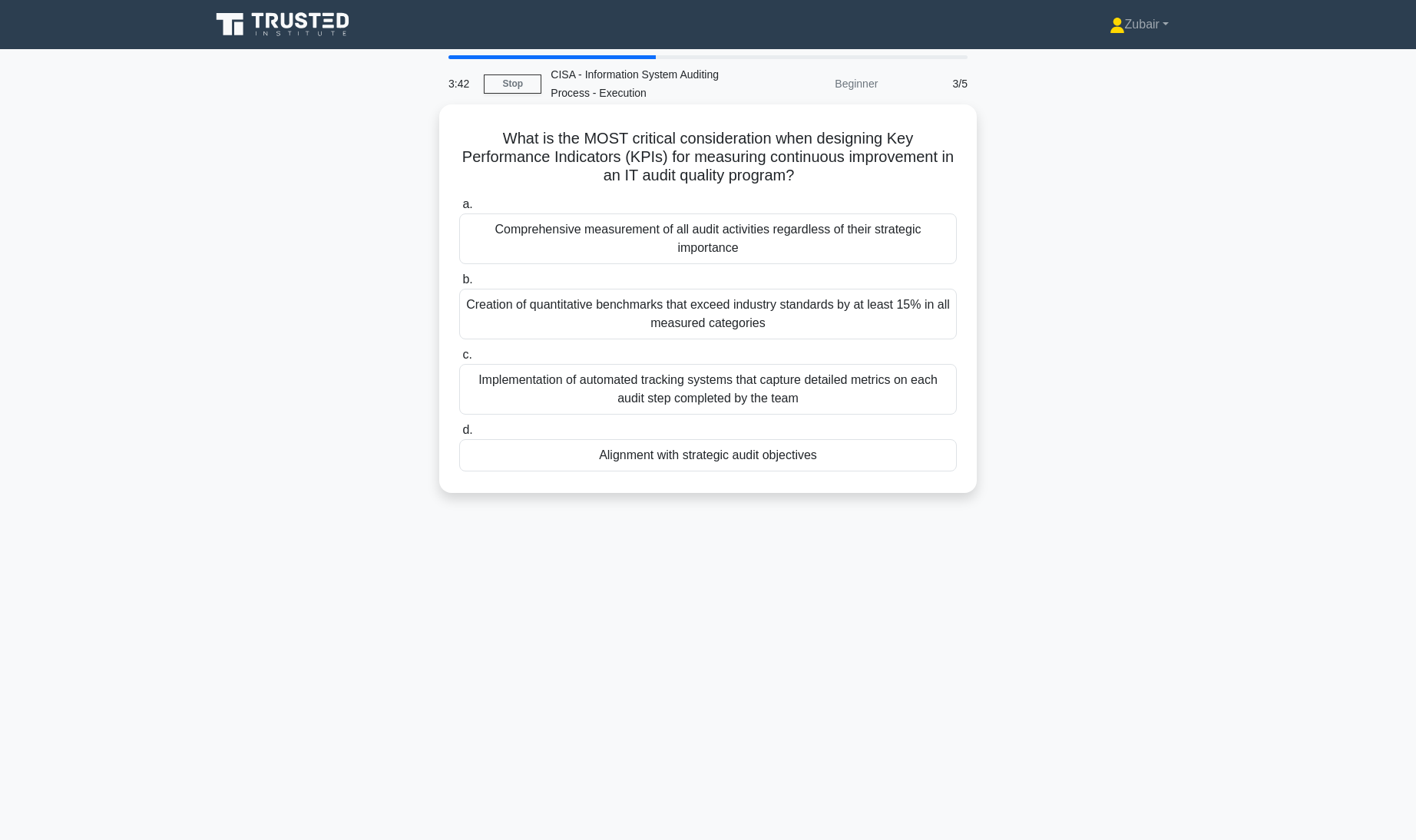
click at [875, 458] on div "Alignment with strategic audit objectives" at bounding box center [707, 455] width 497 height 32
click at [459, 435] on input "d. Alignment with strategic audit objectives" at bounding box center [459, 430] width 0 height 10
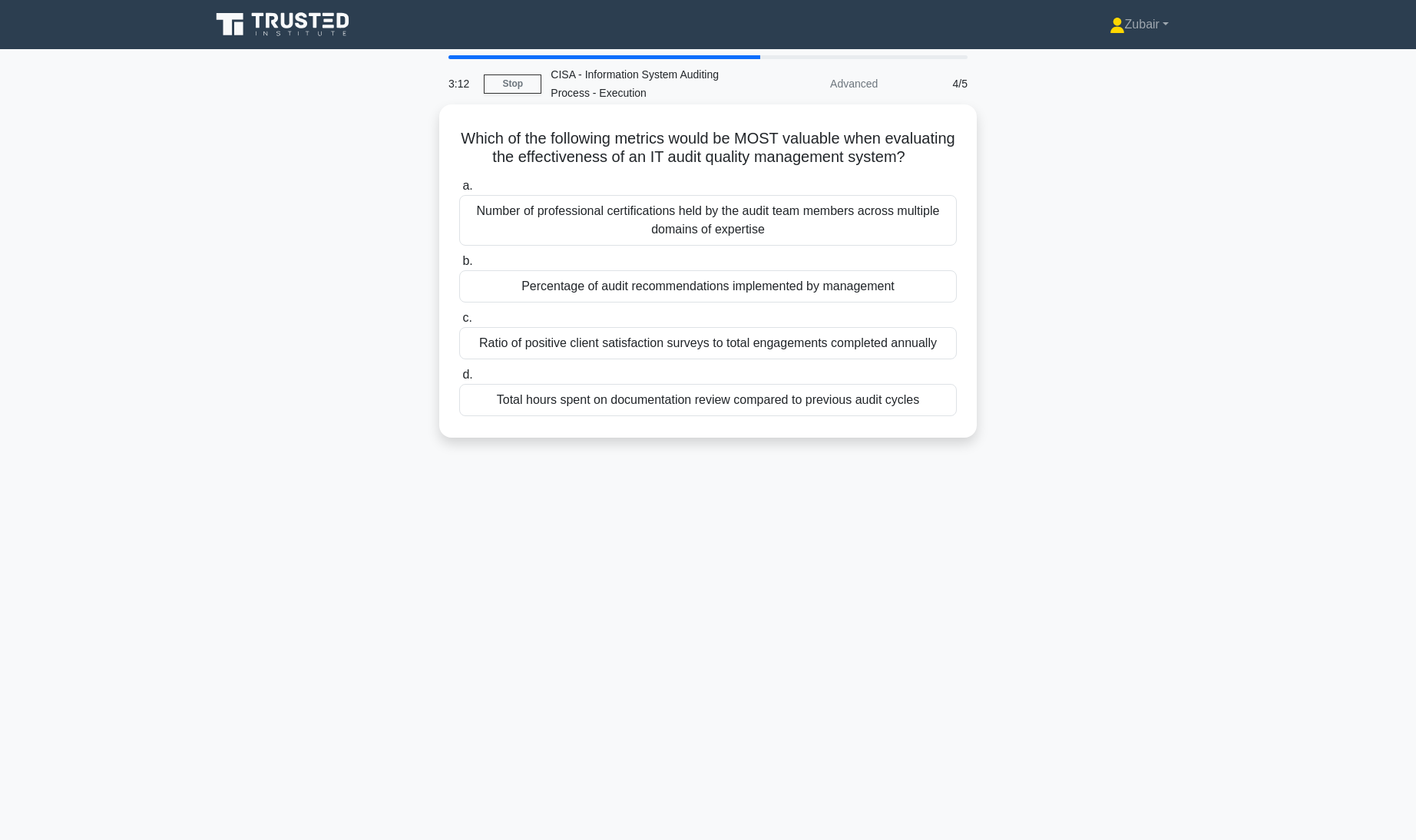
click at [900, 302] on div "Percentage of audit recommendations implemented by management" at bounding box center [707, 286] width 497 height 32
click at [459, 266] on input "b. Percentage of audit recommendations implemented by management" at bounding box center [459, 261] width 0 height 10
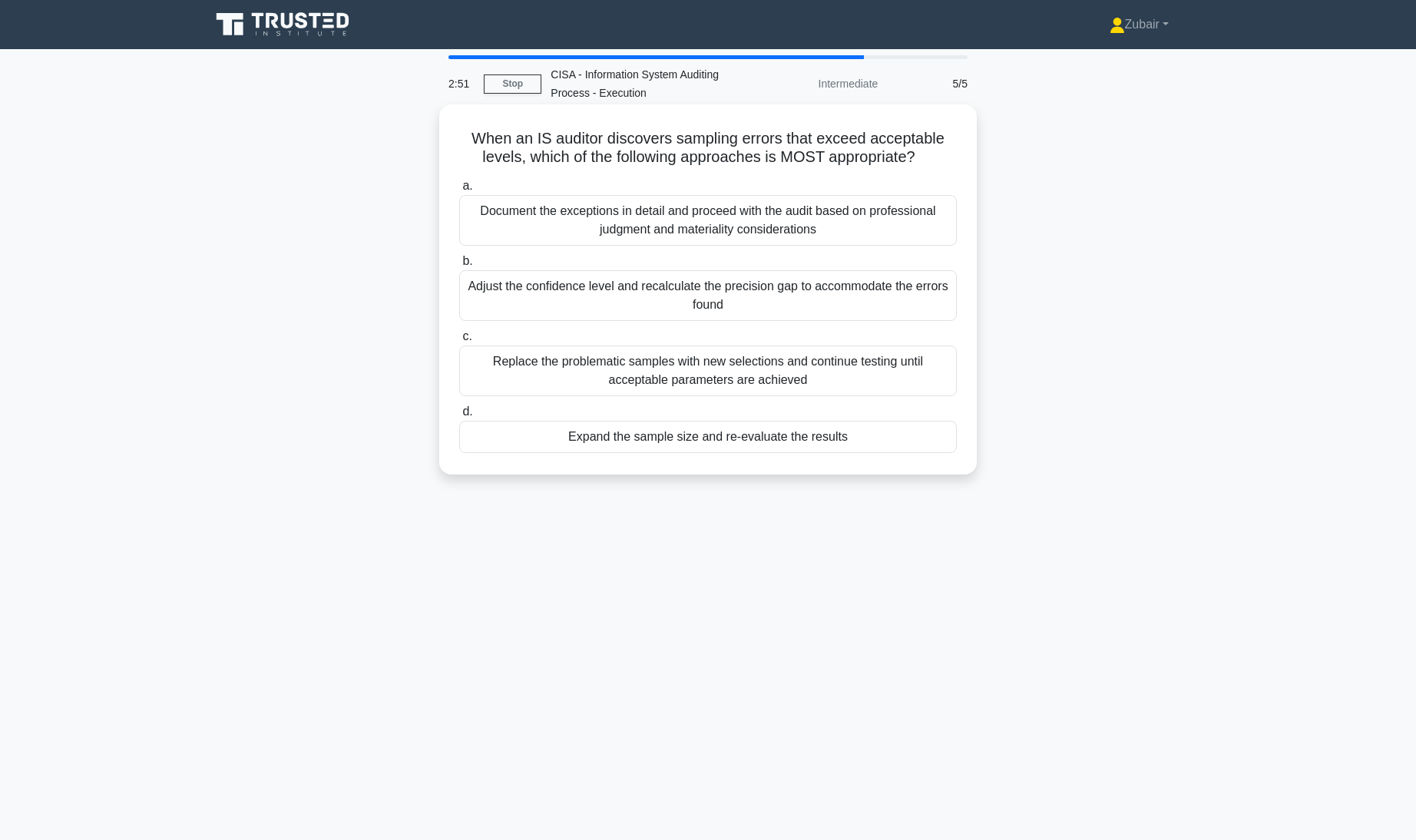
click at [896, 284] on div "Adjust the confidence level and recalculate the precision gap to accommodate th…" at bounding box center [707, 296] width 497 height 51
click at [459, 266] on input "b. Adjust the confidence level and recalculate the precision gap to accommodate…" at bounding box center [459, 261] width 0 height 10
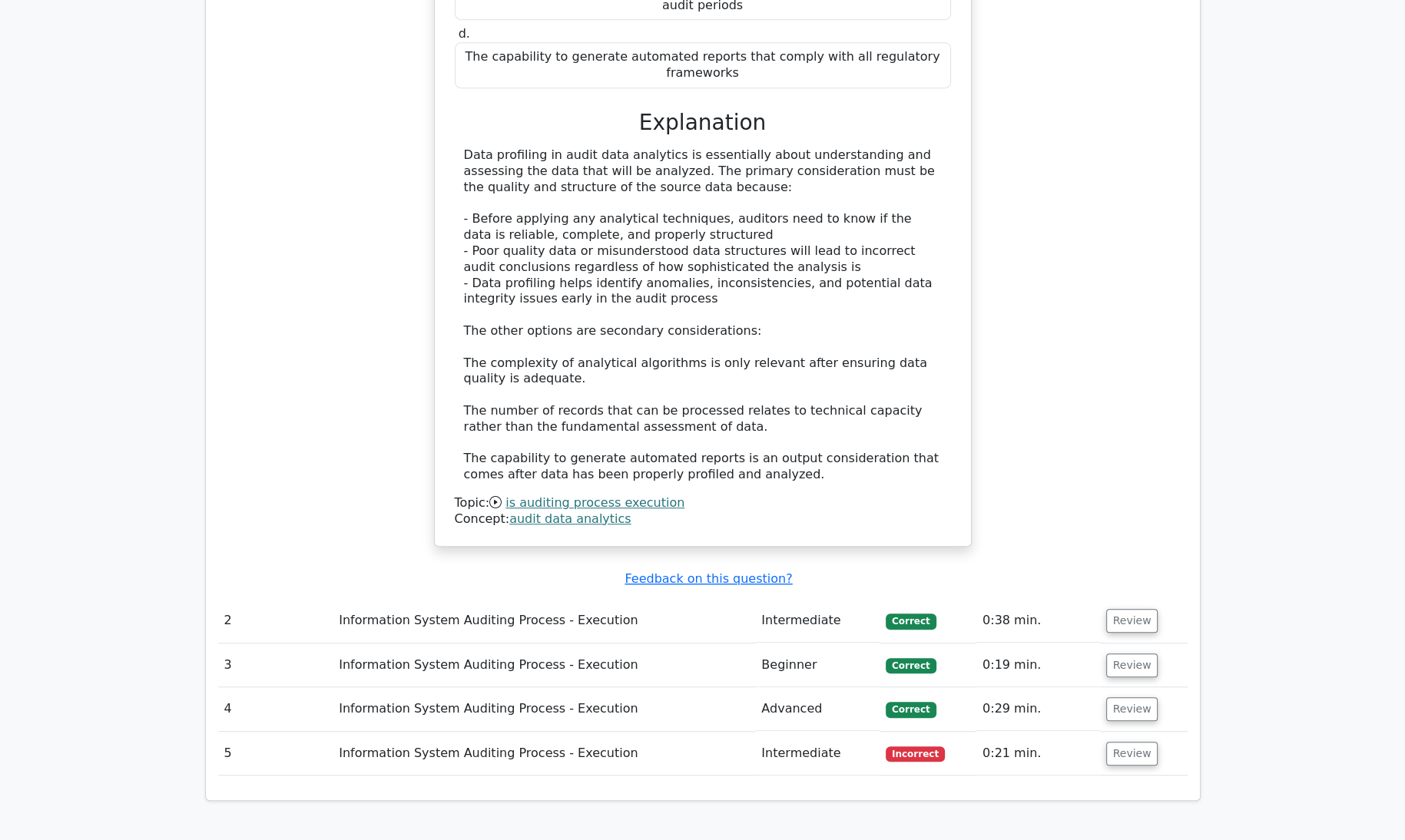
scroll to position [1288, 0]
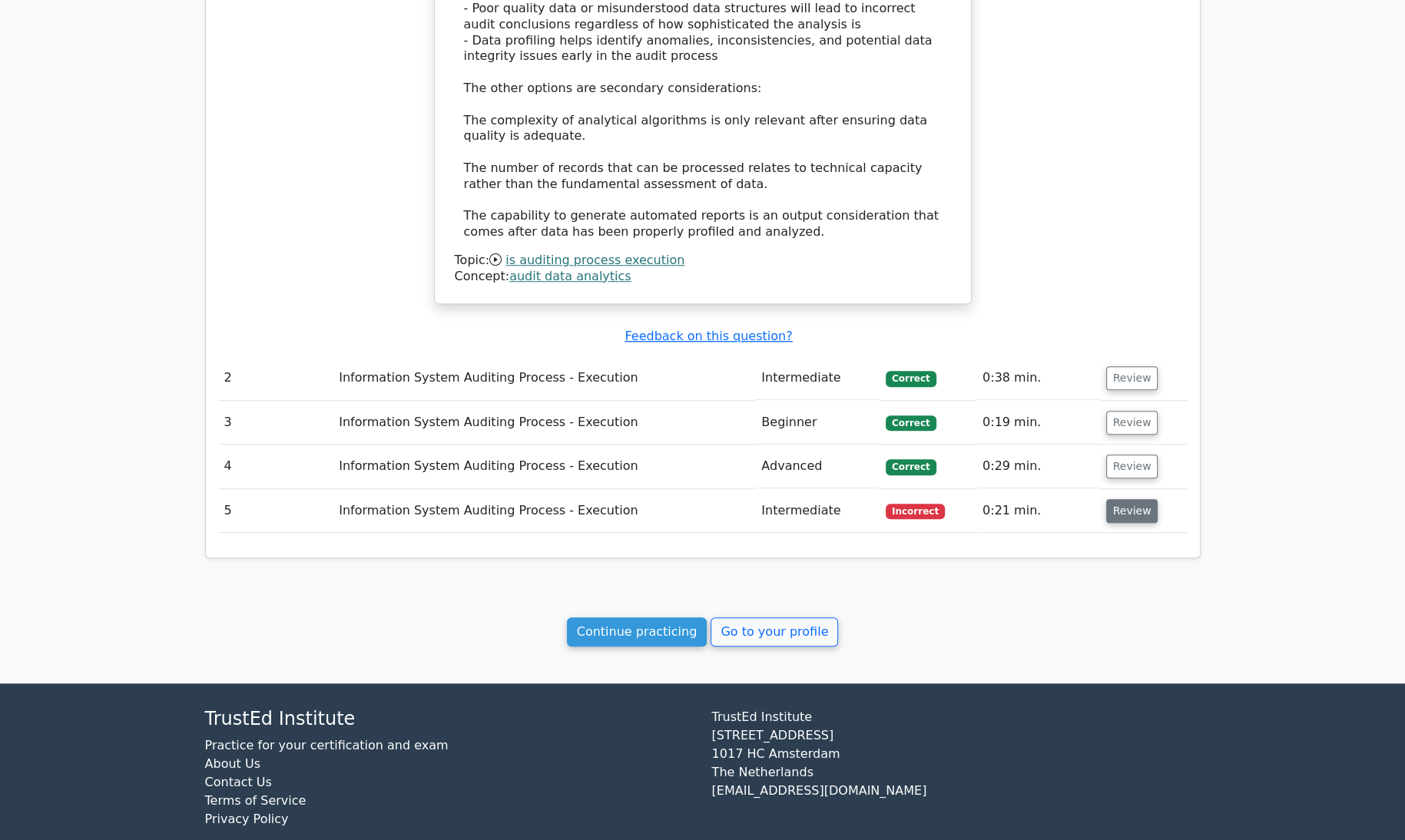
click at [1121, 499] on button "Review" at bounding box center [1132, 511] width 52 height 24
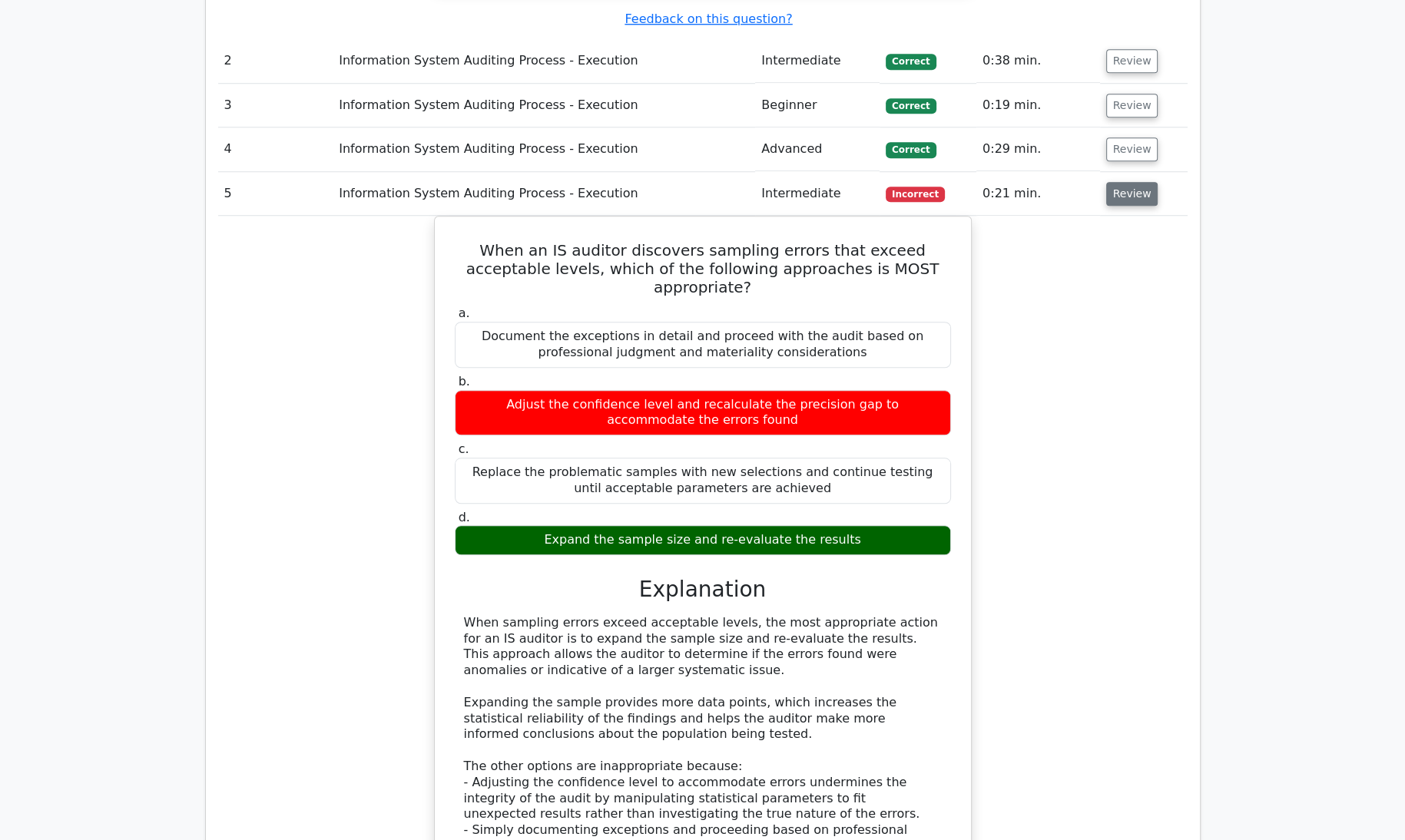
scroll to position [2087, 0]
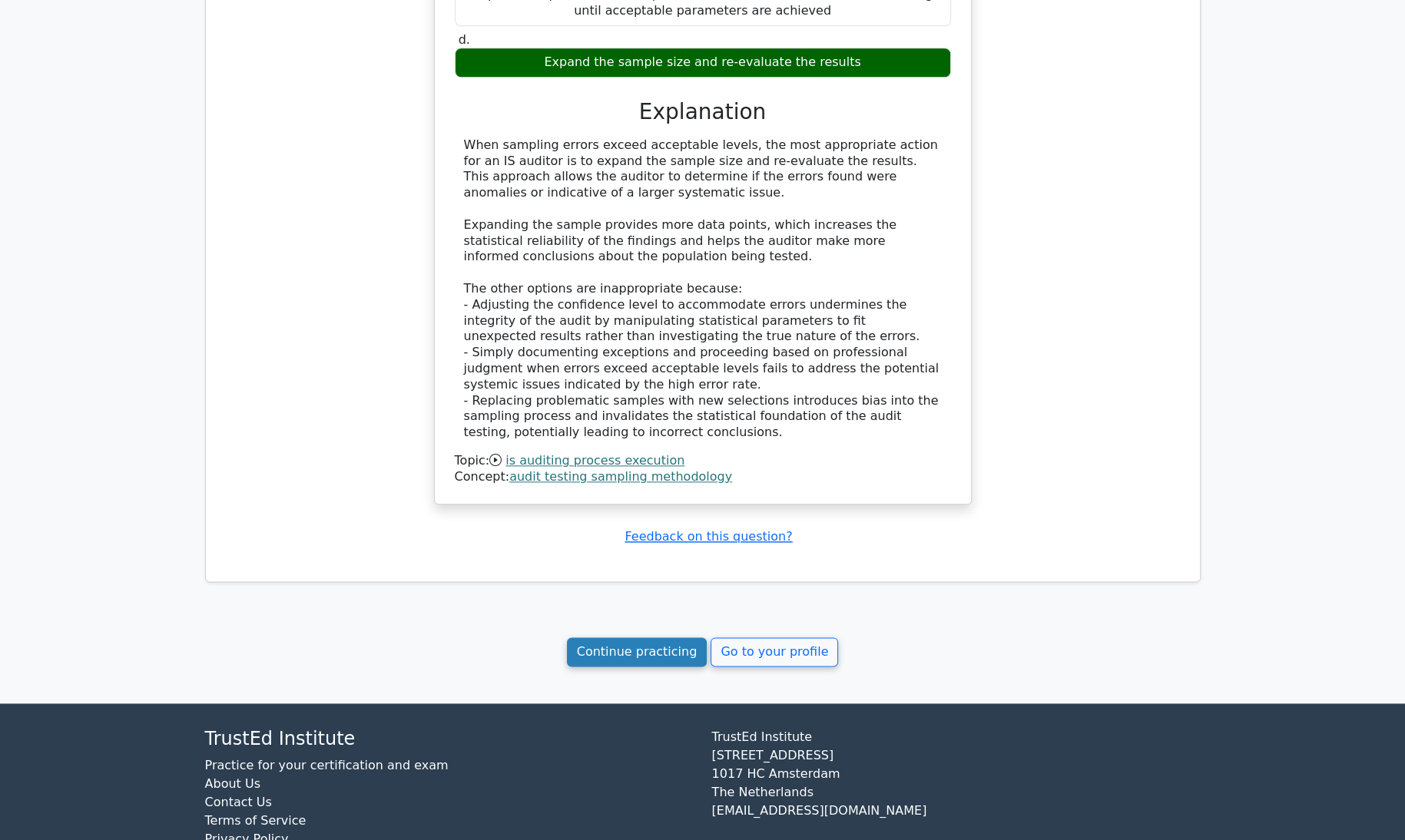
click at [643, 638] on link "Continue practicing" at bounding box center [637, 652] width 140 height 30
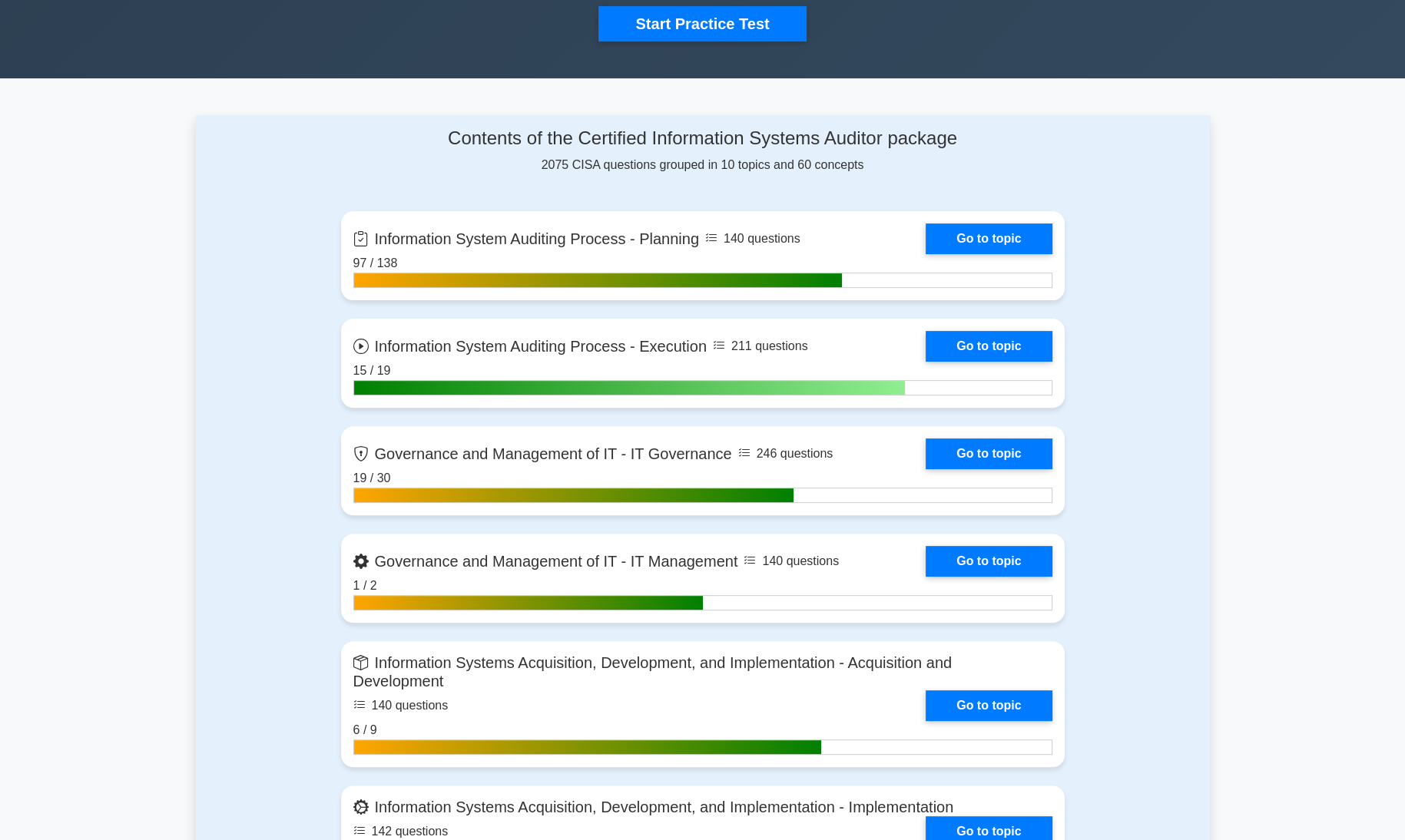
scroll to position [531, 0]
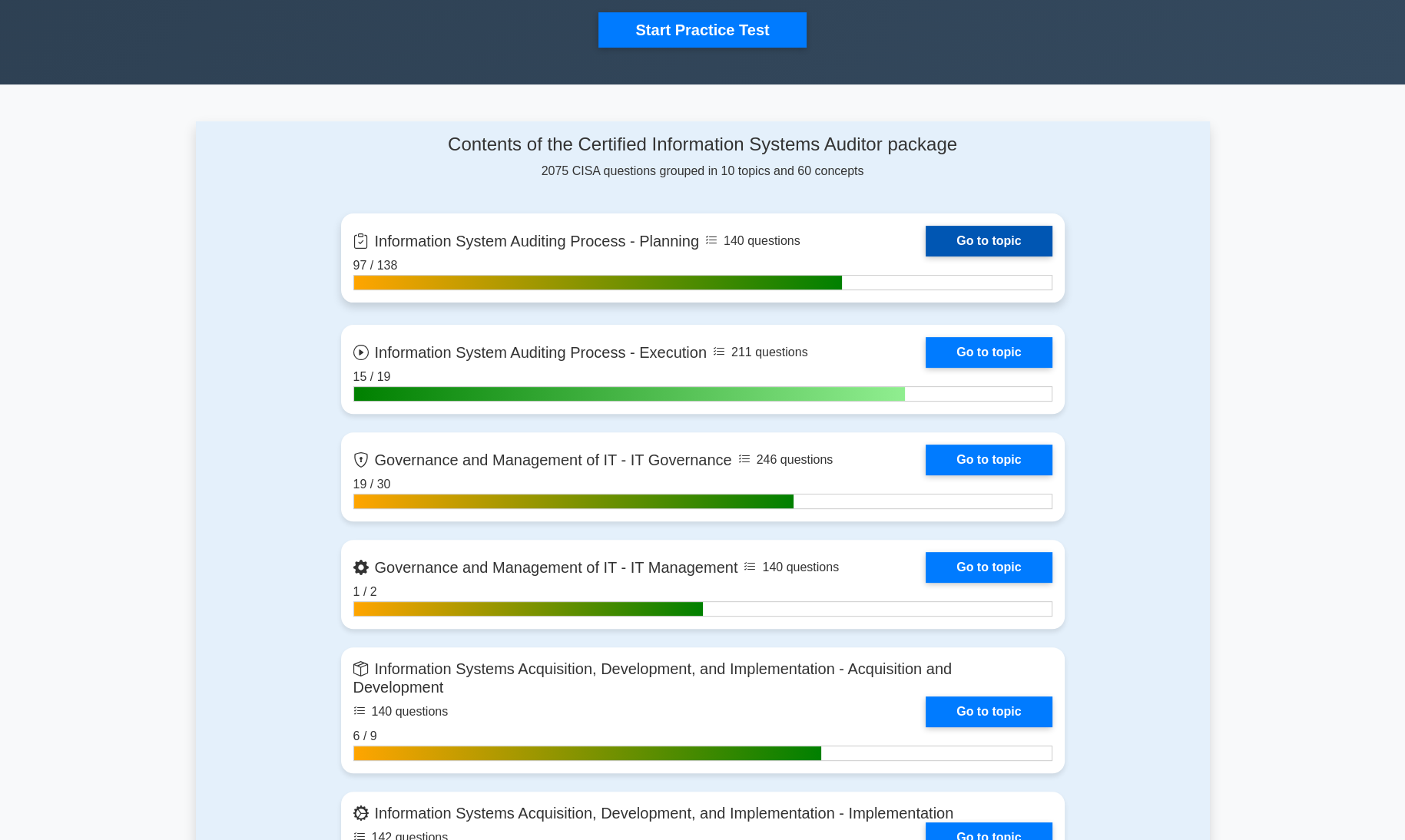
click at [986, 238] on link "Go to topic" at bounding box center [989, 240] width 126 height 30
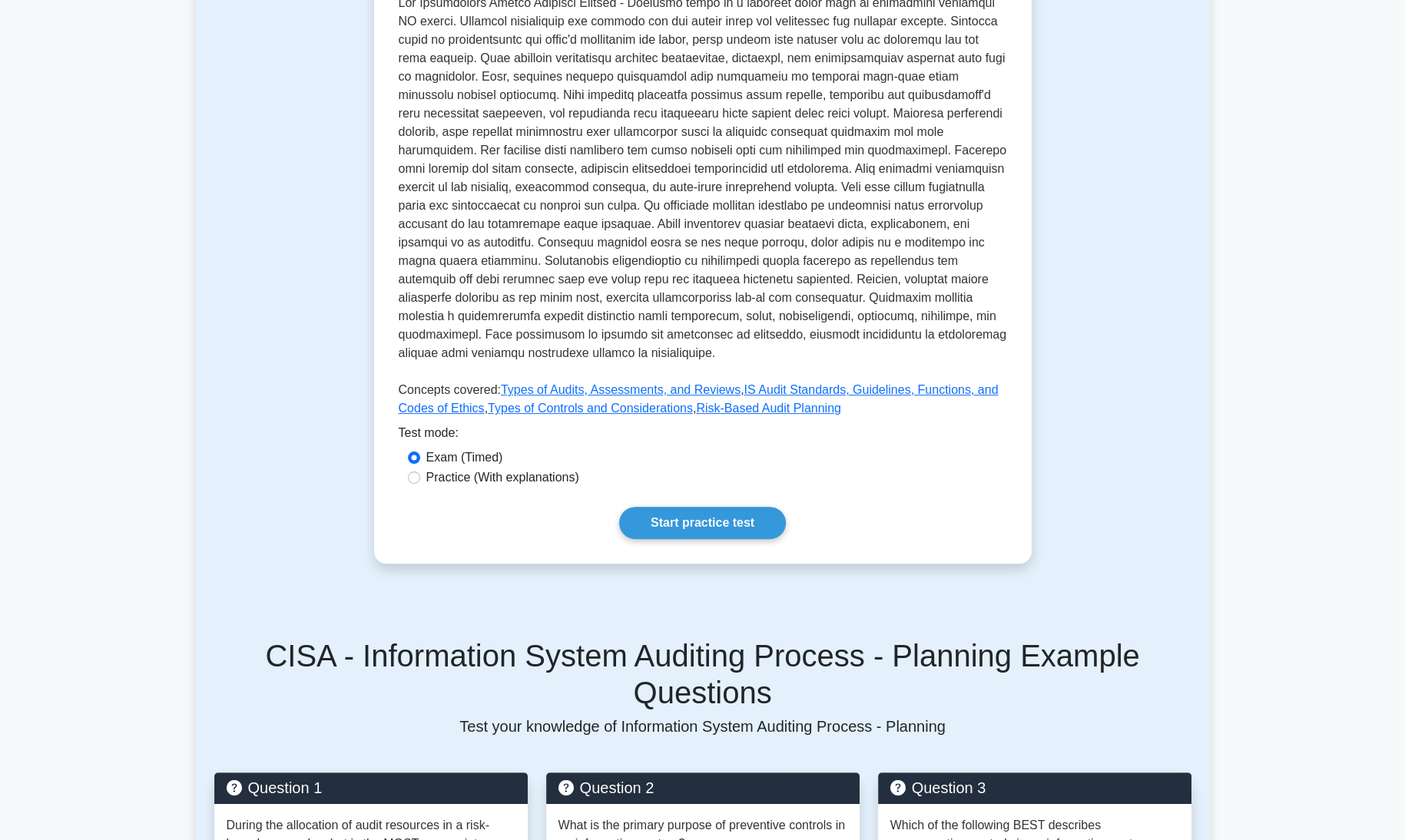
scroll to position [408, 0]
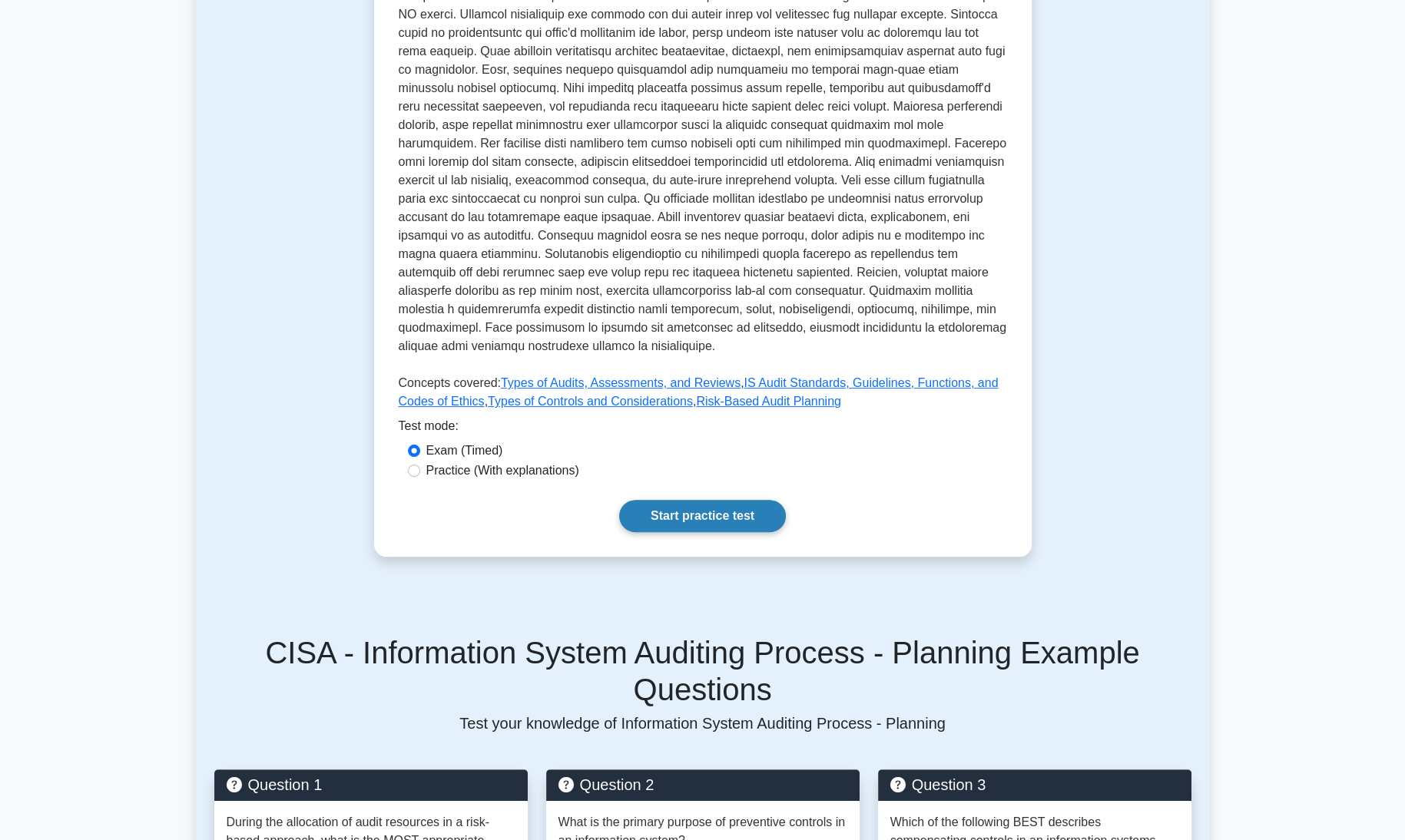
click at [687, 506] on link "Start practice test" at bounding box center [702, 515] width 166 height 32
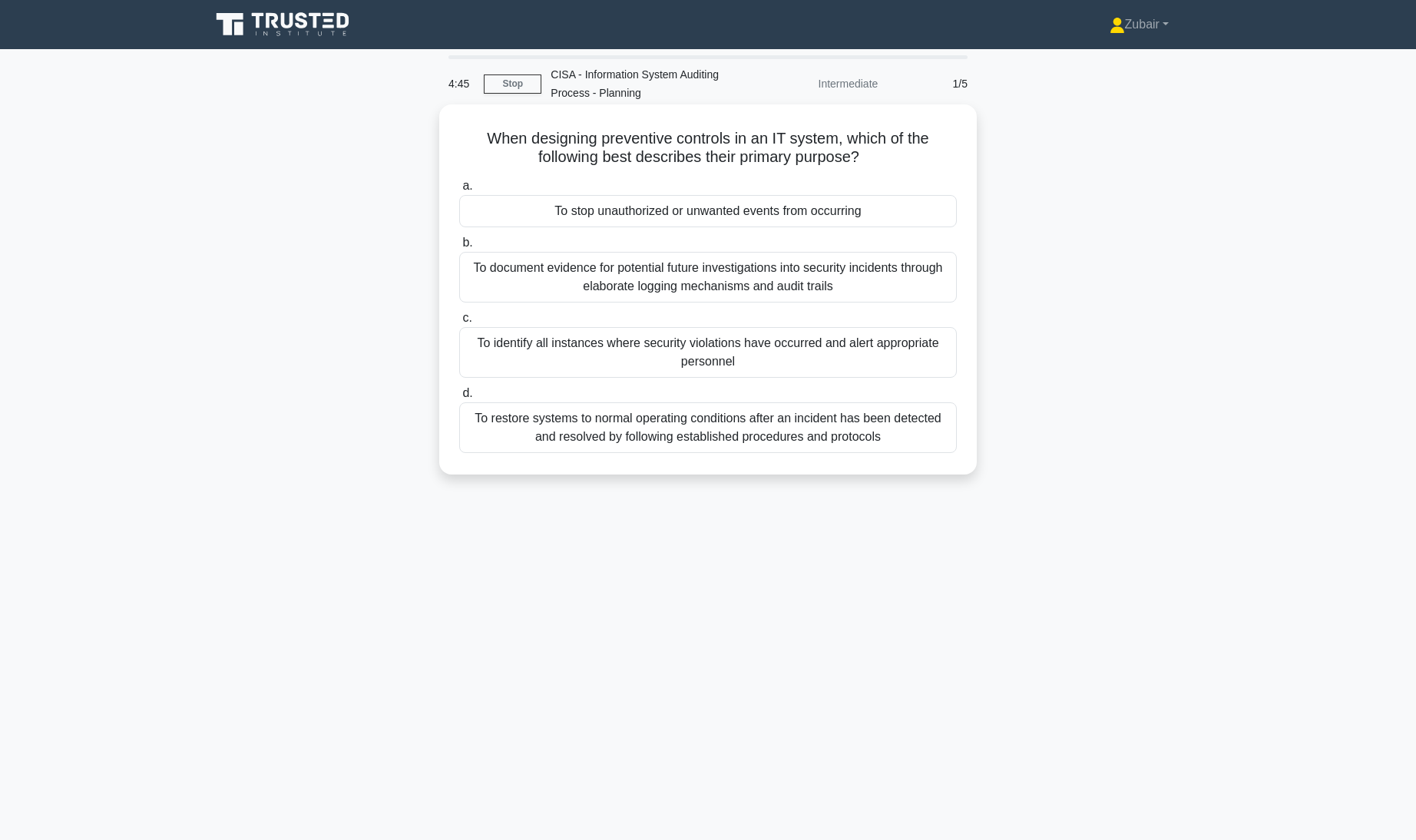
click at [854, 207] on div "To stop unauthorized or unwanted events from occurring" at bounding box center [707, 211] width 497 height 32
click at [459, 191] on input "a. To stop unauthorized or unwanted events from occurring" at bounding box center [459, 186] width 0 height 10
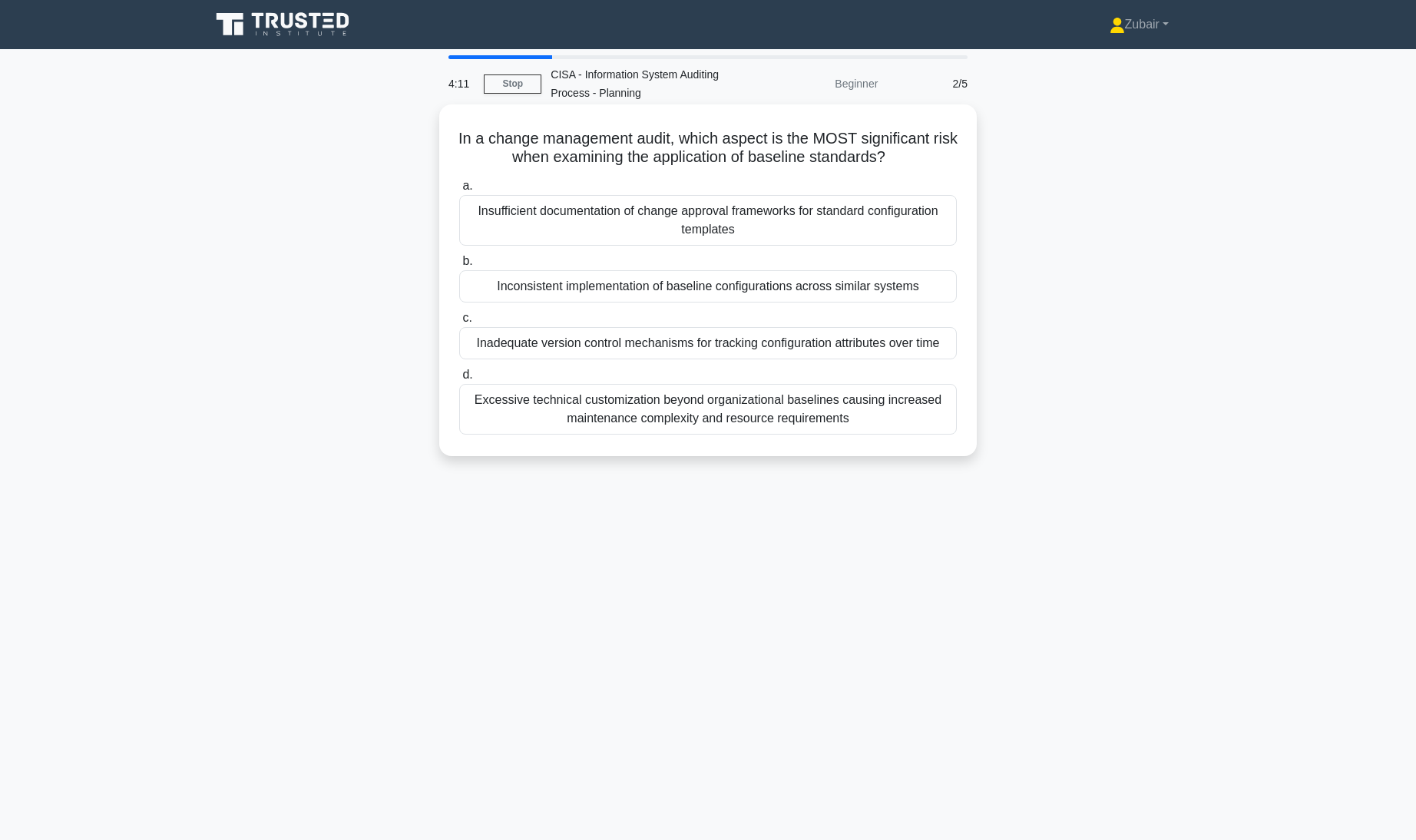
click at [862, 226] on div "Insufficient documentation of change approval frameworks for standard configura…" at bounding box center [707, 220] width 497 height 51
click at [459, 191] on input "a. Insufficient documentation of change approval frameworks for standard config…" at bounding box center [459, 186] width 0 height 10
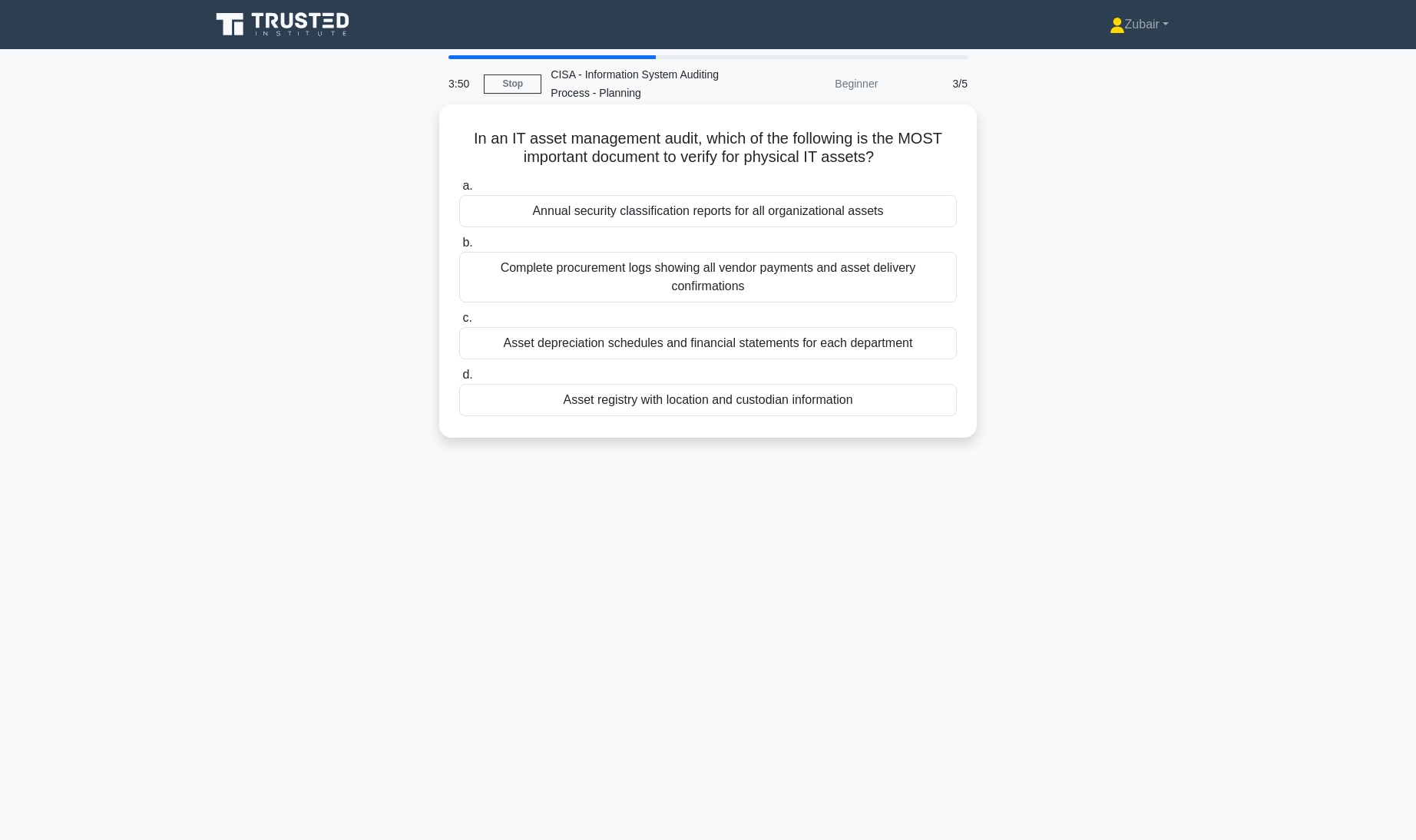
click at [903, 396] on div "Asset registry with location and custodian information" at bounding box center [707, 400] width 497 height 32
click at [459, 380] on input "d. Asset registry with location and custodian information" at bounding box center [459, 375] width 0 height 10
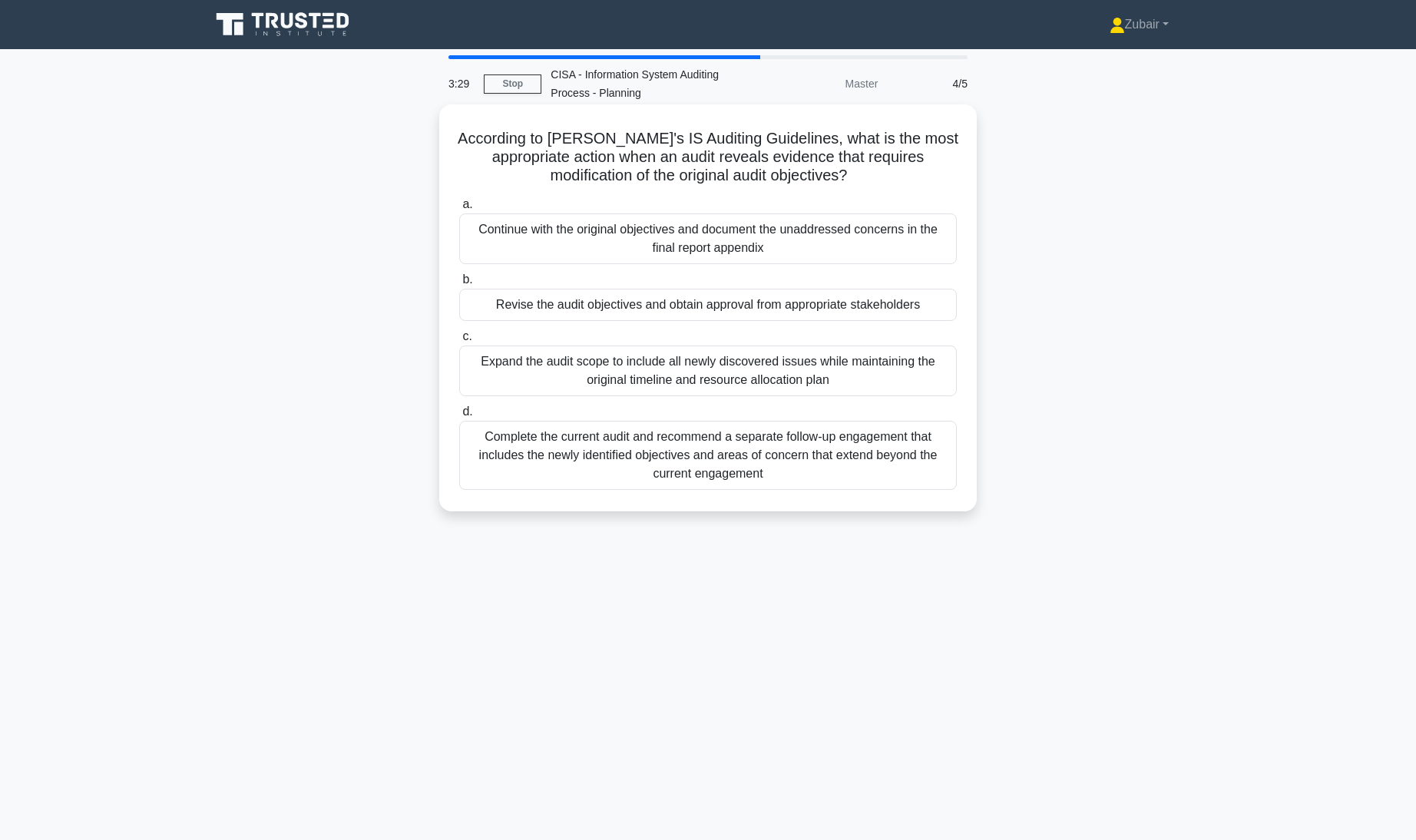
click at [924, 304] on div "Revise the audit objectives and obtain approval from appropriate stakeholders" at bounding box center [707, 304] width 497 height 32
click at [459, 285] on input "b. Revise the audit objectives and obtain approval from appropriate stakeholders" at bounding box center [459, 279] width 0 height 10
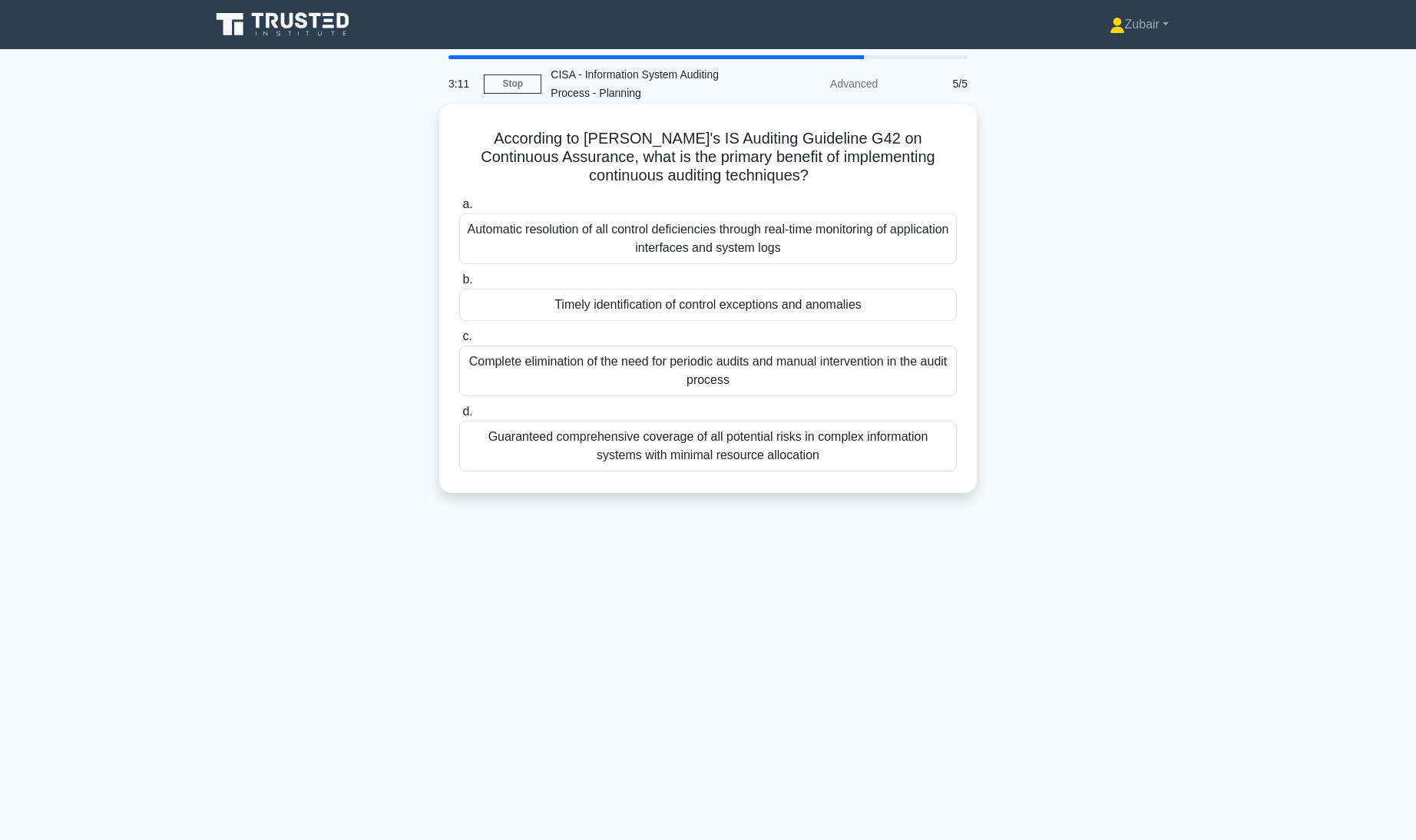
click at [909, 305] on div "Timely identification of control exceptions and anomalies" at bounding box center [707, 304] width 497 height 32
click at [459, 285] on input "b. Timely identification of control exceptions and anomalies" at bounding box center [459, 279] width 0 height 10
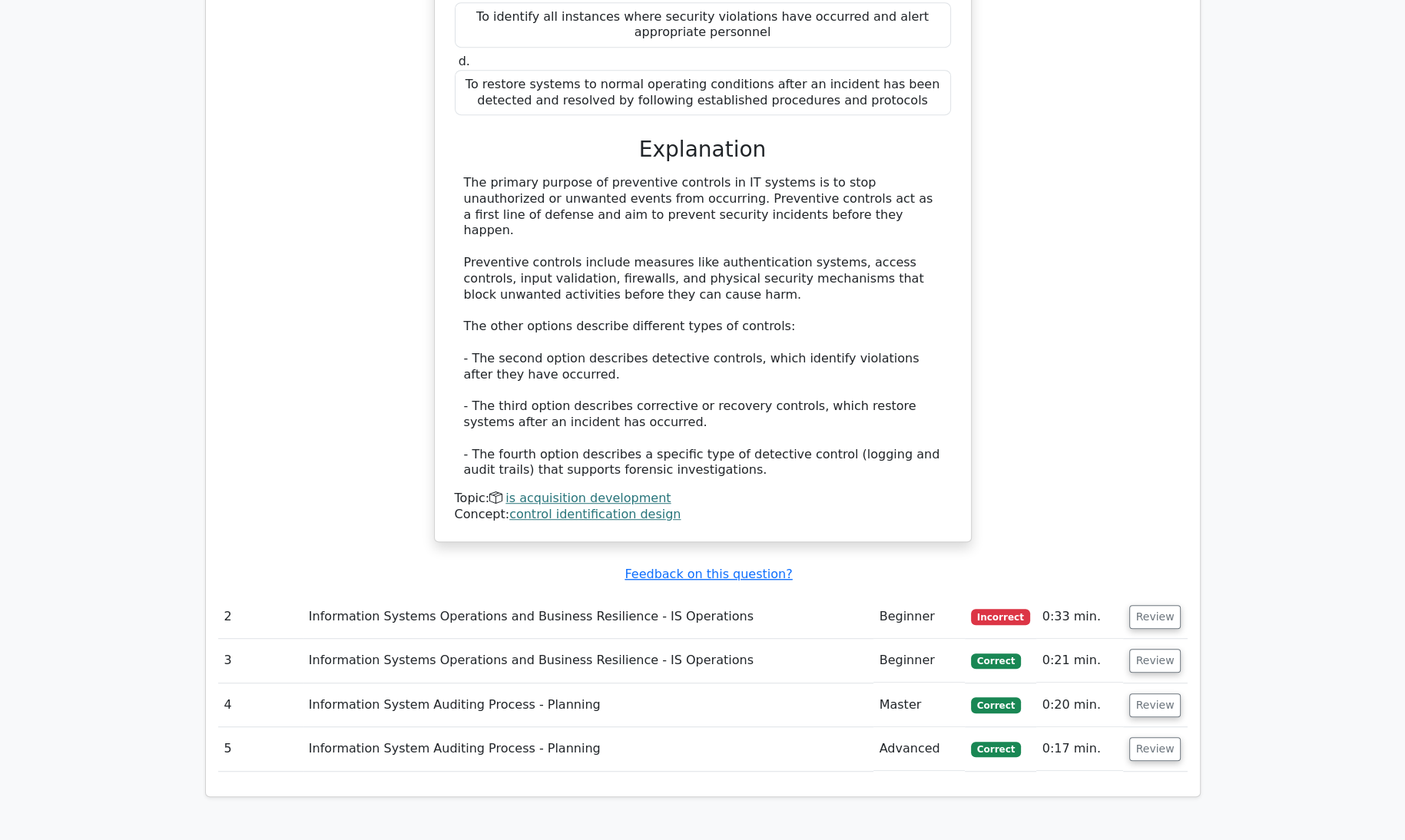
scroll to position [1246, 0]
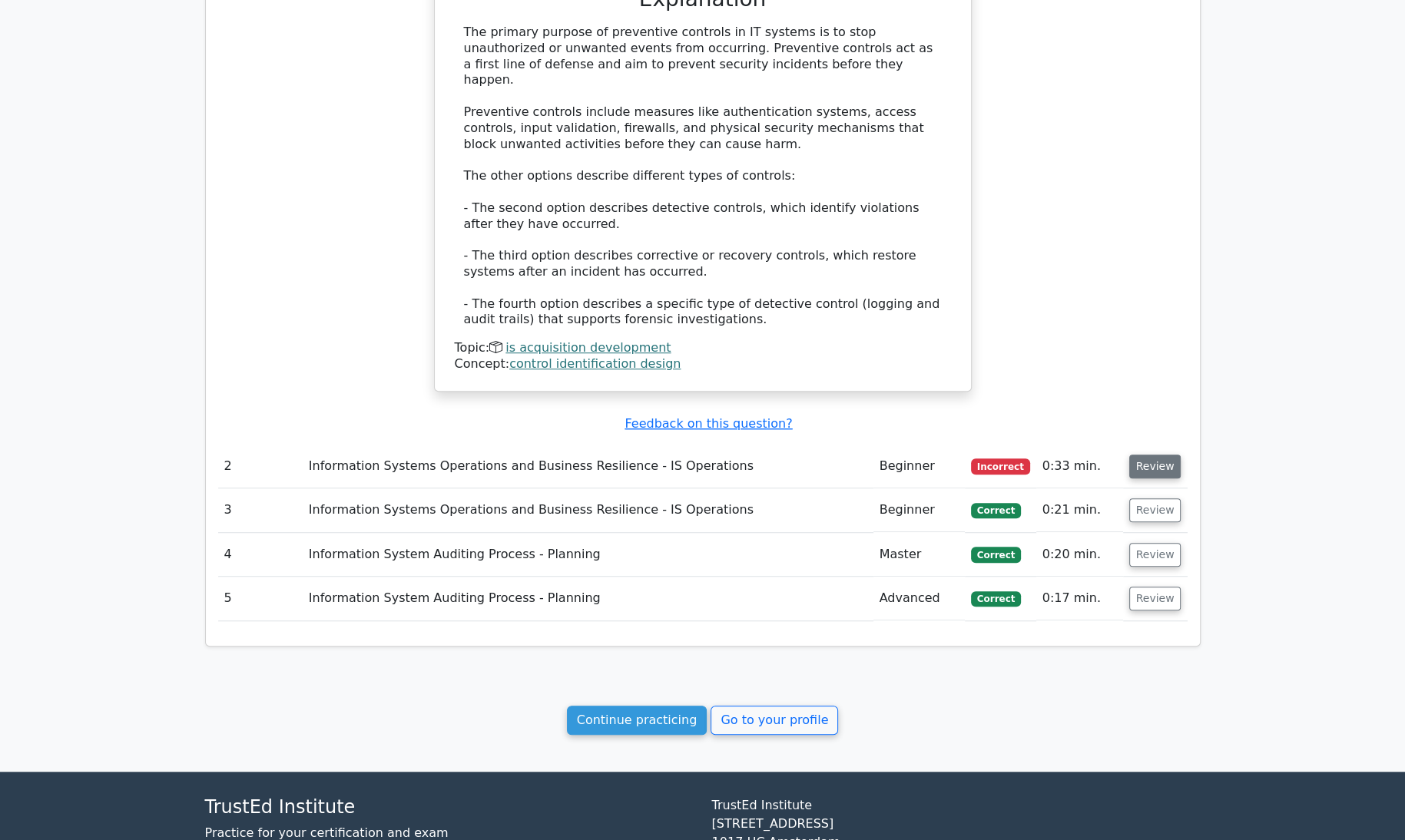
click at [1148, 455] on button "Review" at bounding box center [1155, 466] width 52 height 24
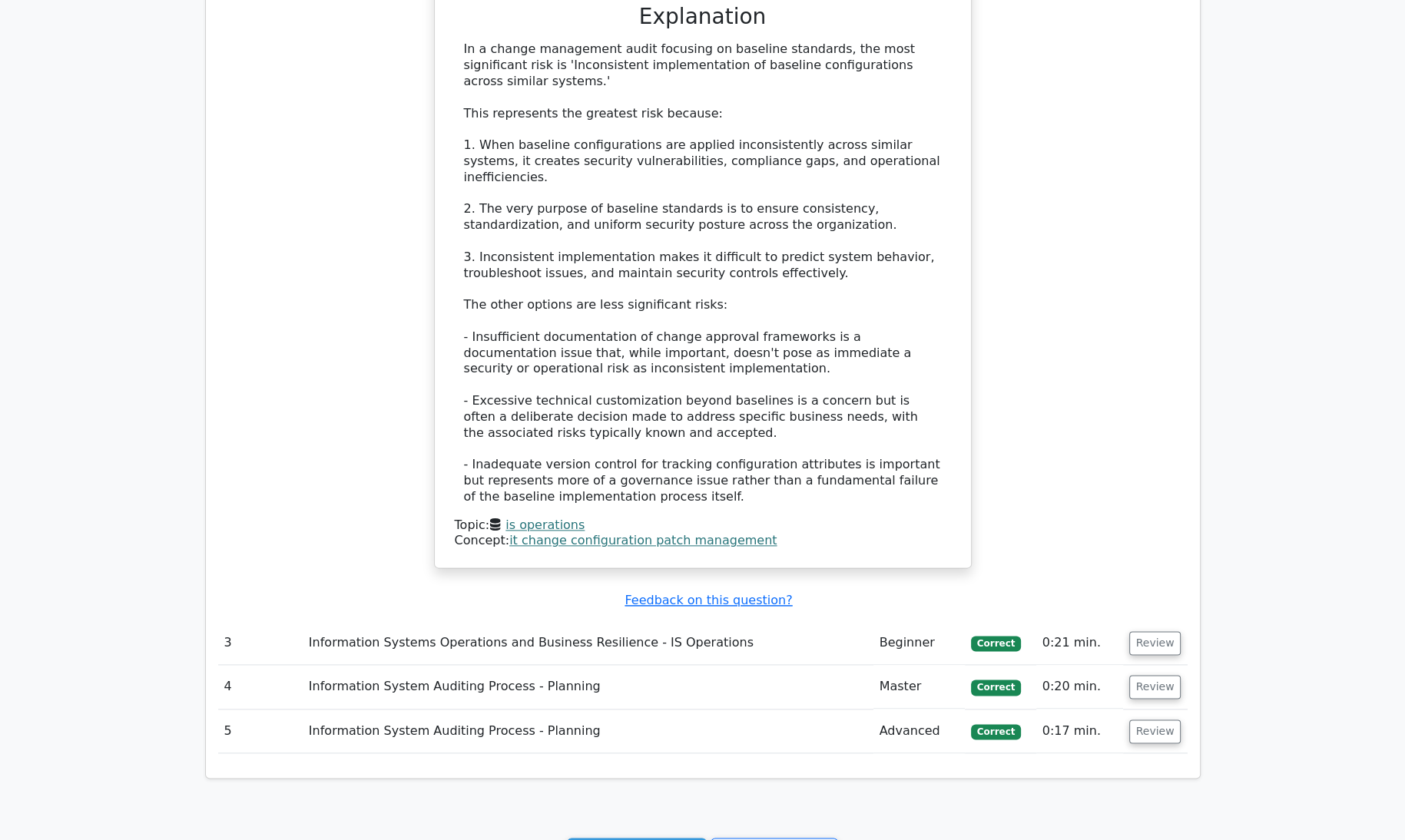
scroll to position [2116, 0]
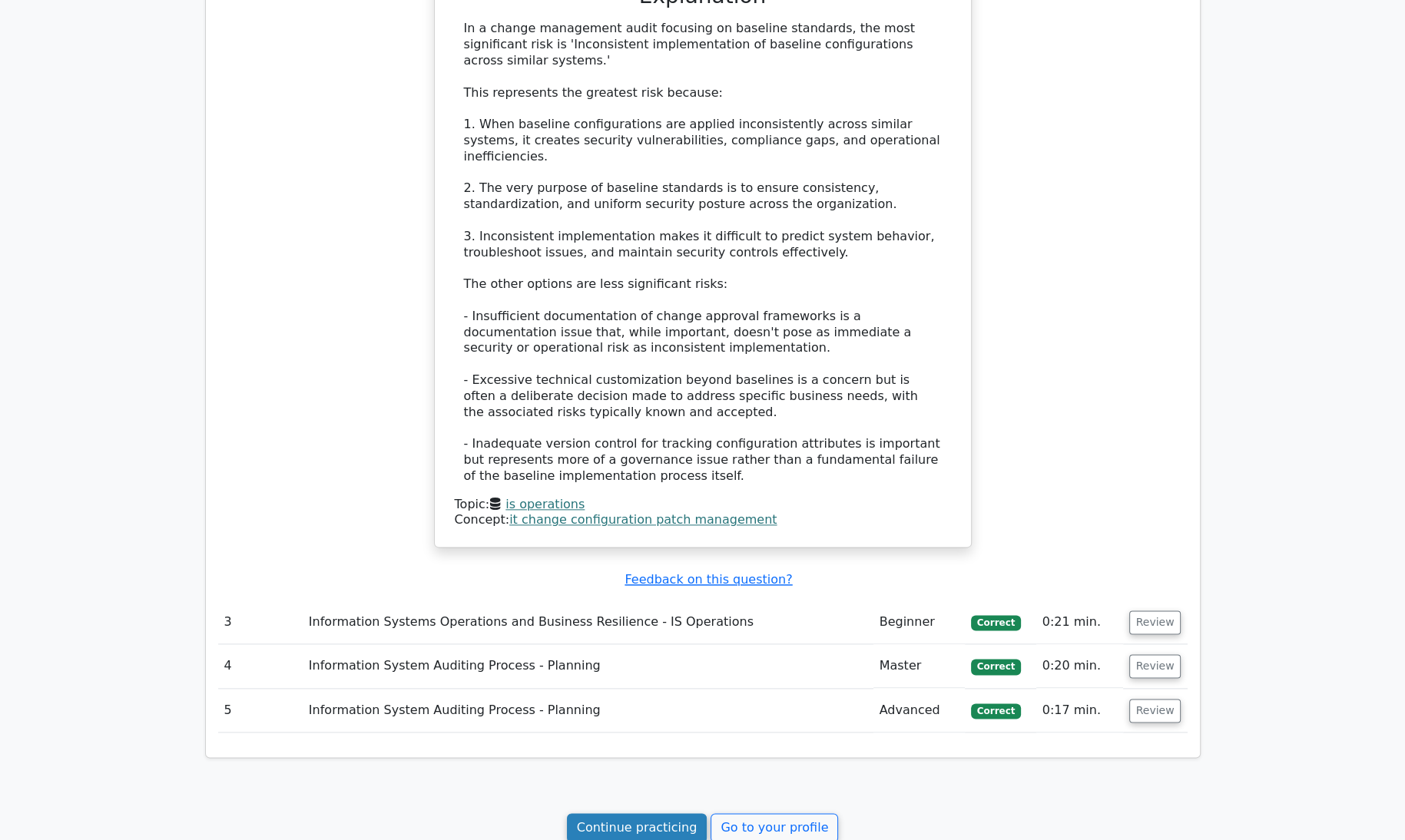
click at [602, 813] on link "Continue practicing" at bounding box center [637, 828] width 140 height 30
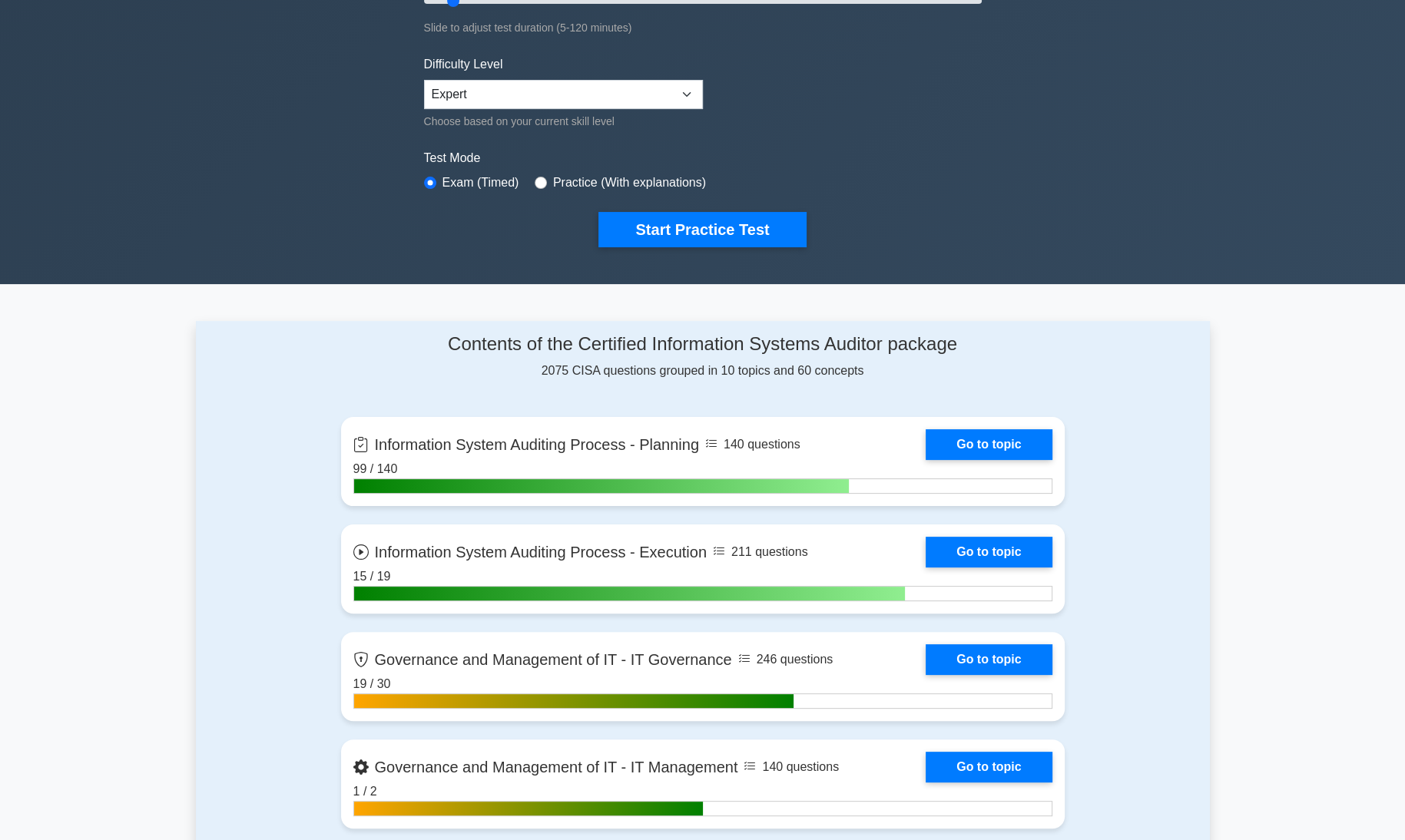
scroll to position [353, 0]
